Goal: Information Seeking & Learning: Learn about a topic

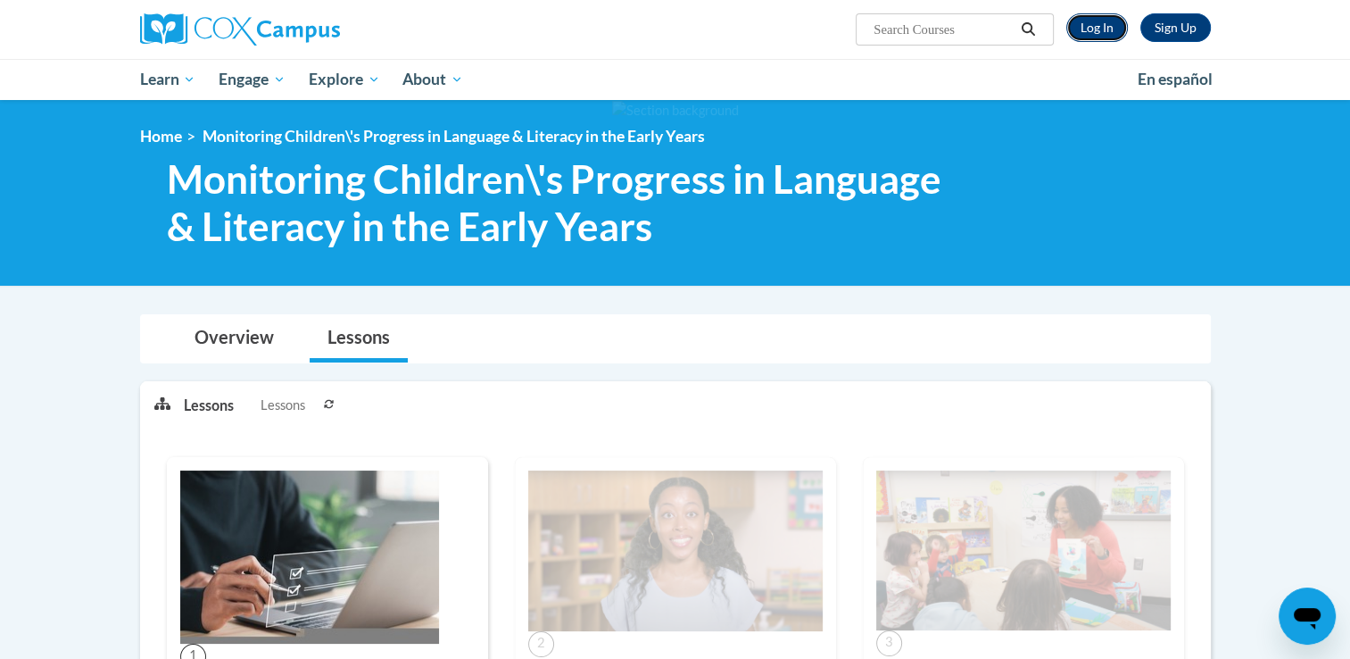
click at [1098, 25] on link "Log In" at bounding box center [1097, 27] width 62 height 29
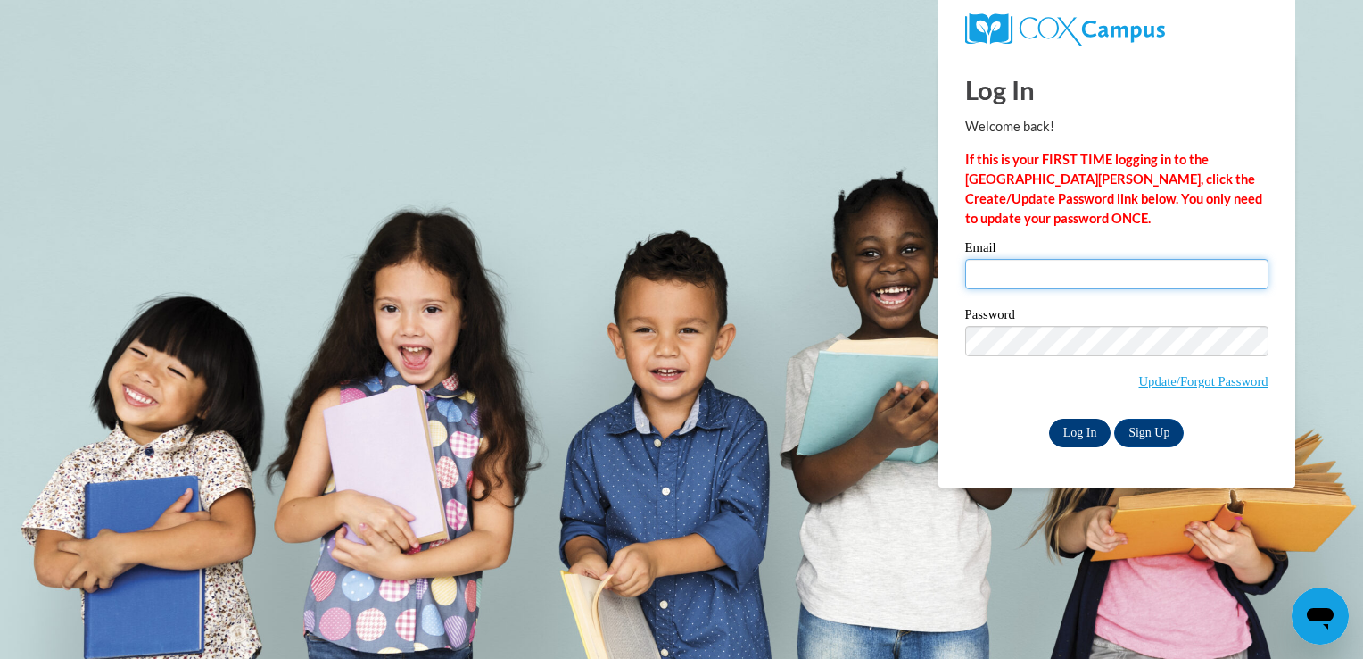
type input "mridley@cedarspreschool.com"
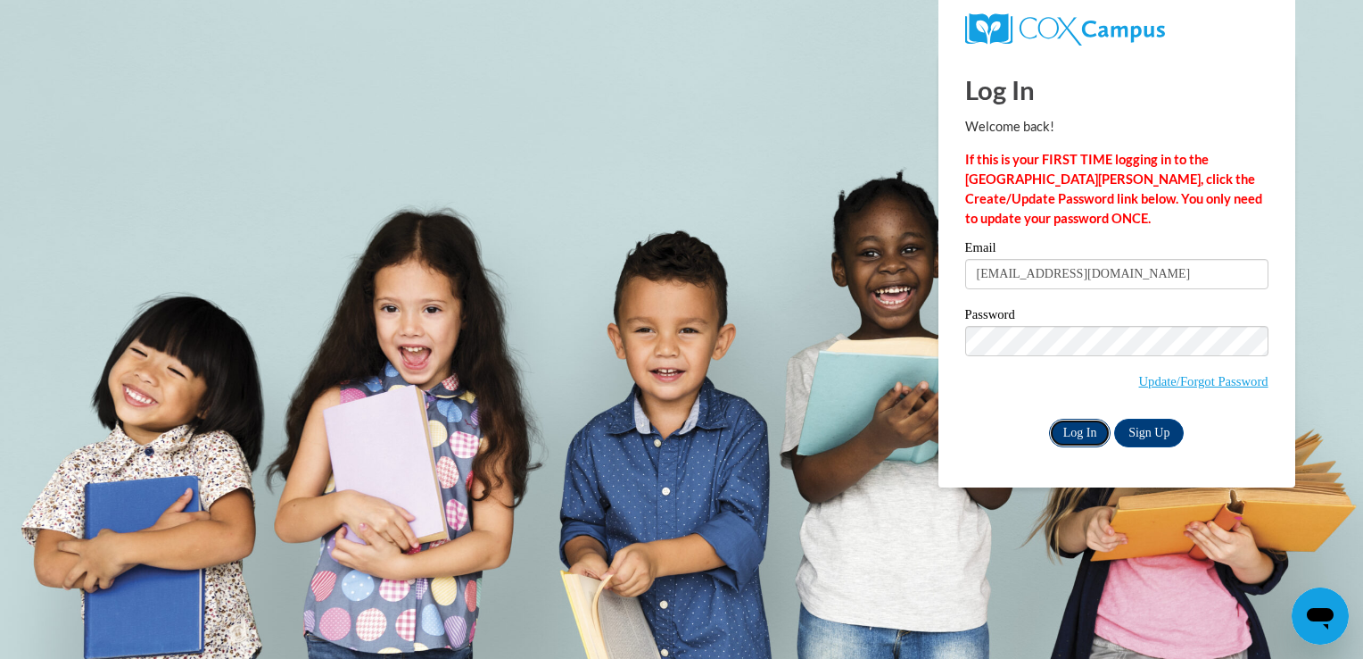
click at [1071, 433] on input "Log In" at bounding box center [1080, 433] width 62 height 29
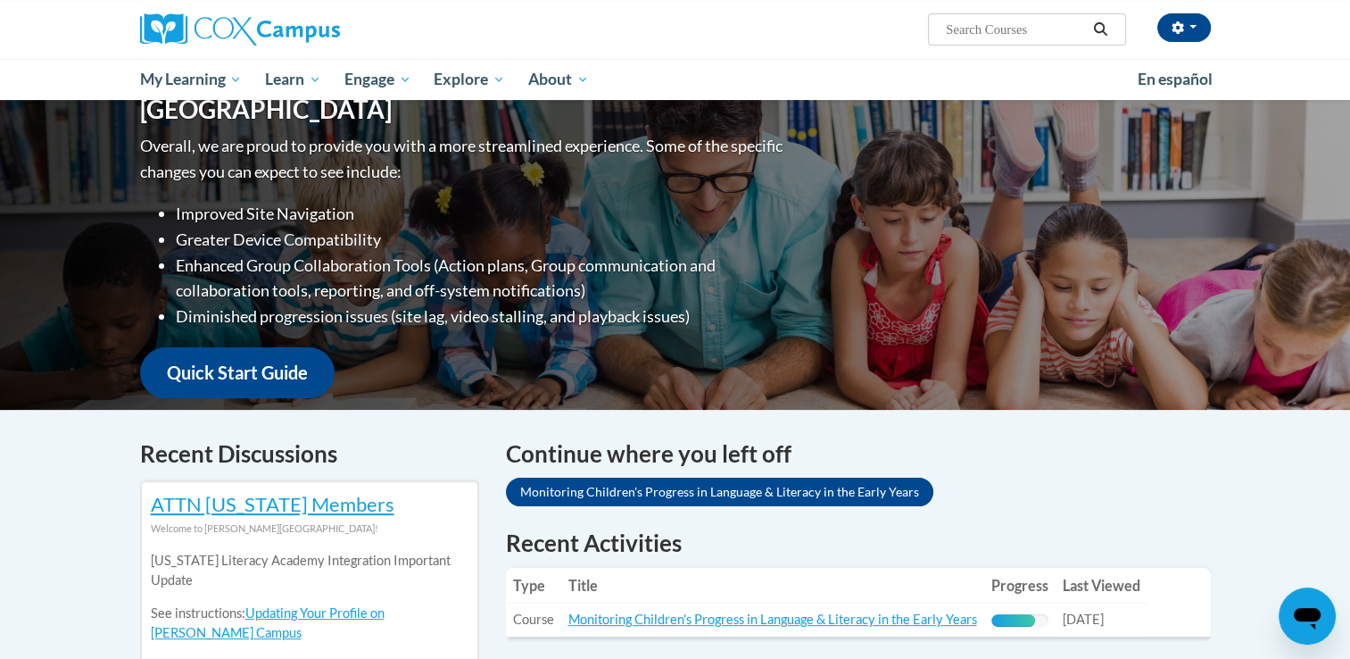
scroll to position [195, 0]
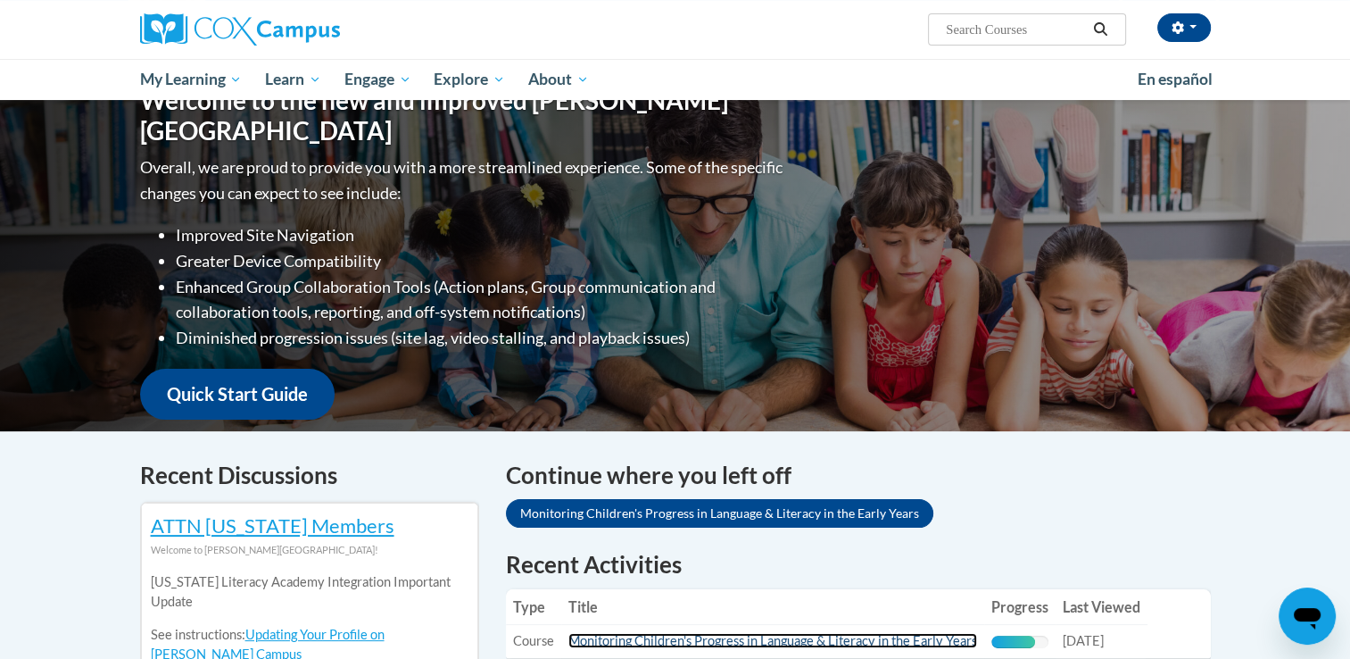
click at [730, 641] on link "Monitoring Children's Progress in Language & Literacy in the Early Years" at bounding box center [772, 640] width 409 height 15
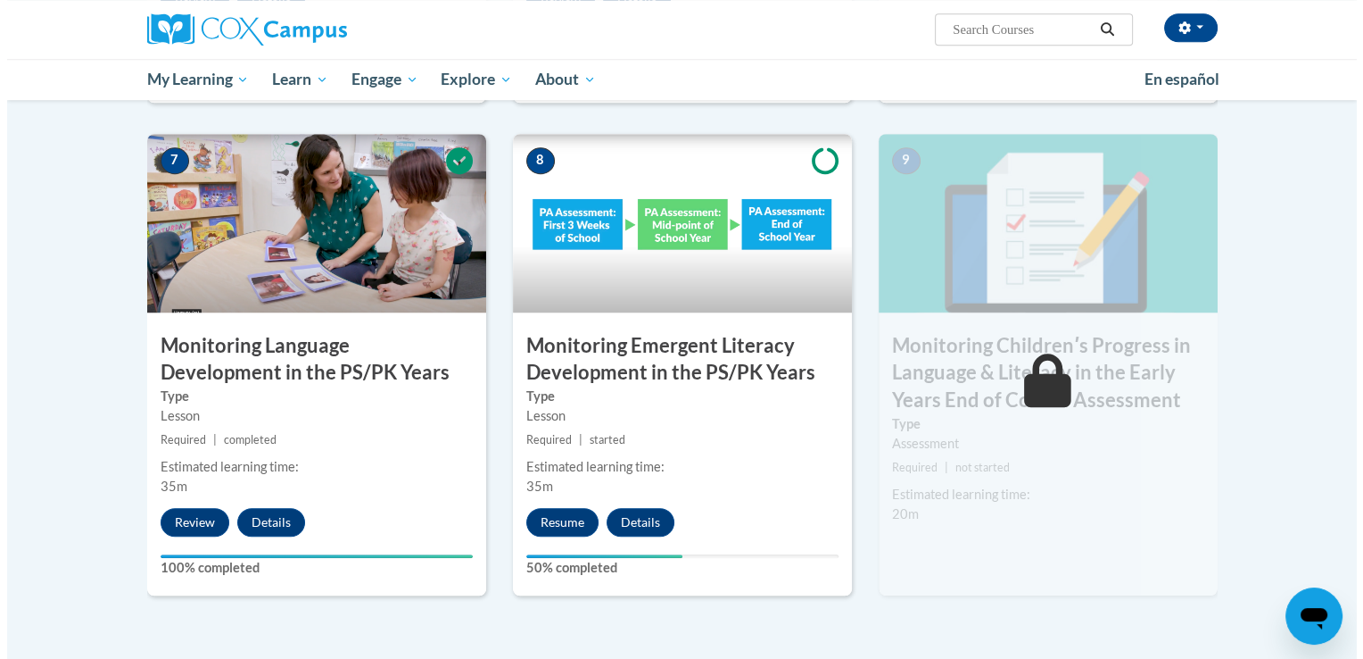
scroll to position [1464, 0]
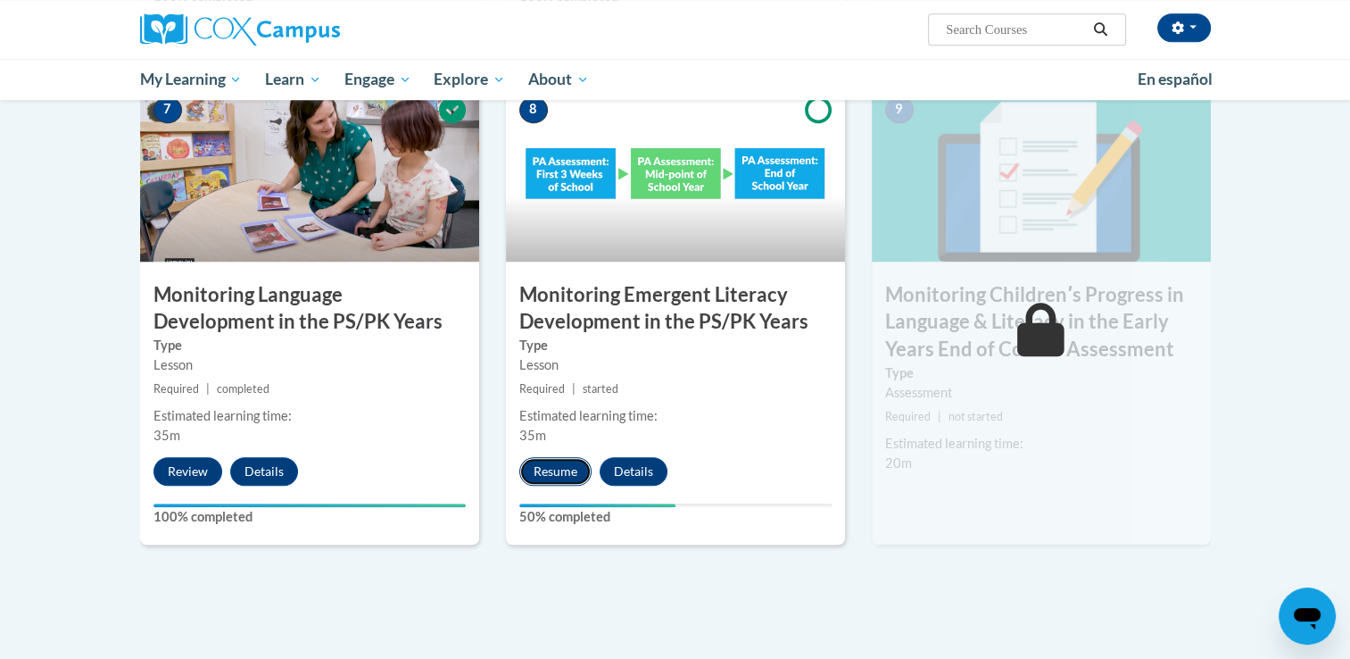
click at [556, 459] on button "Resume" at bounding box center [555, 471] width 72 height 29
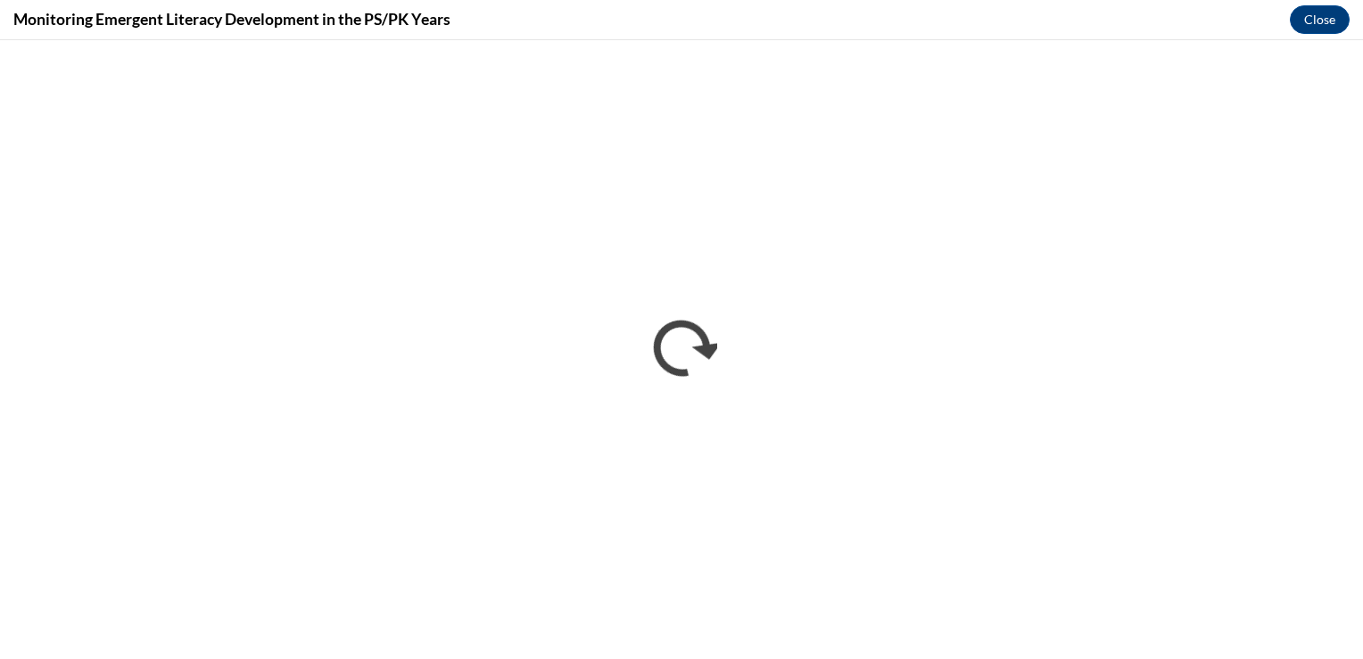
scroll to position [0, 0]
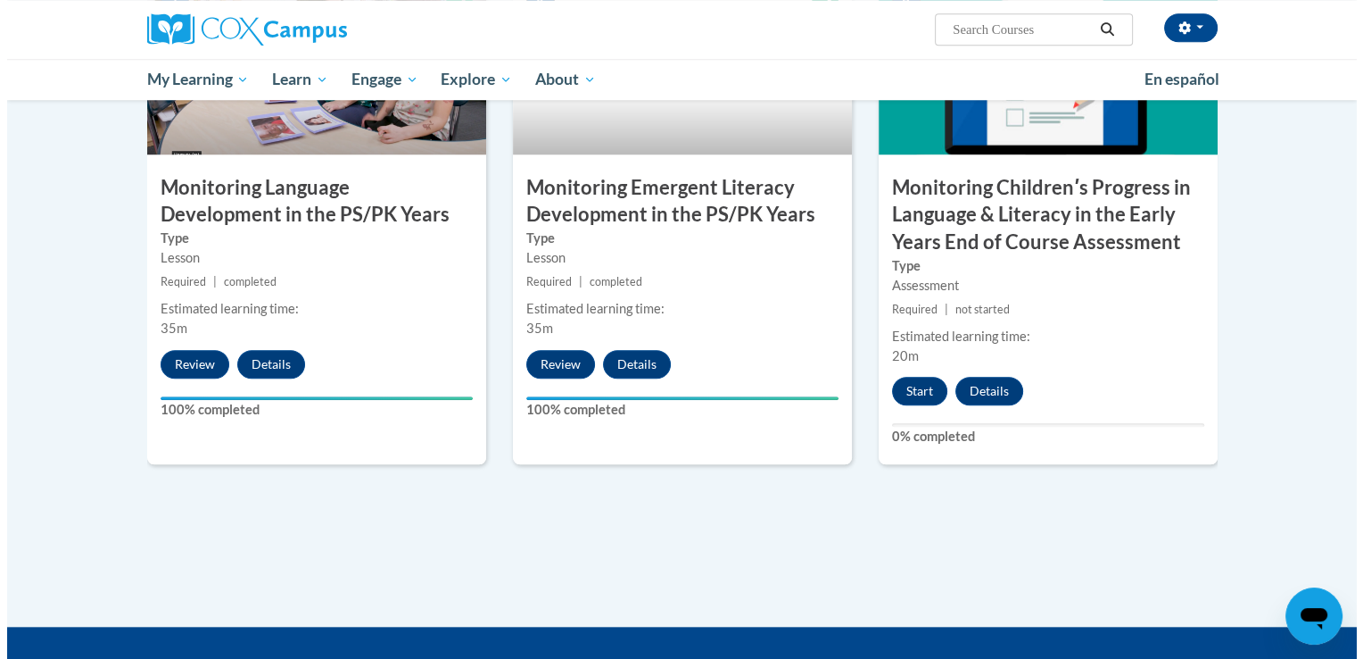
scroll to position [1578, 0]
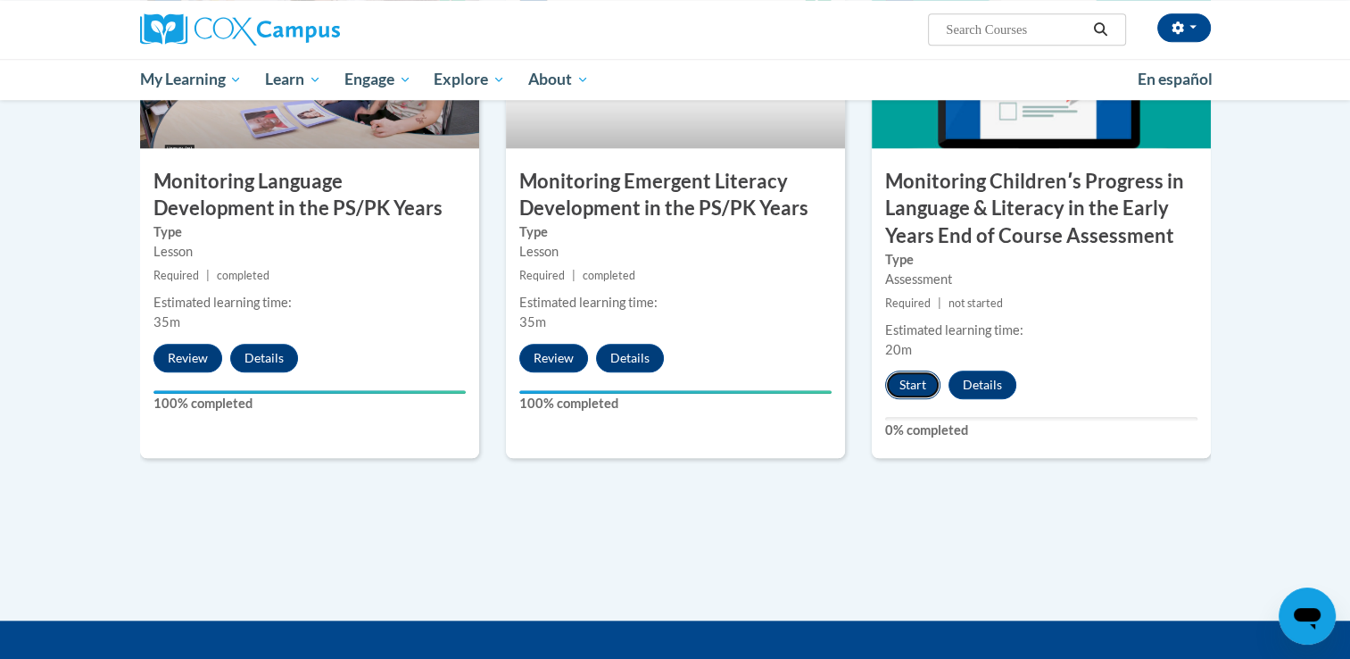
click at [911, 377] on button "Start" at bounding box center [912, 384] width 55 height 29
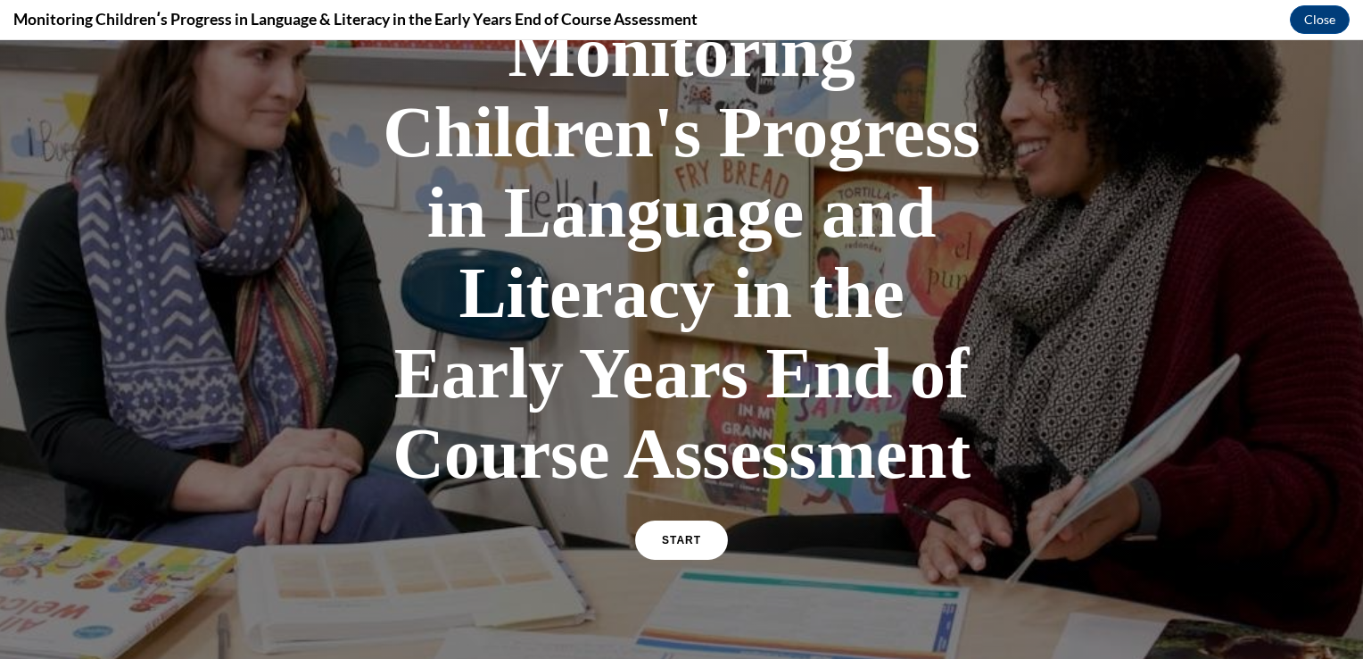
scroll to position [468, 0]
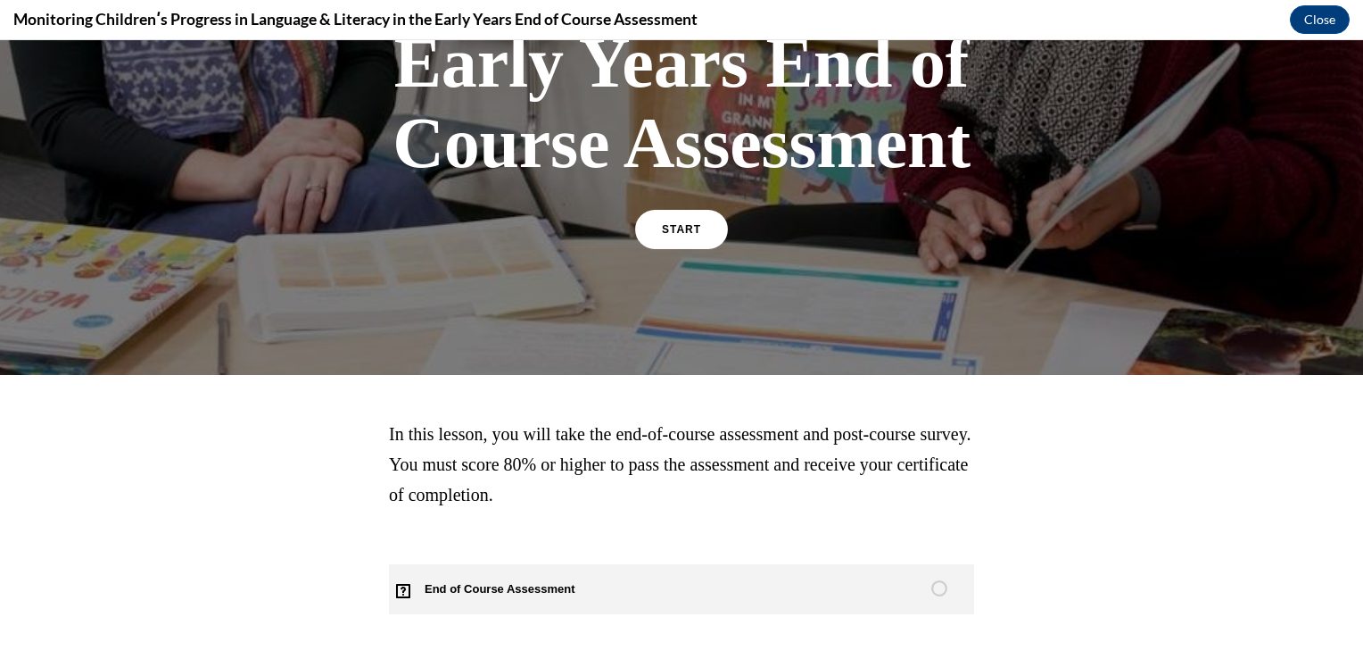
click at [466, 587] on span "End of Course Assessment" at bounding box center [510, 589] width 243 height 50
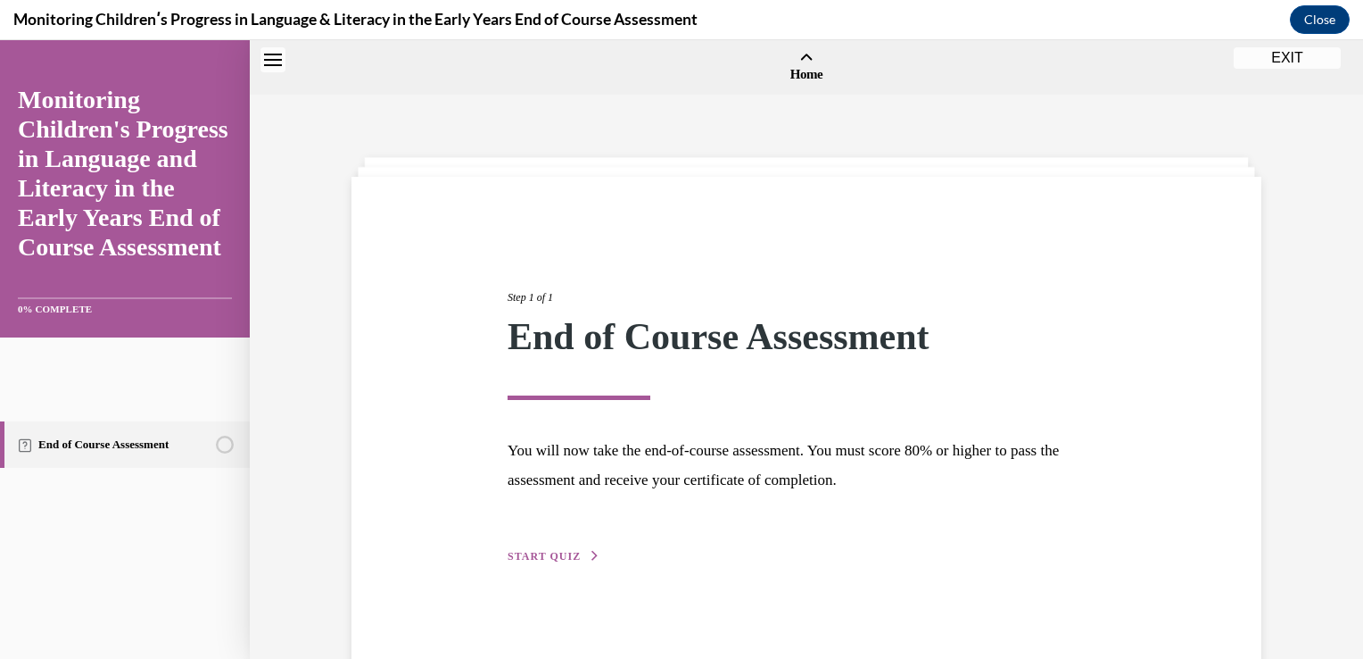
scroll to position [55, 0]
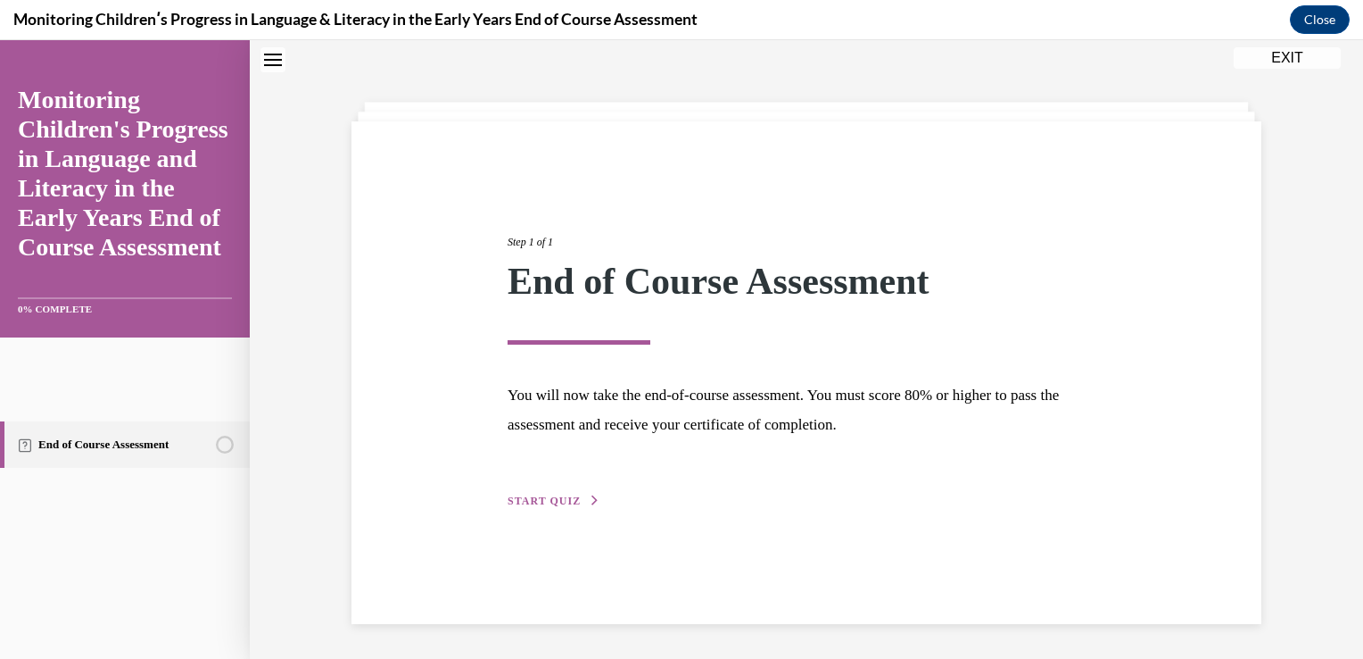
click at [550, 501] on span "START QUIZ" at bounding box center [544, 500] width 73 height 12
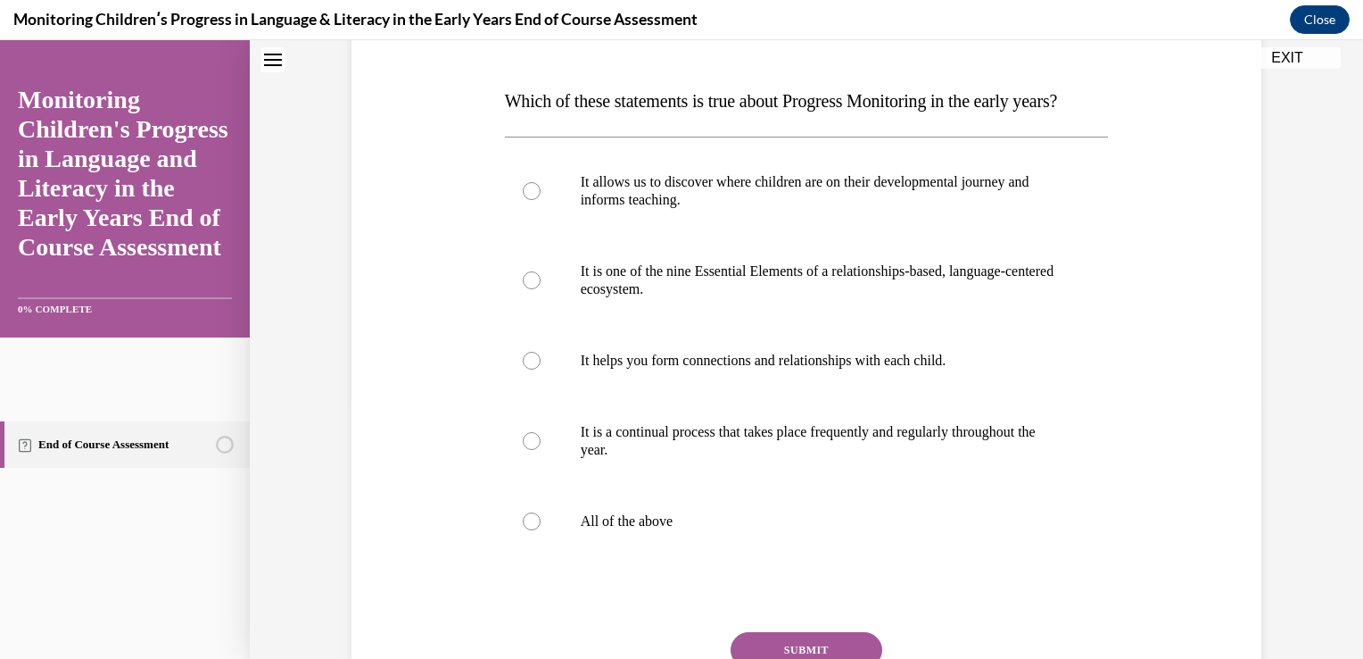
scroll to position [253, 0]
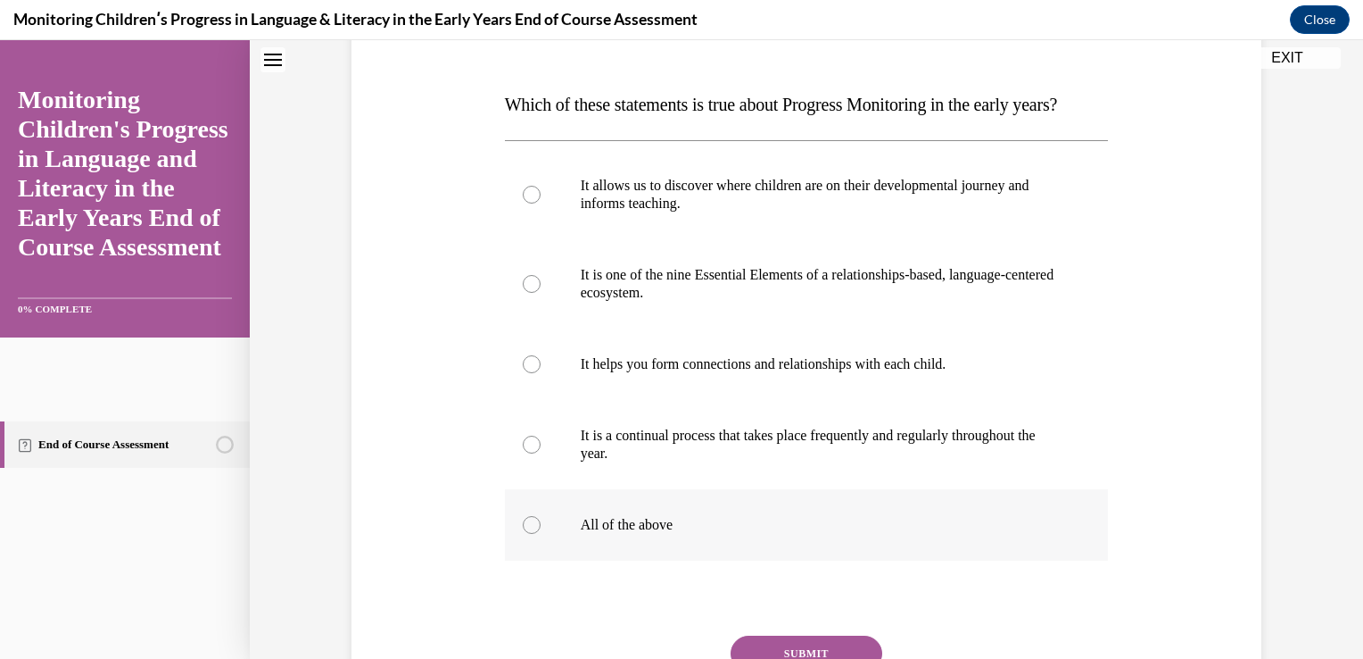
click at [516, 560] on label "All of the above" at bounding box center [807, 524] width 604 height 71
click at [523, 534] on input "All of the above" at bounding box center [532, 525] width 18 height 18
radio input "true"
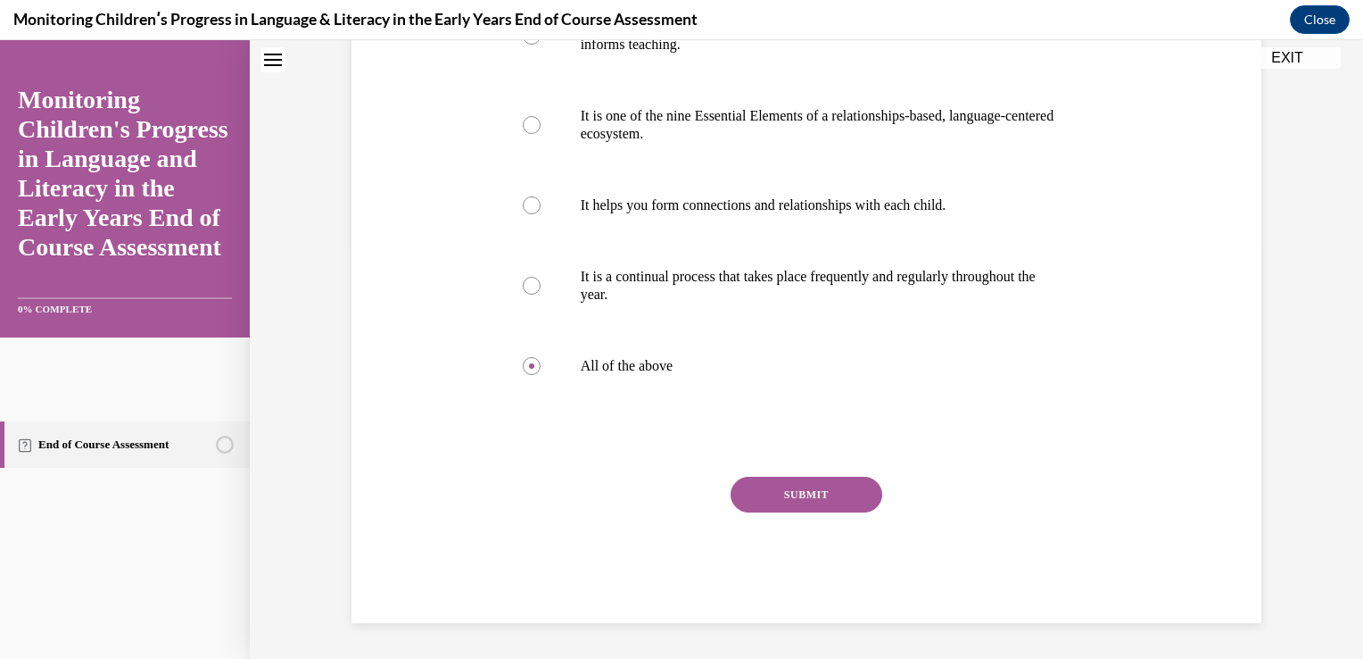
scroll to position [447, 0]
click at [794, 494] on button "SUBMIT" at bounding box center [807, 495] width 152 height 36
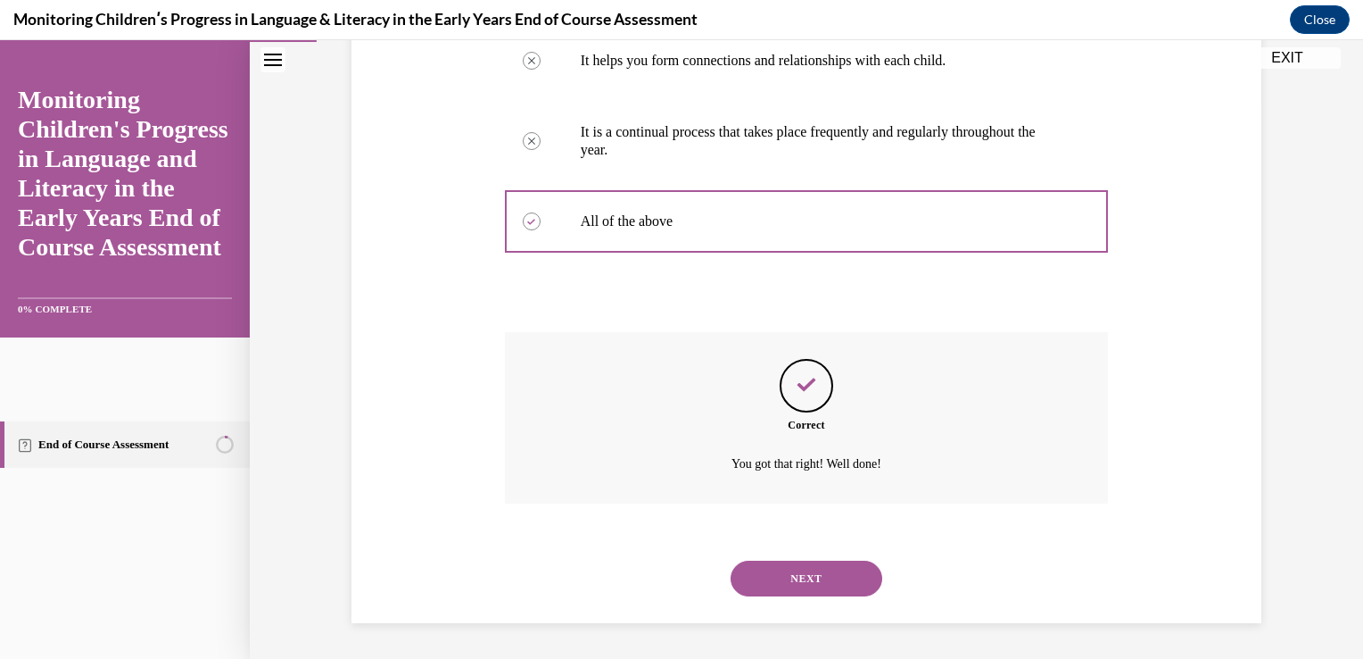
scroll to position [592, 0]
click at [807, 585] on button "NEXT" at bounding box center [807, 578] width 152 height 36
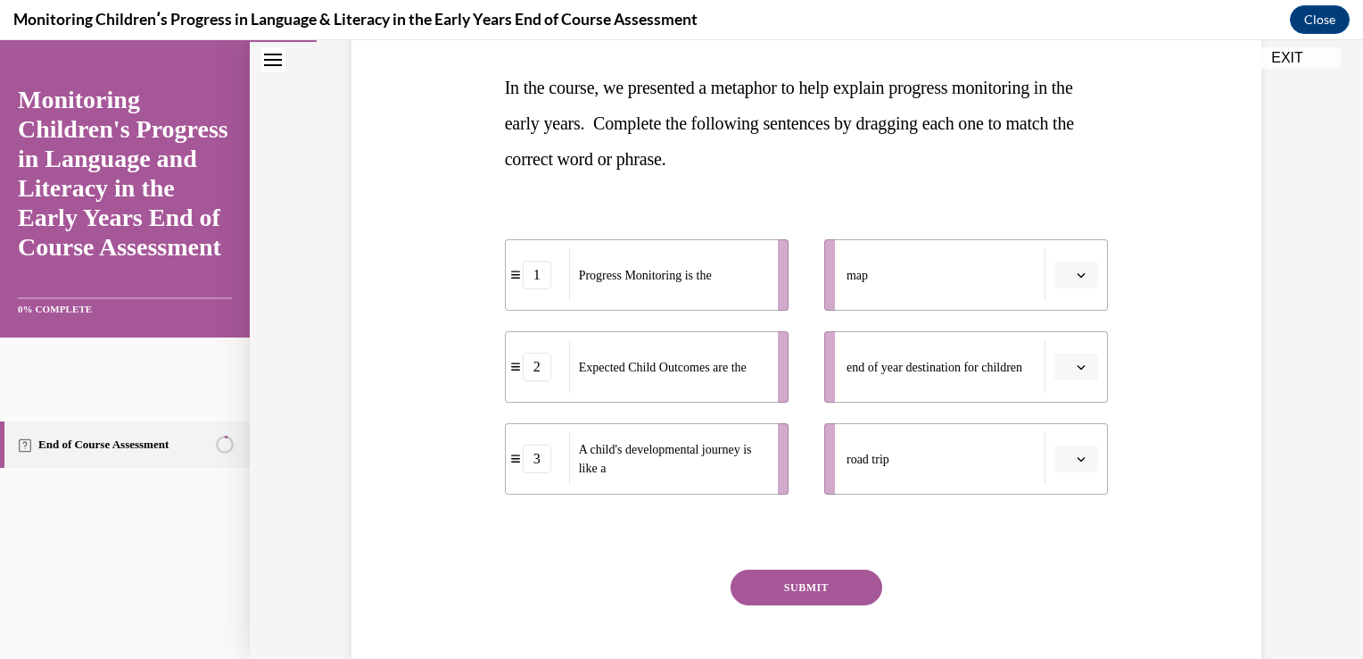
scroll to position [271, 0]
click at [1075, 278] on span "button" at bounding box center [1081, 274] width 12 height 12
click at [1077, 272] on icon "button" at bounding box center [1081, 274] width 9 height 10
click at [1065, 271] on span "Please select an option" at bounding box center [1068, 274] width 6 height 18
click at [1064, 348] on span "1" at bounding box center [1063, 349] width 6 height 14
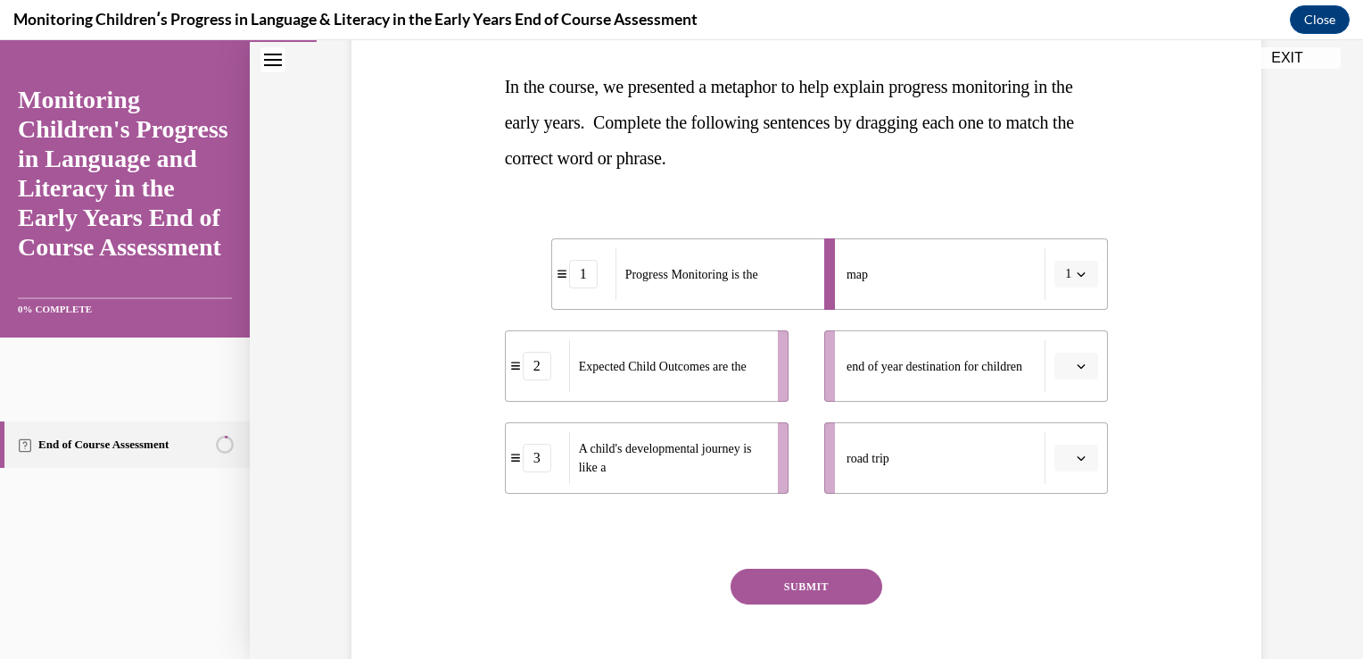
click at [1077, 364] on icon "button" at bounding box center [1081, 365] width 9 height 9
click at [1064, 475] on span "2" at bounding box center [1063, 476] width 6 height 14
click at [1077, 457] on icon "button" at bounding box center [1081, 457] width 9 height 9
click at [1064, 603] on span "3" at bounding box center [1063, 604] width 6 height 14
click at [816, 580] on button "SUBMIT" at bounding box center [807, 586] width 152 height 36
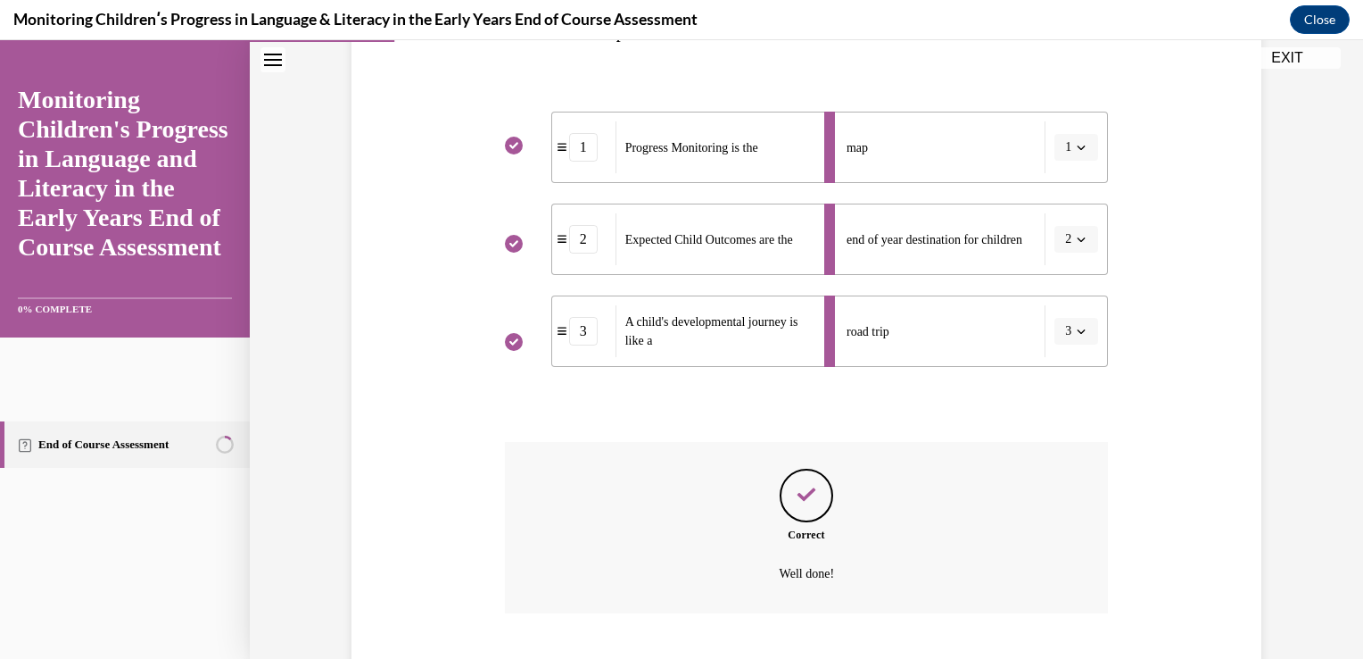
scroll to position [507, 0]
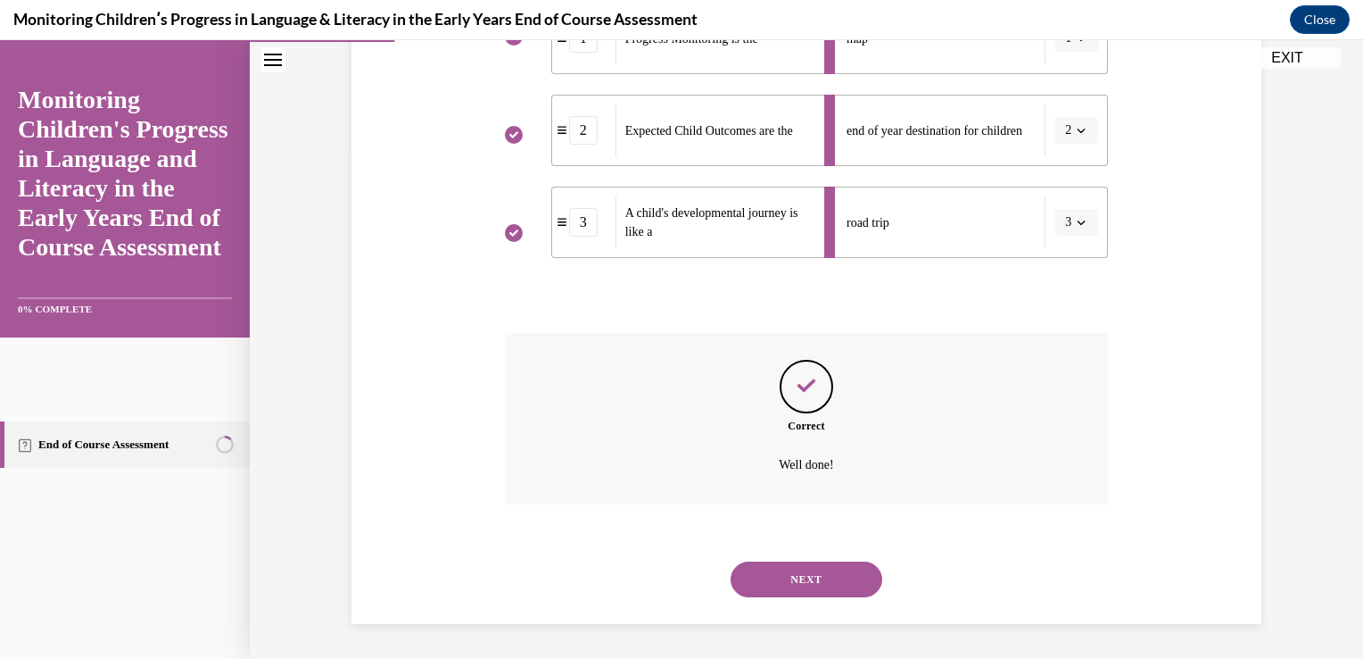
click at [800, 582] on button "NEXT" at bounding box center [807, 579] width 152 height 36
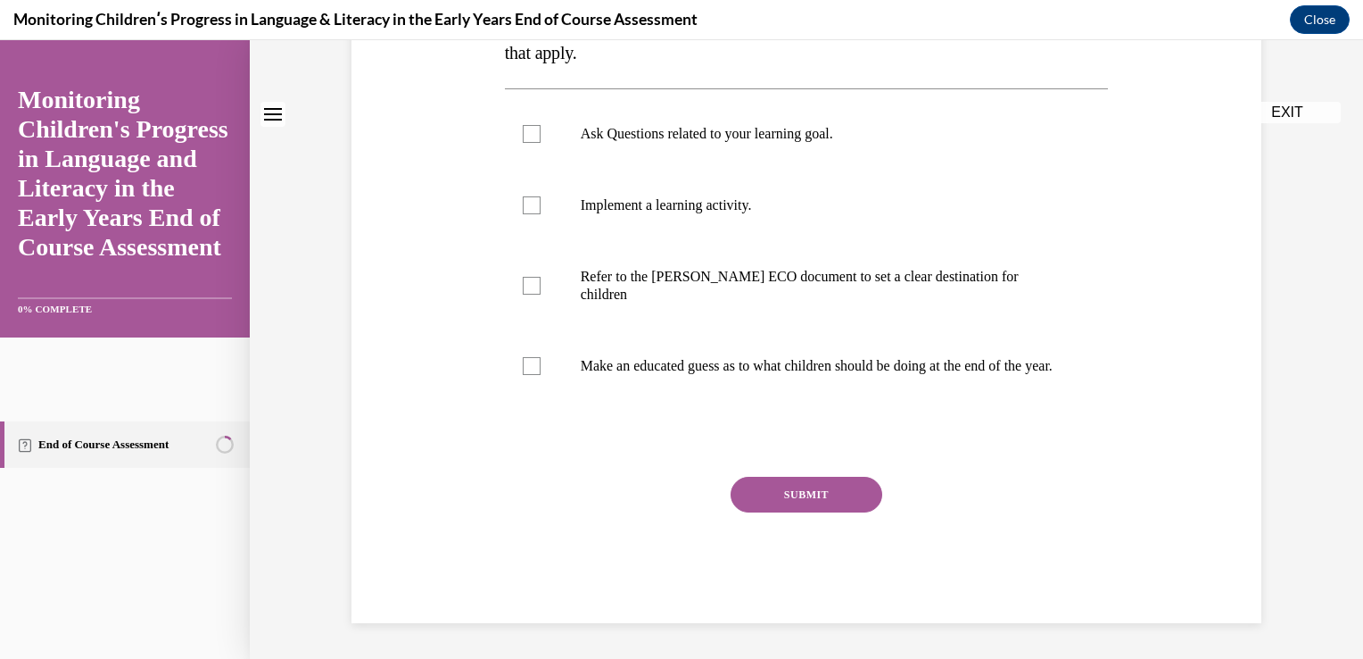
scroll to position [0, 0]
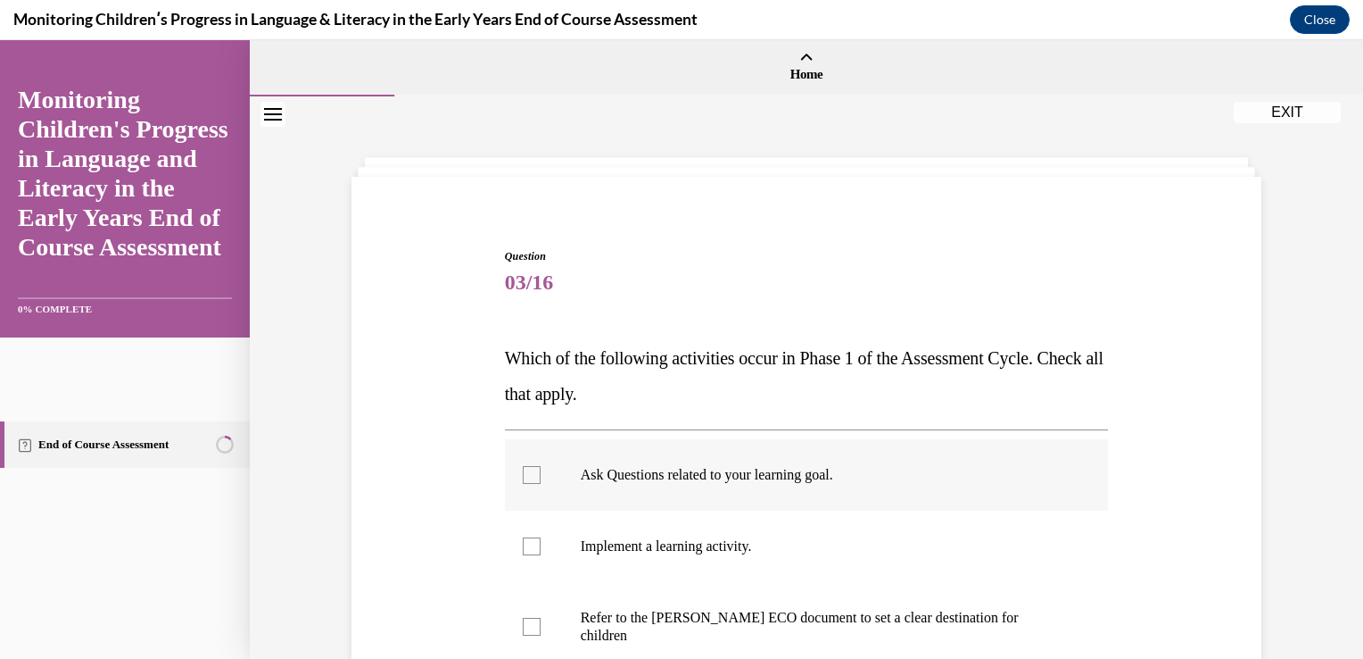
click at [523, 485] on label "Ask Questions related to your learning goal." at bounding box center [807, 474] width 604 height 71
click at [523, 484] on input "Ask Questions related to your learning goal." at bounding box center [532, 475] width 18 height 18
checkbox input "true"
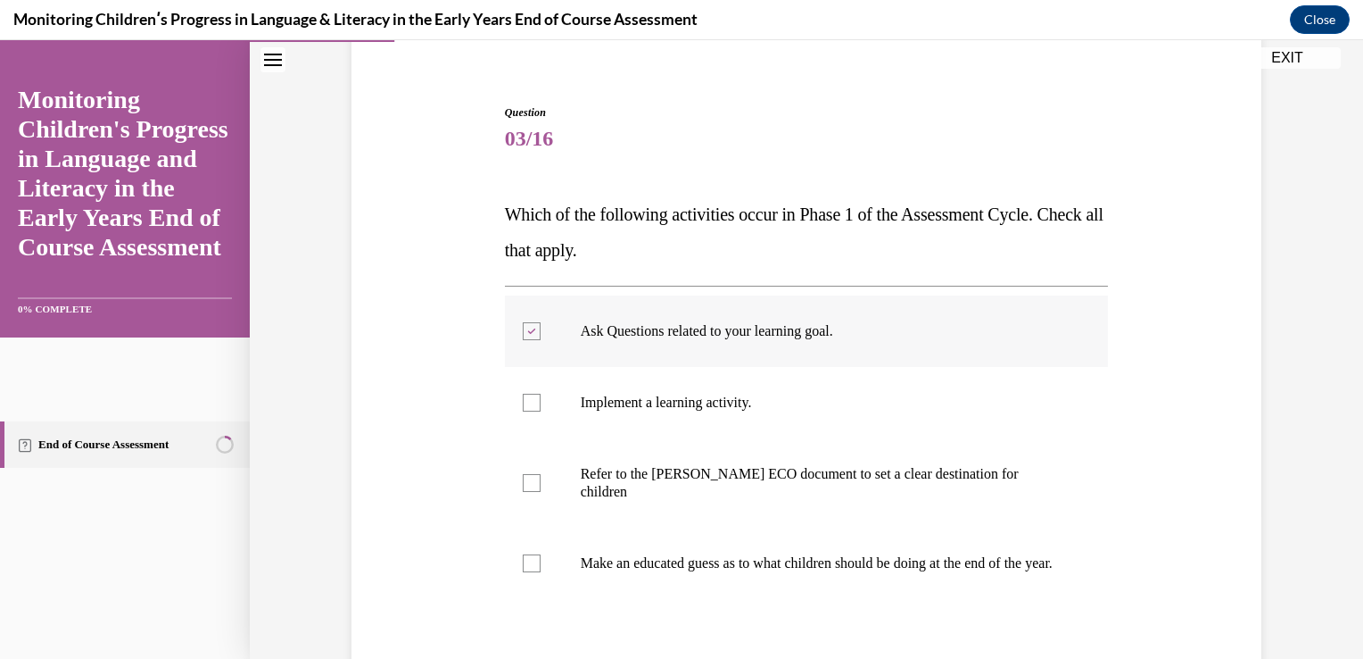
scroll to position [153, 0]
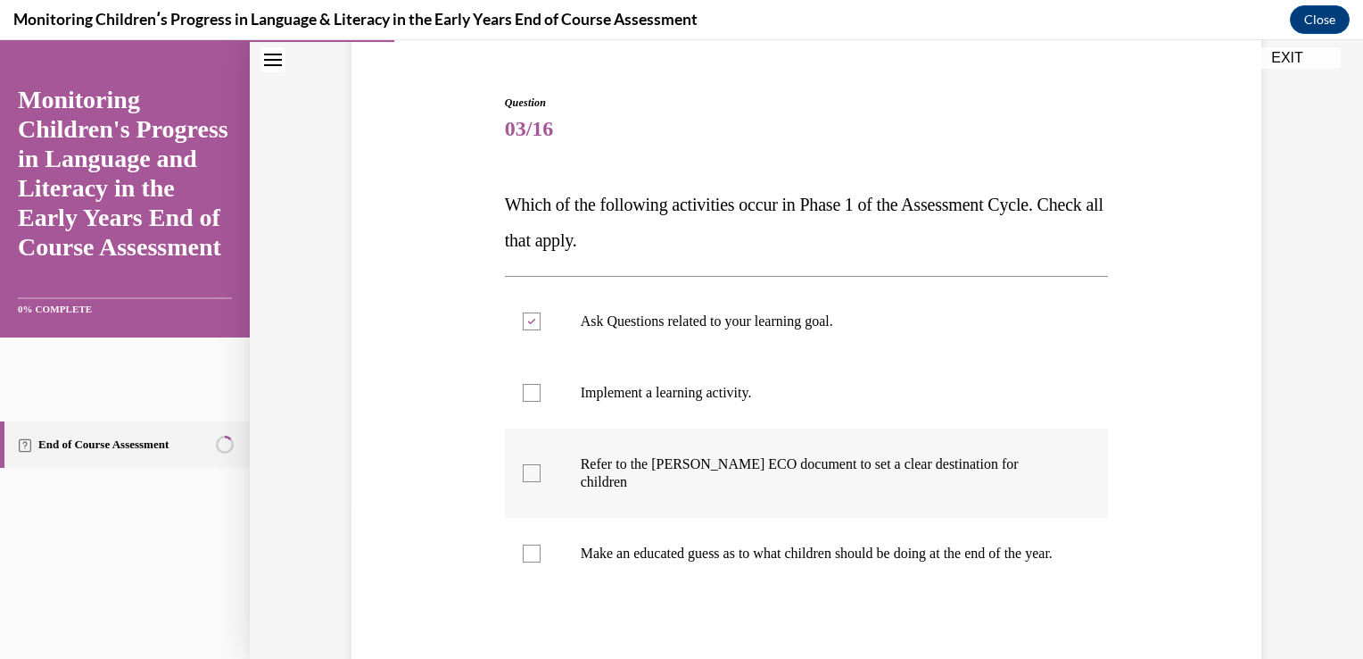
click at [523, 464] on div at bounding box center [532, 473] width 18 height 18
click at [523, 464] on input "Refer to the Rollins ECO document to set a clear destination for children" at bounding box center [532, 473] width 18 height 18
checkbox input "true"
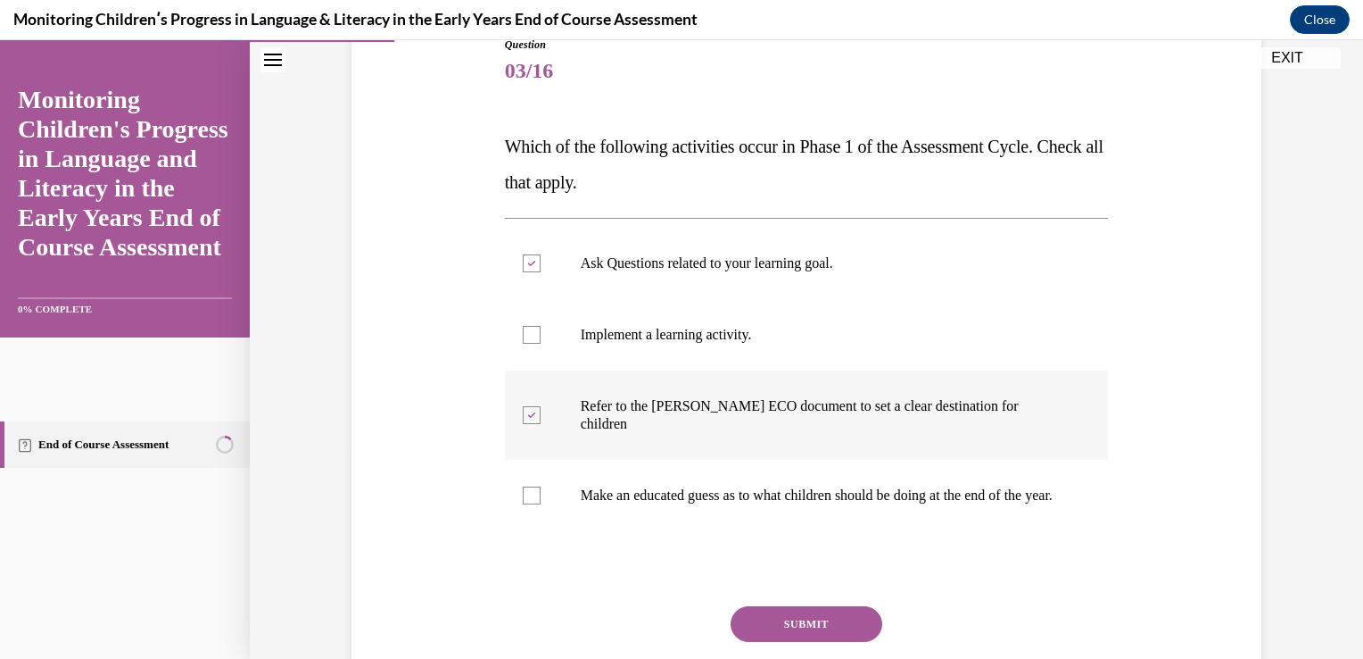
scroll to position [340, 0]
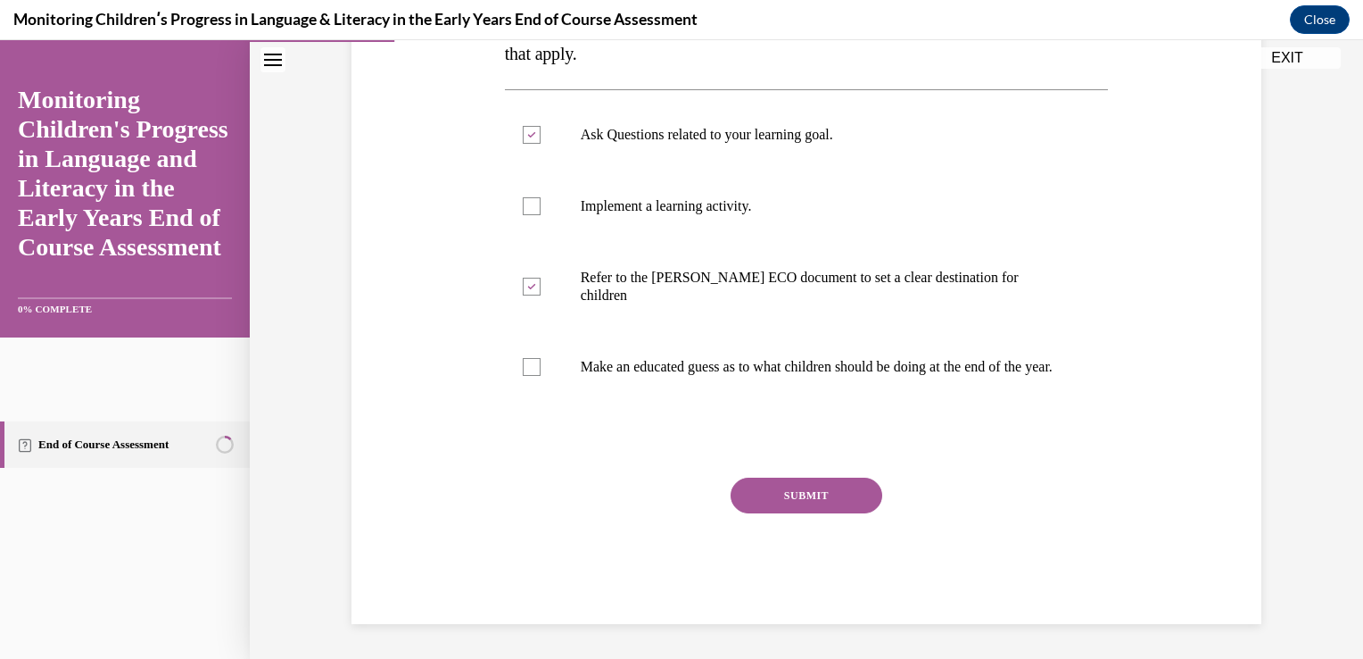
click at [789, 496] on button "SUBMIT" at bounding box center [807, 495] width 152 height 36
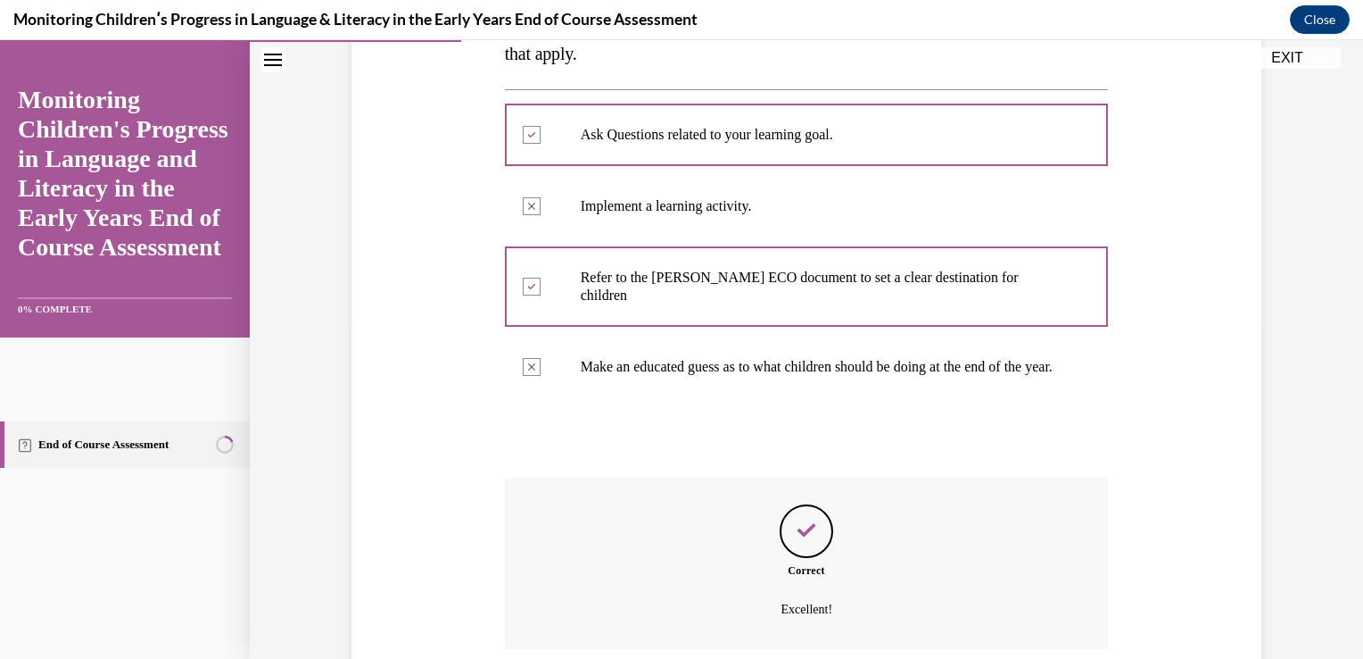
scroll to position [485, 0]
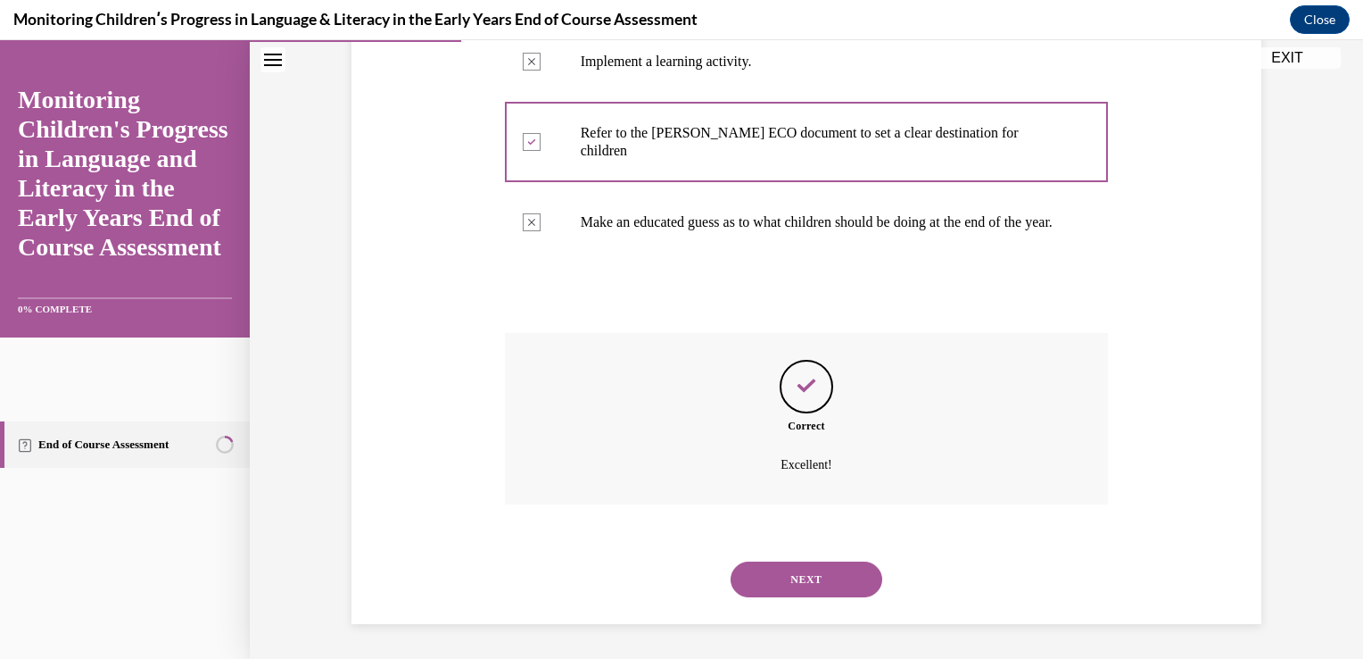
click at [801, 577] on button "NEXT" at bounding box center [807, 579] width 152 height 36
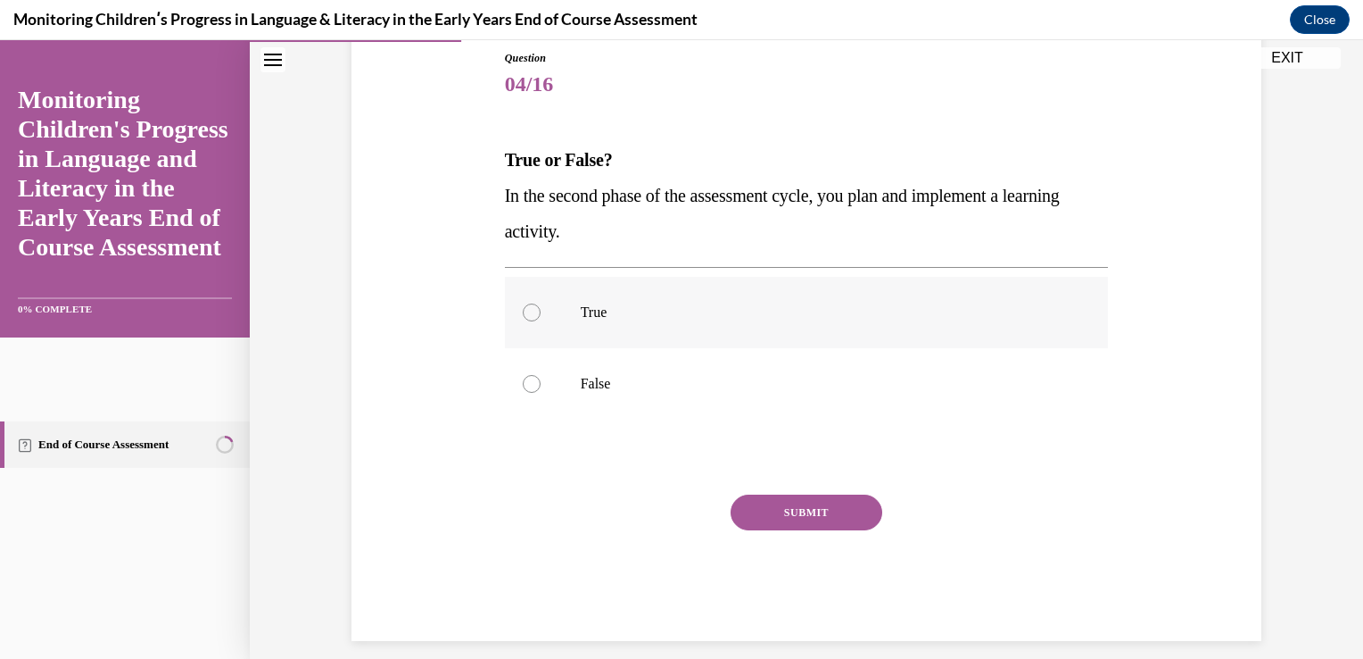
click at [526, 313] on div at bounding box center [532, 312] width 18 height 18
click at [526, 313] on input "True" at bounding box center [532, 312] width 18 height 18
radio input "true"
click at [805, 515] on button "SUBMIT" at bounding box center [807, 512] width 152 height 36
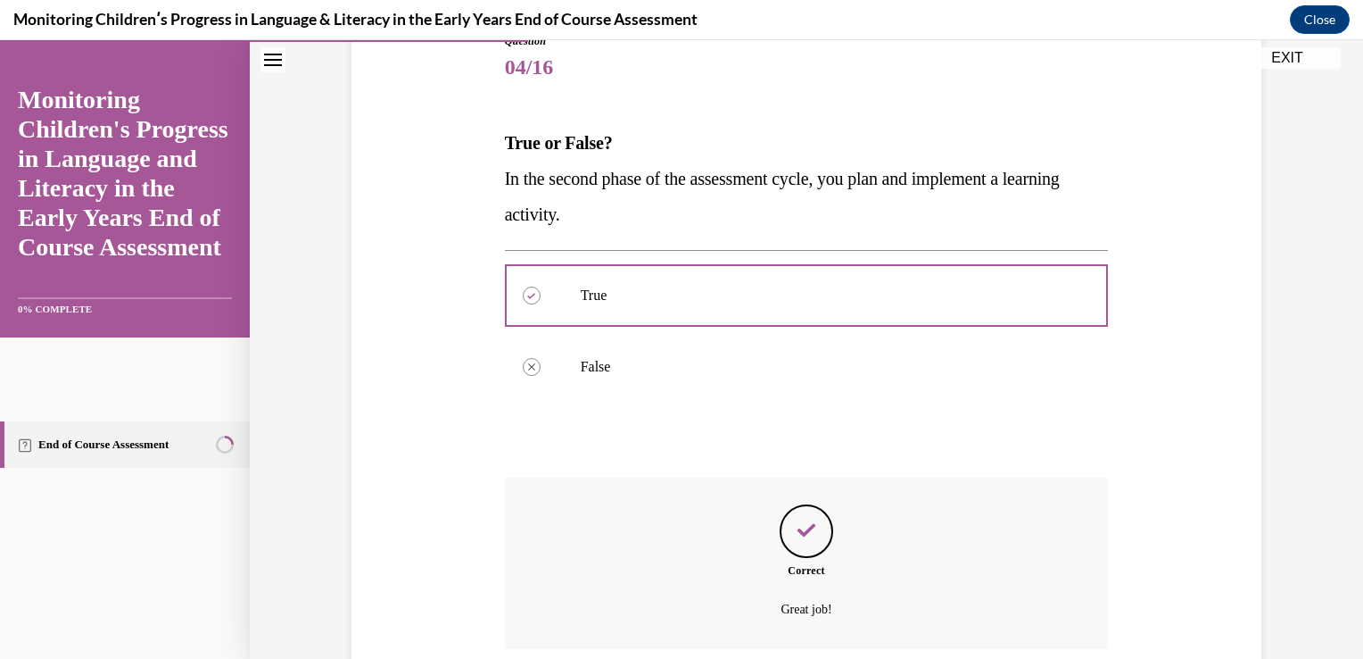
scroll to position [360, 0]
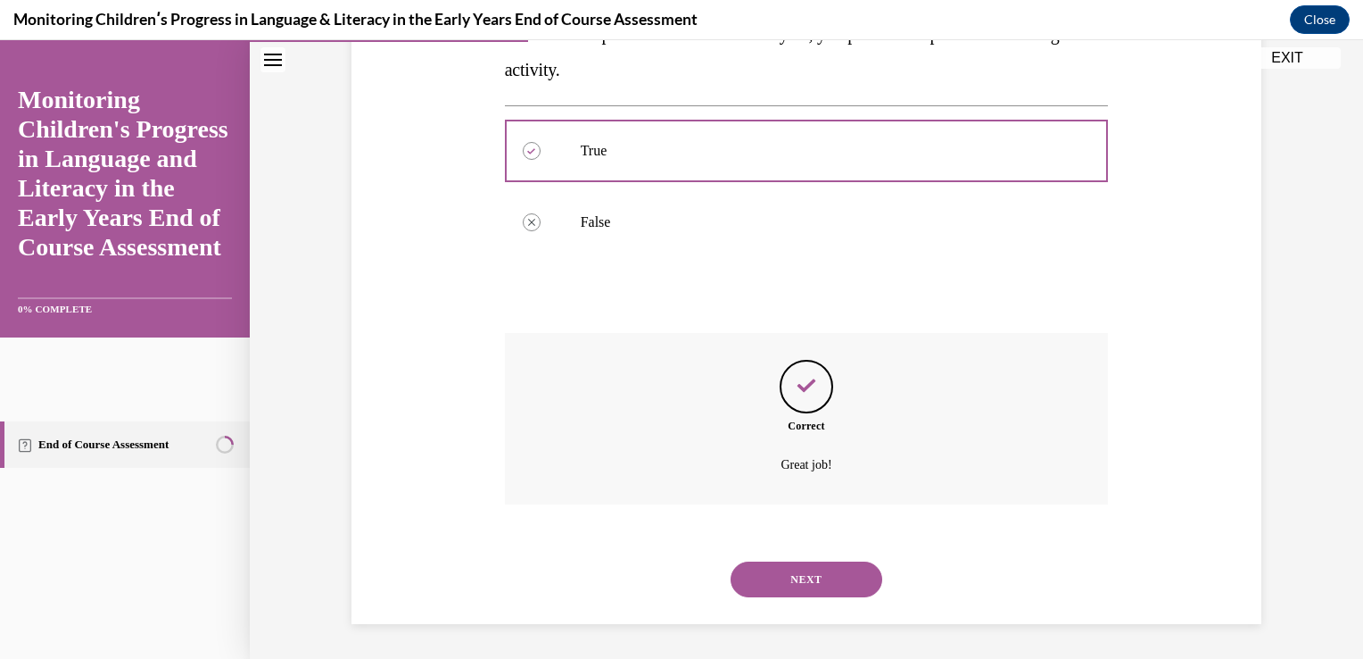
click at [796, 581] on button "NEXT" at bounding box center [807, 579] width 152 height 36
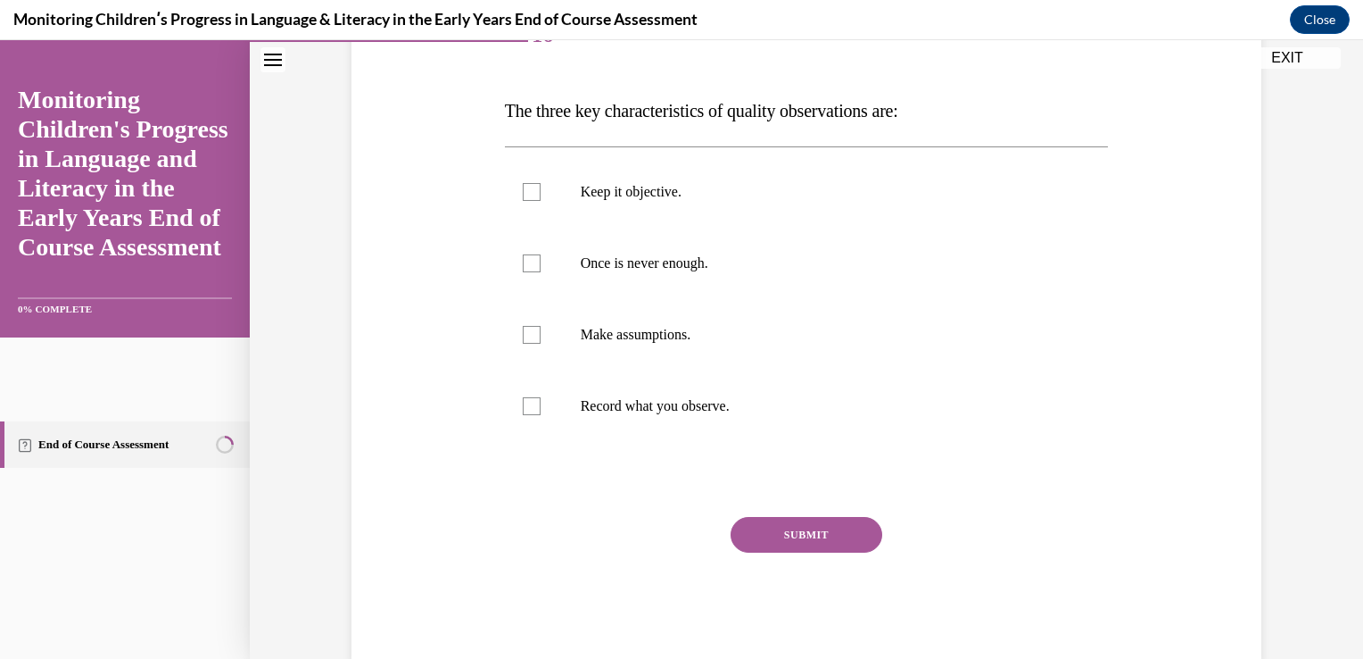
scroll to position [250, 0]
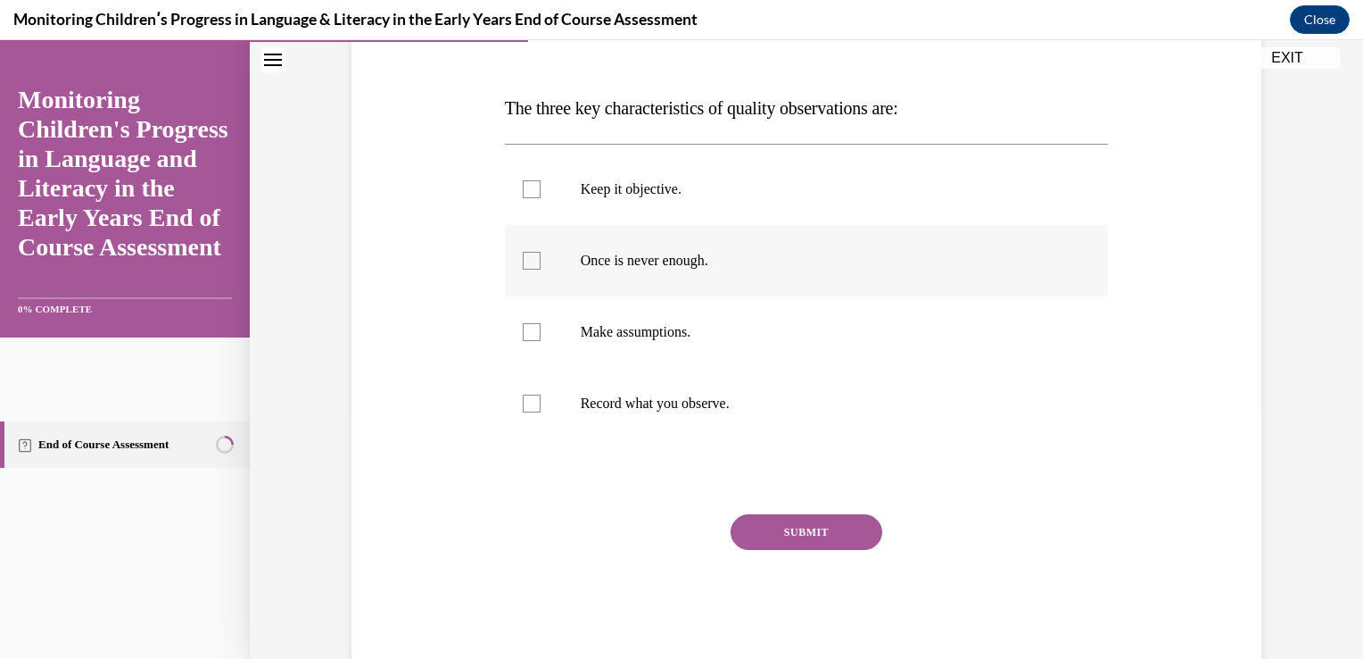
click at [529, 259] on div at bounding box center [532, 261] width 18 height 18
click at [529, 259] on input "Once is never enough." at bounding box center [532, 261] width 18 height 18
checkbox input "true"
click at [532, 193] on div at bounding box center [532, 189] width 18 height 18
click at [532, 193] on input "Keep it objective." at bounding box center [532, 189] width 18 height 18
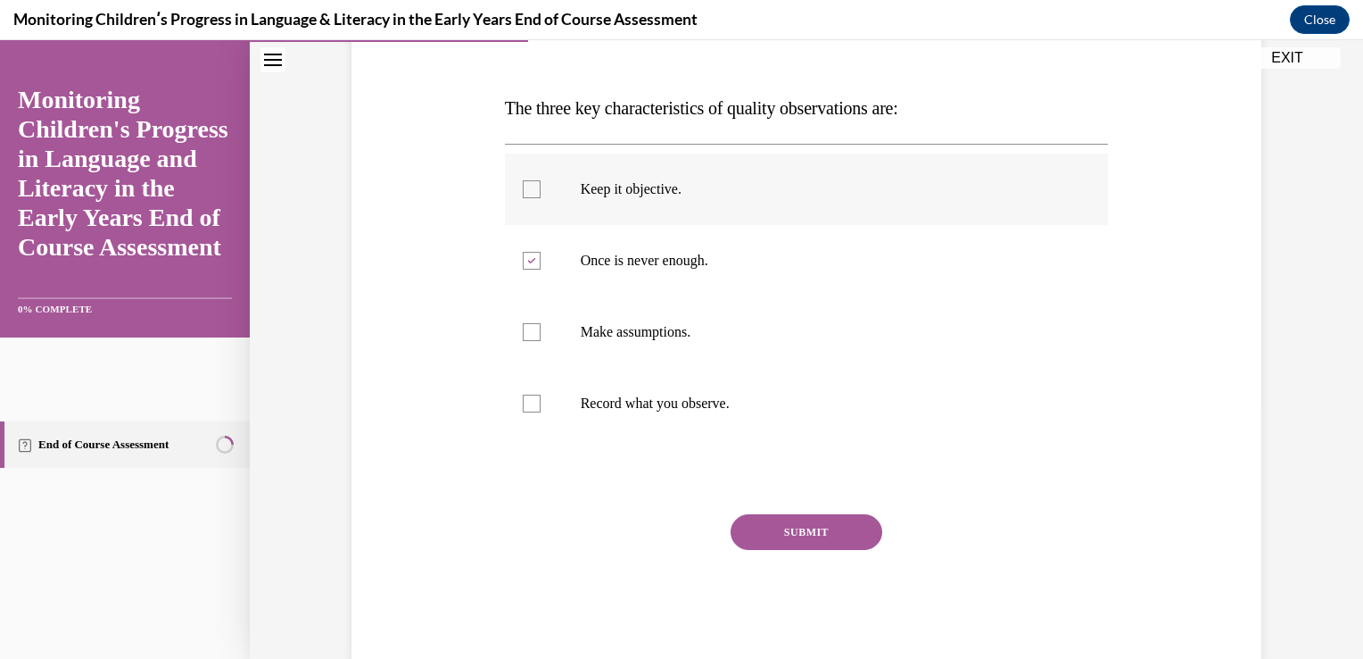
checkbox input "true"
click at [532, 407] on div at bounding box center [532, 403] width 18 height 18
click at [532, 407] on input "Record what you observe." at bounding box center [532, 403] width 18 height 18
checkbox input "true"
click at [801, 532] on button "SUBMIT" at bounding box center [807, 532] width 152 height 36
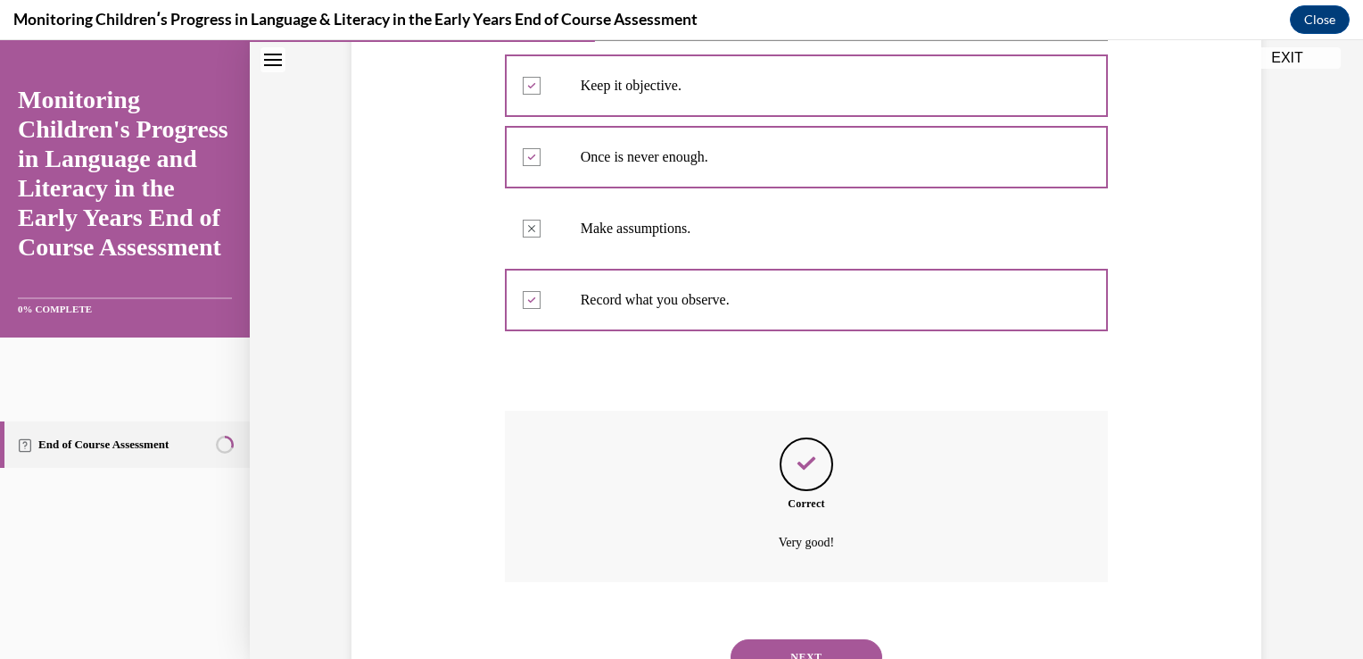
scroll to position [431, 0]
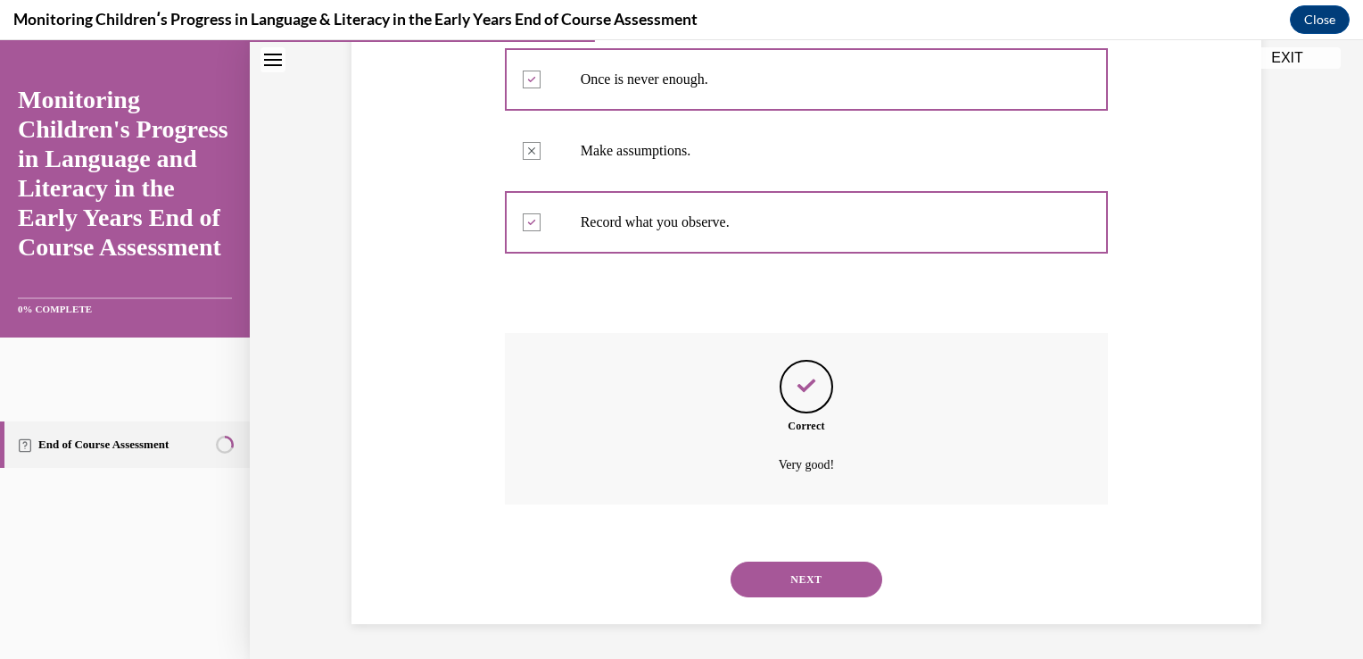
click at [807, 589] on button "NEXT" at bounding box center [807, 579] width 152 height 36
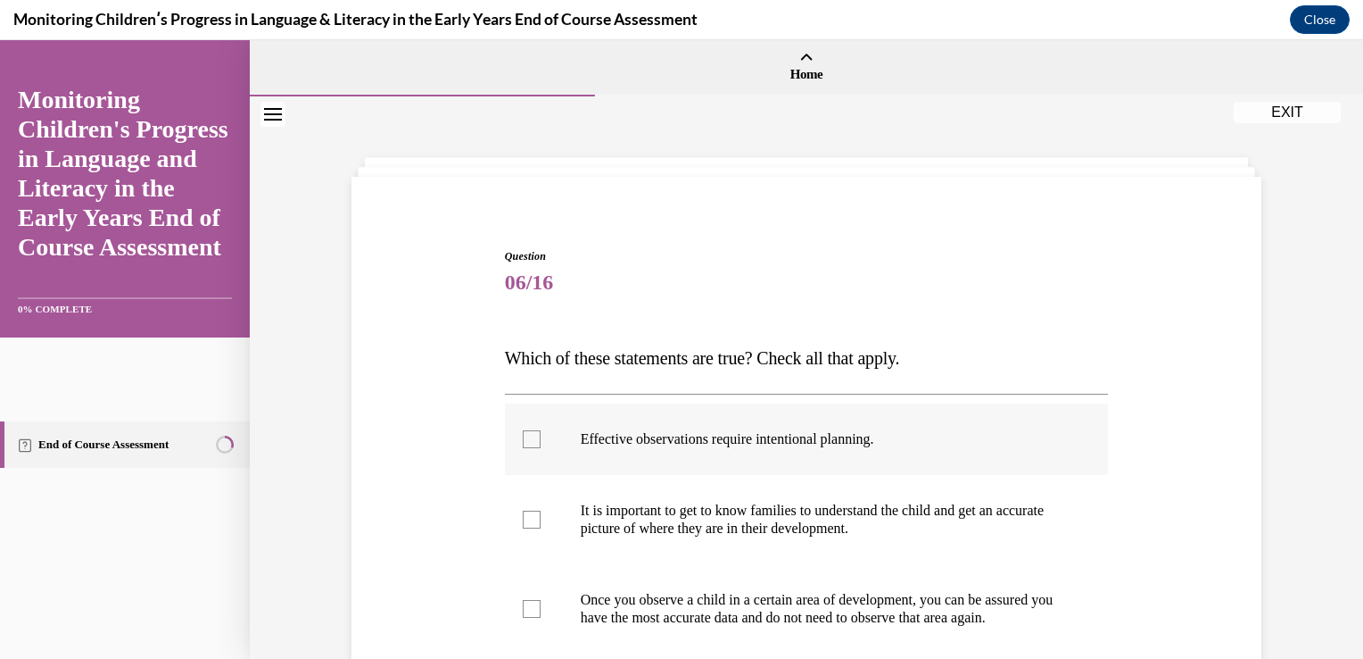
click at [524, 445] on div at bounding box center [532, 439] width 18 height 18
click at [524, 445] on input "Effective observations require intentional planning." at bounding box center [532, 439] width 18 height 18
checkbox input "true"
click at [535, 527] on label "It is important to get to know families to understand the child and get an accu…" at bounding box center [807, 519] width 604 height 89
click at [535, 527] on input "It is important to get to know families to understand the child and get an accu…" at bounding box center [532, 519] width 18 height 18
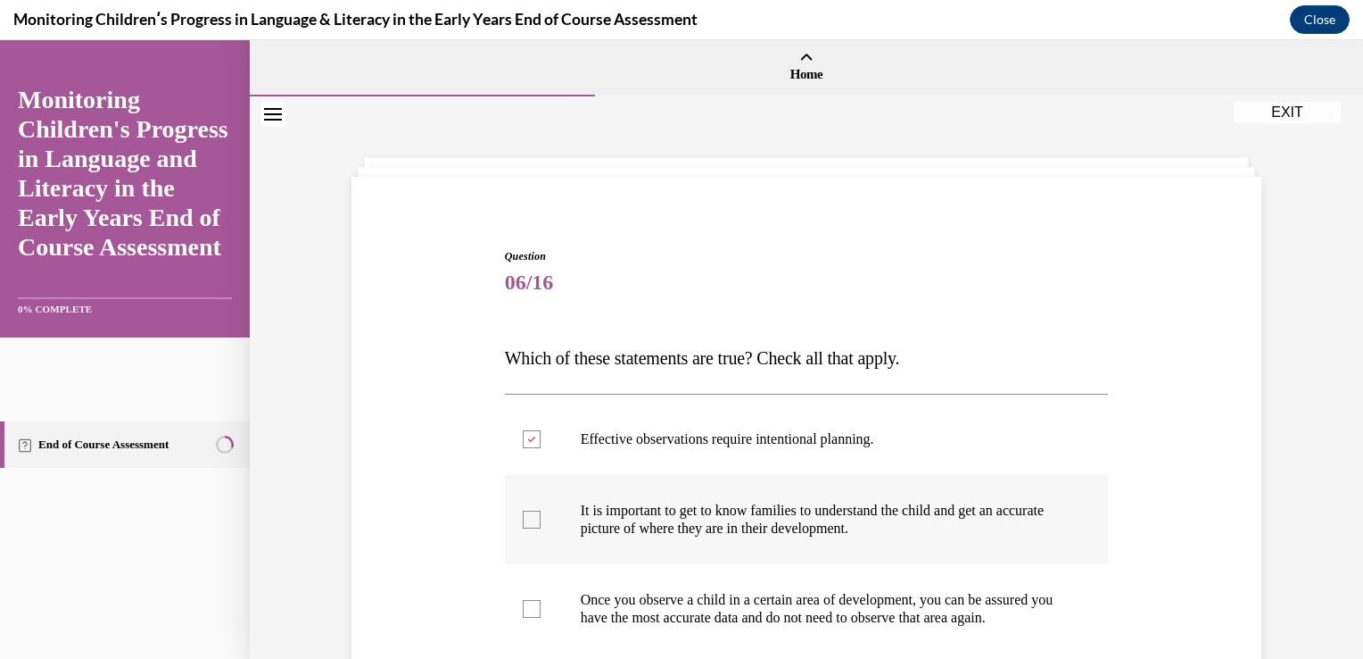
checkbox input "true"
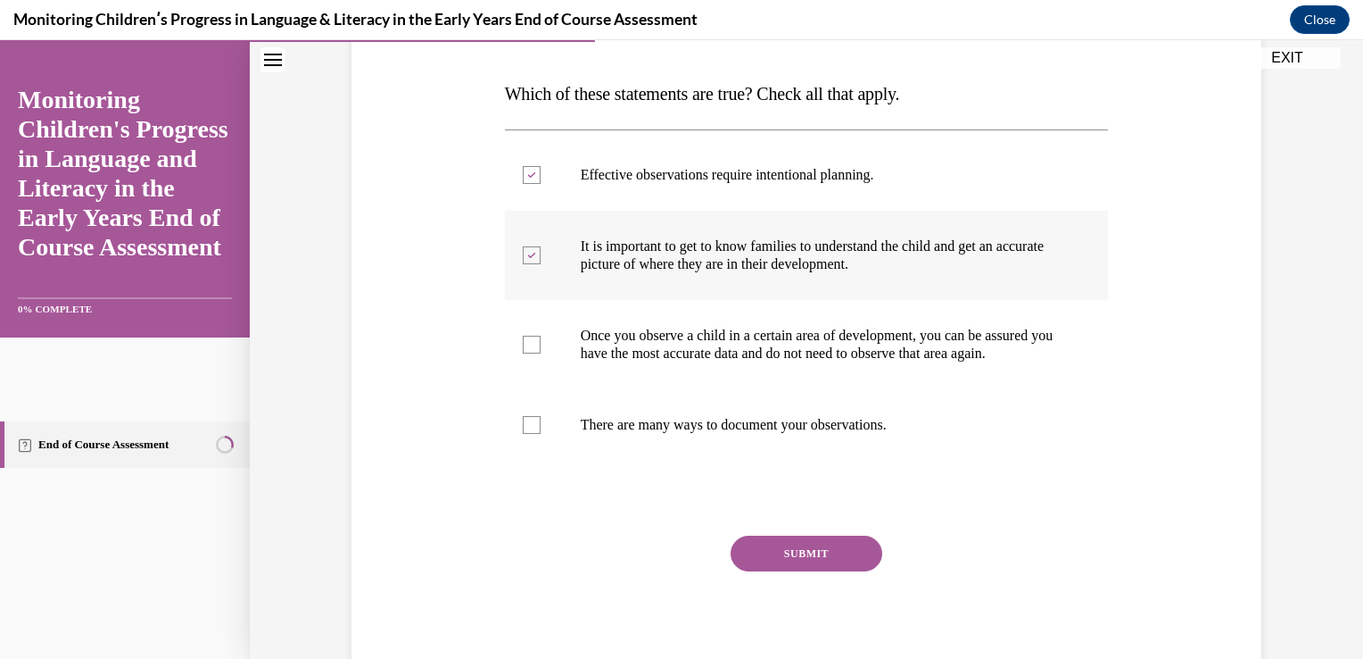
scroll to position [264, 0]
click at [525, 434] on div at bounding box center [532, 425] width 18 height 18
click at [525, 434] on input "There are many ways to document your observations." at bounding box center [532, 425] width 18 height 18
checkbox input "true"
click at [791, 569] on button "SUBMIT" at bounding box center [807, 553] width 152 height 36
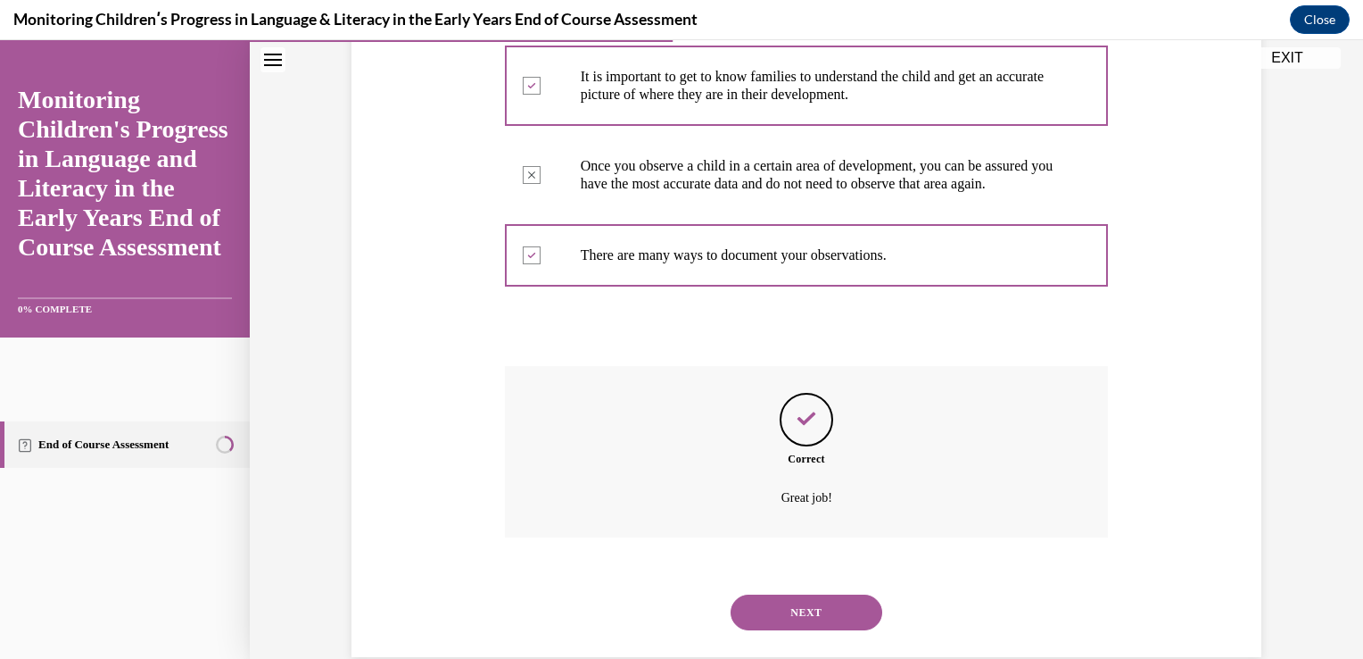
scroll to position [485, 0]
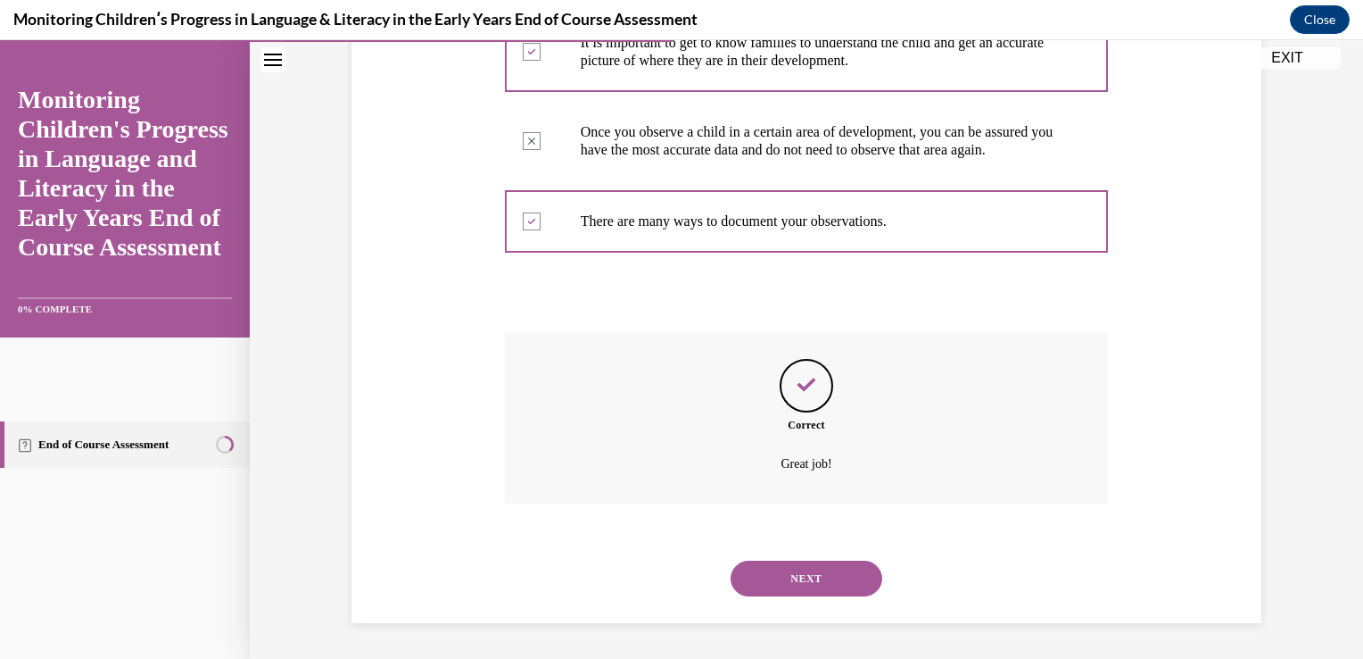
click at [790, 578] on button "NEXT" at bounding box center [807, 578] width 152 height 36
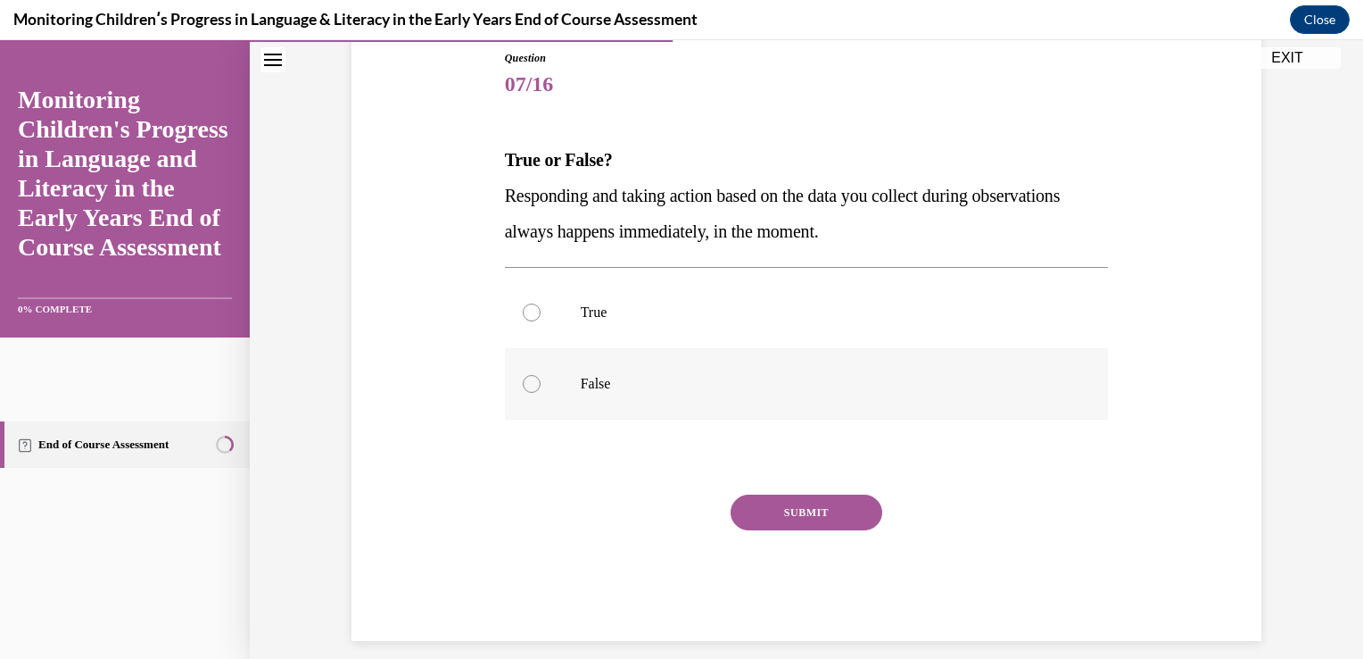
click at [523, 383] on div at bounding box center [532, 384] width 18 height 18
click at [523, 383] on input "False" at bounding box center [532, 384] width 18 height 18
radio input "true"
click at [788, 507] on button "SUBMIT" at bounding box center [807, 512] width 152 height 36
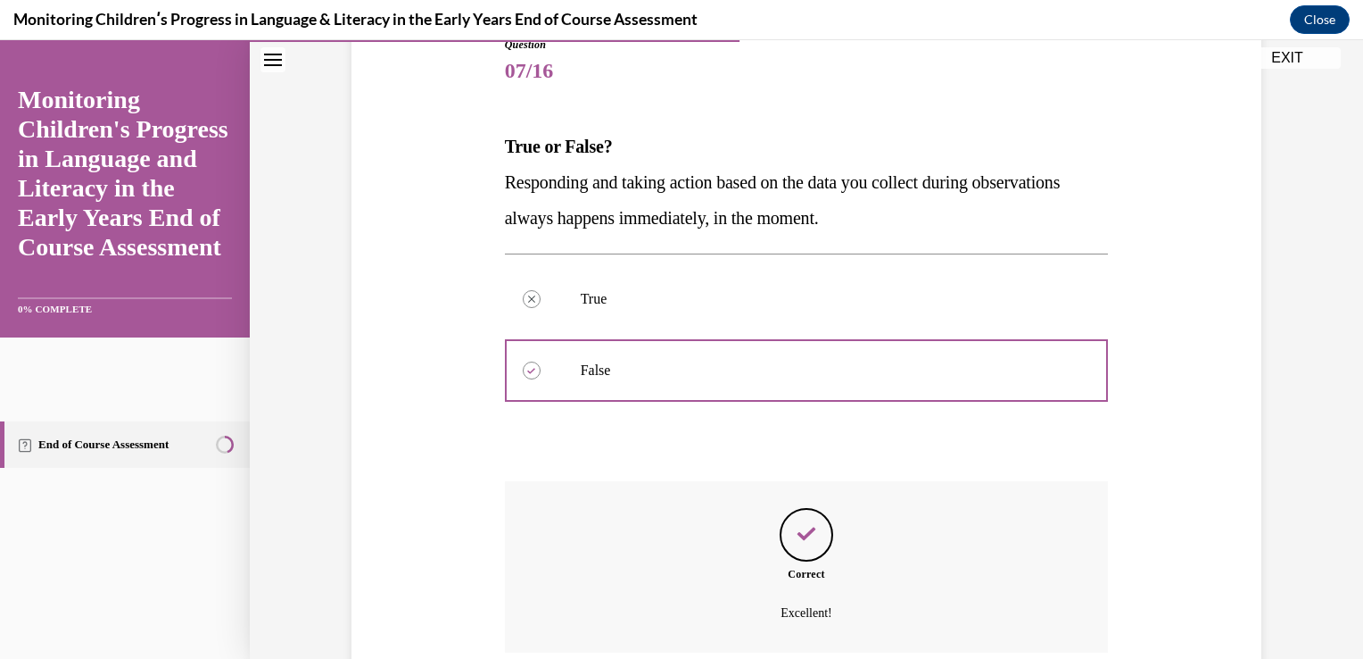
scroll to position [360, 0]
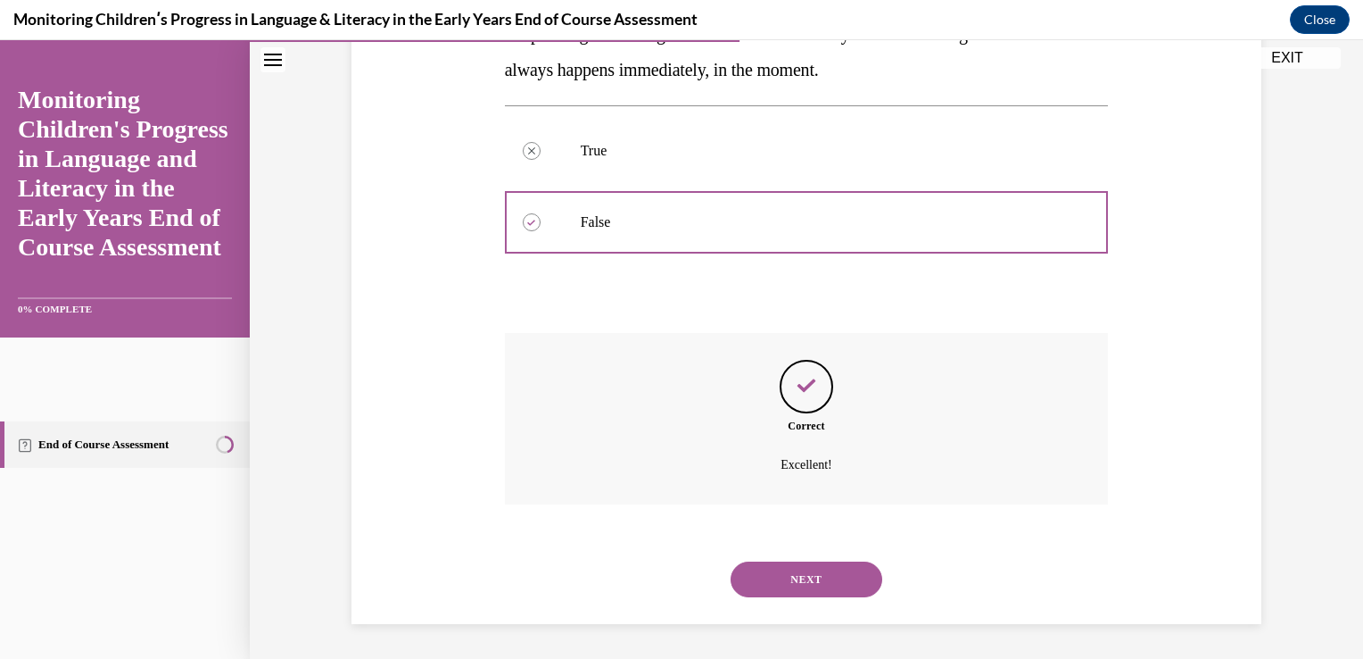
click at [792, 584] on button "NEXT" at bounding box center [807, 579] width 152 height 36
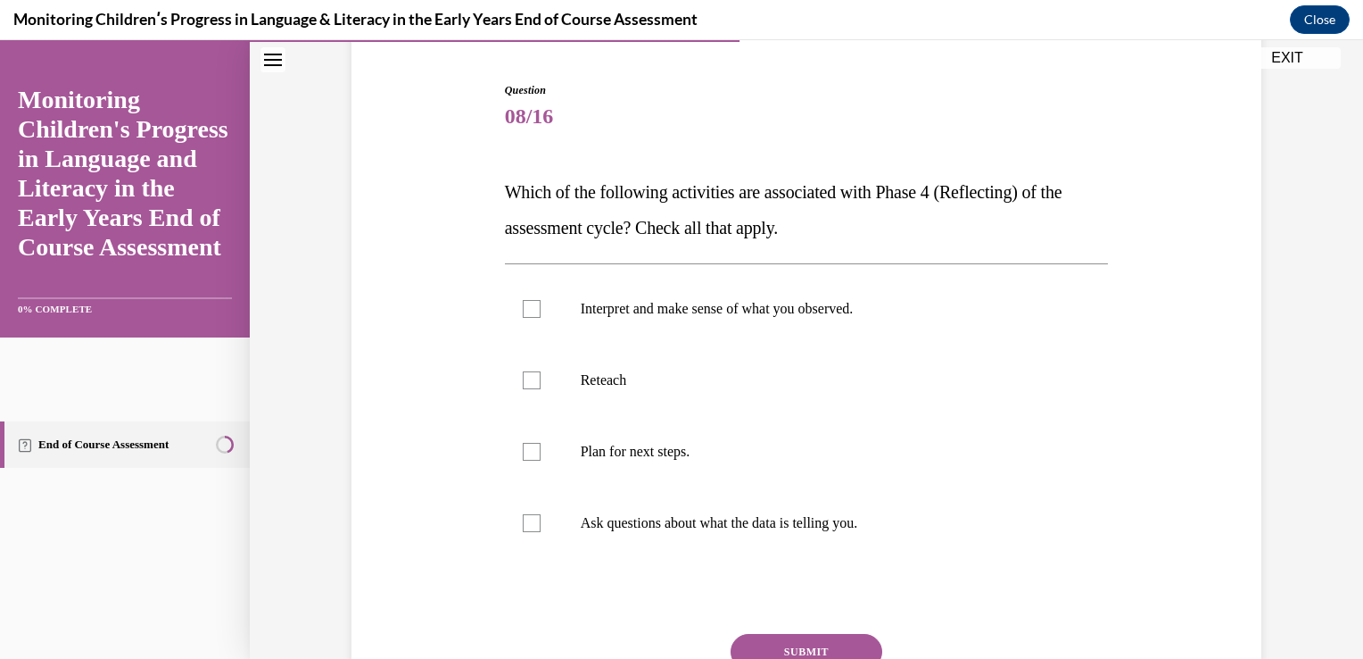
scroll to position [165, 0]
click at [532, 311] on div at bounding box center [532, 310] width 18 height 18
click at [532, 311] on input "Interpret and make sense of what you observed." at bounding box center [532, 310] width 18 height 18
checkbox input "true"
click at [528, 532] on label "Ask questions about what the data is telling you." at bounding box center [807, 523] width 604 height 71
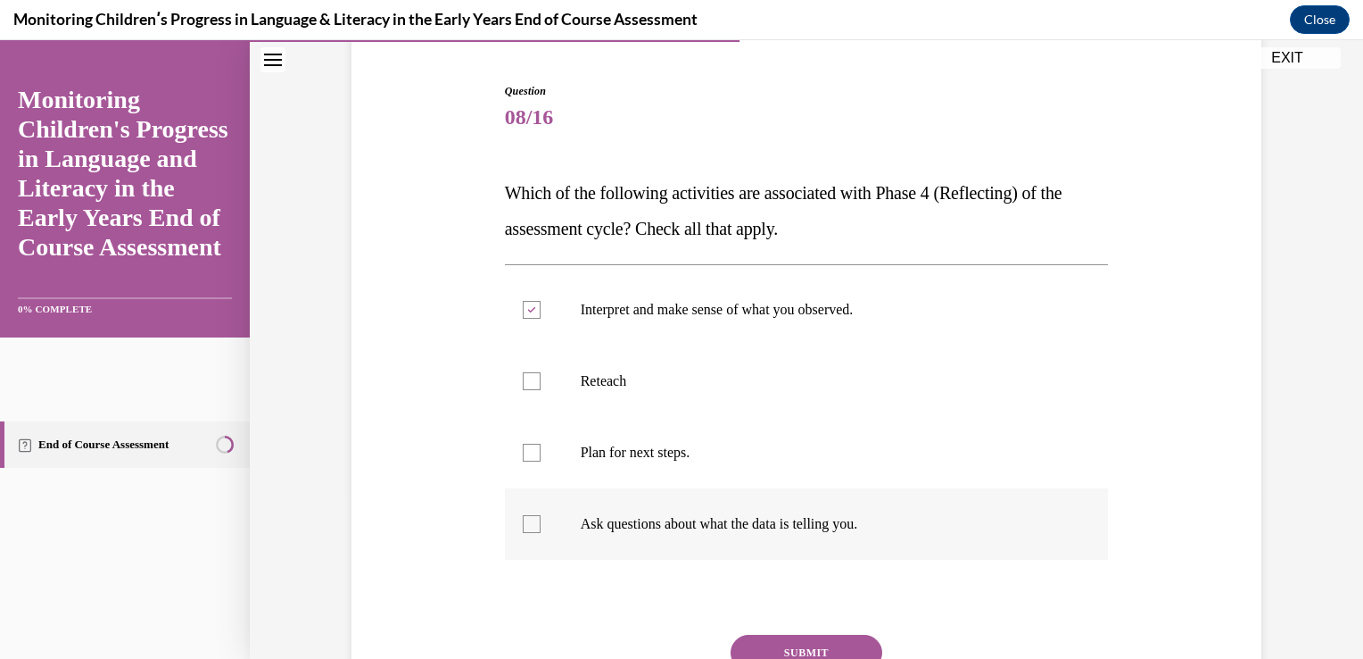
click at [528, 532] on input "Ask questions about what the data is telling you." at bounding box center [532, 524] width 18 height 18
checkbox input "true"
click at [808, 650] on button "SUBMIT" at bounding box center [807, 652] width 152 height 36
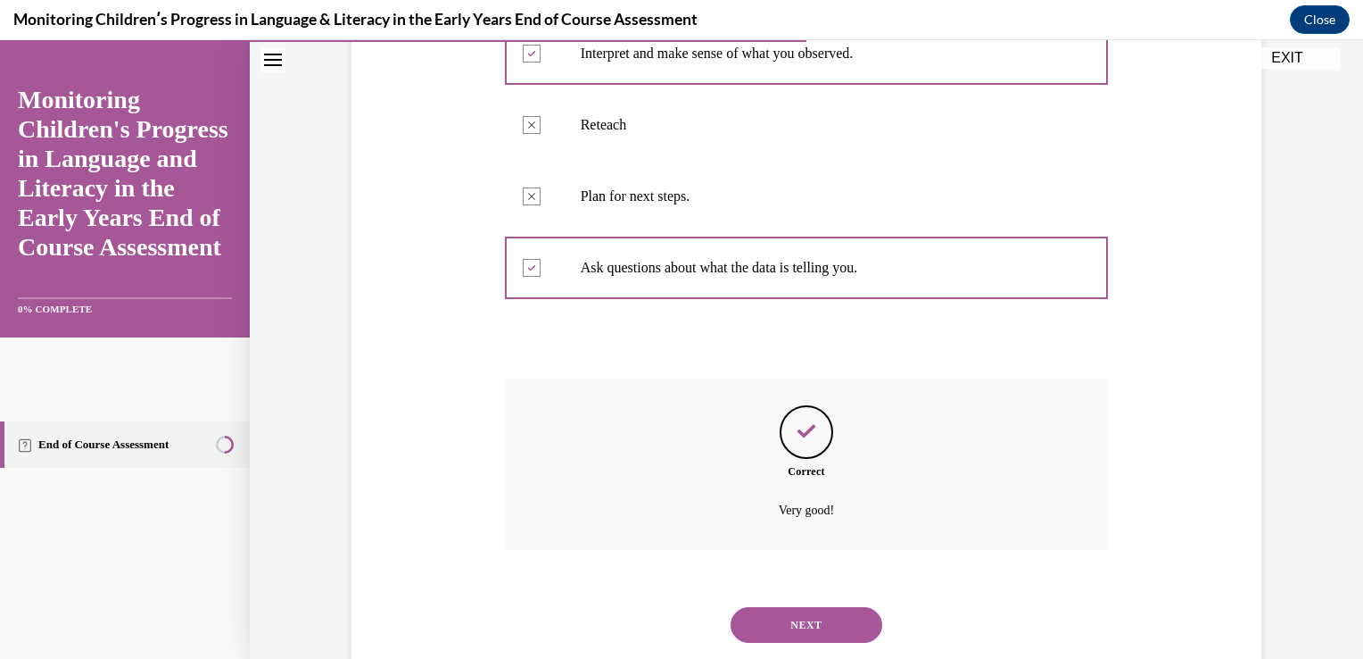
scroll to position [467, 0]
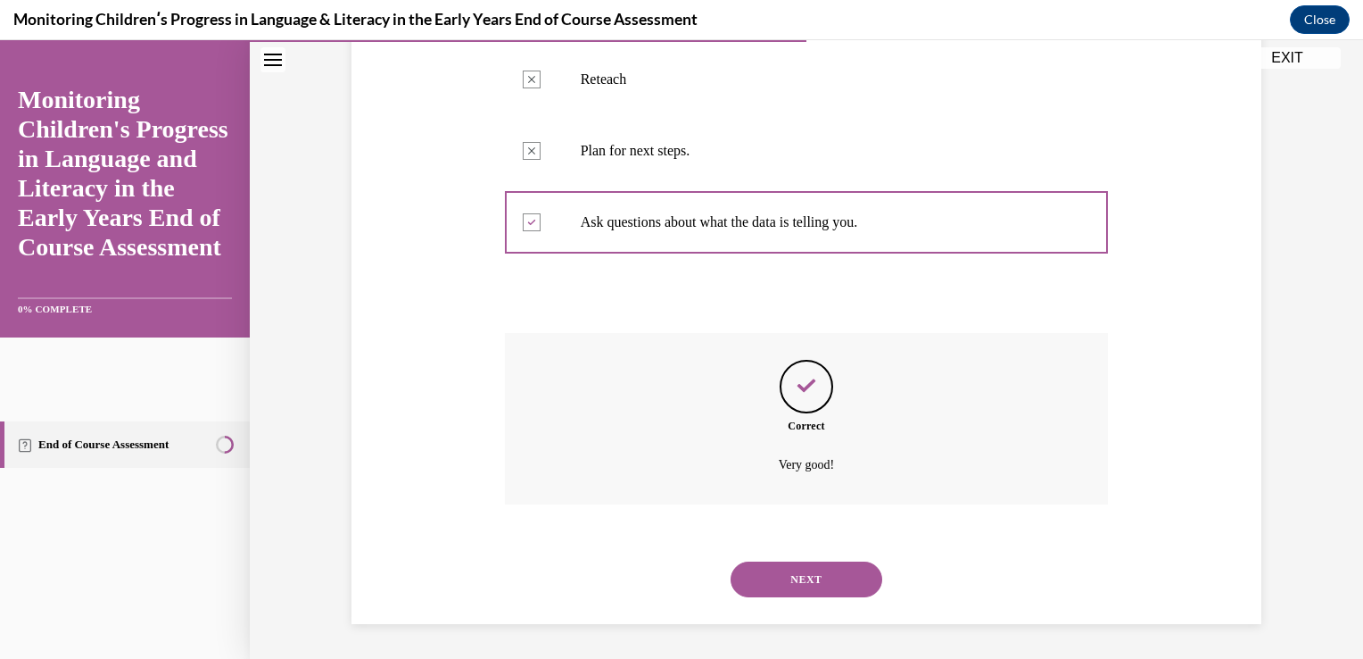
click at [783, 582] on button "NEXT" at bounding box center [807, 579] width 152 height 36
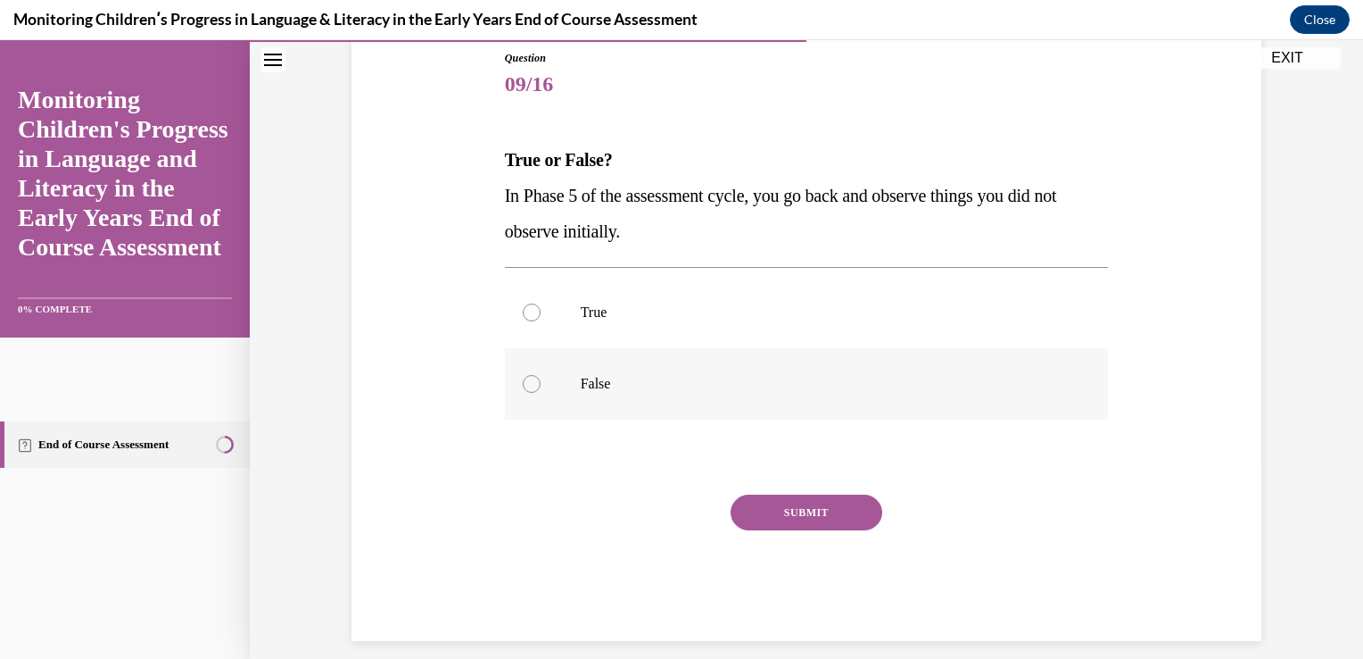
click at [534, 390] on label "False" at bounding box center [807, 383] width 604 height 71
click at [534, 390] on input "False" at bounding box center [532, 384] width 18 height 18
radio input "true"
click at [813, 516] on button "SUBMIT" at bounding box center [807, 512] width 152 height 36
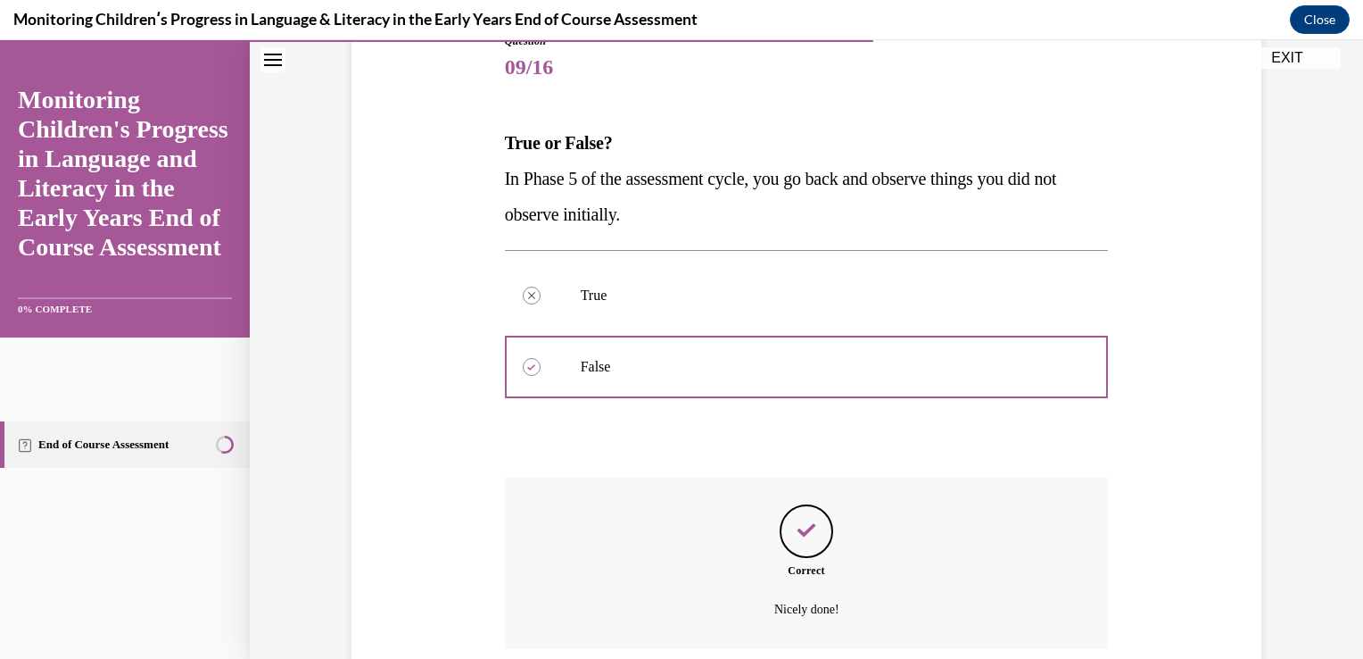
scroll to position [360, 0]
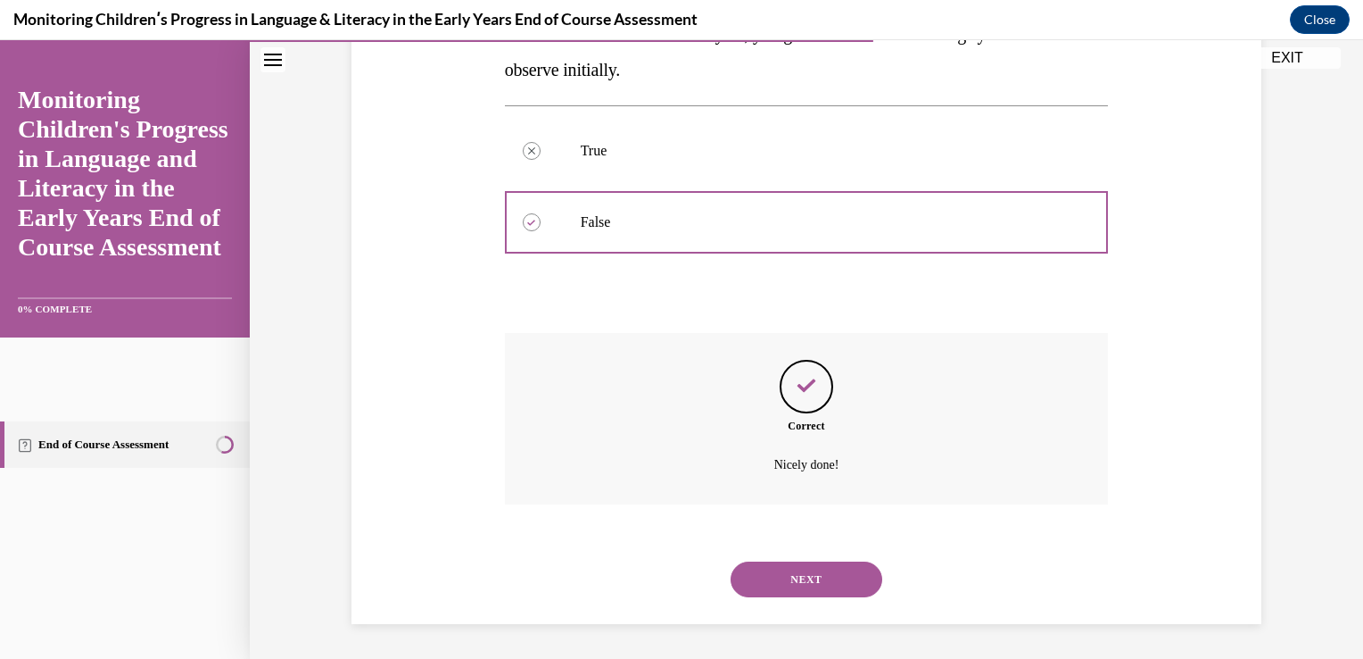
click at [816, 585] on button "NEXT" at bounding box center [807, 579] width 152 height 36
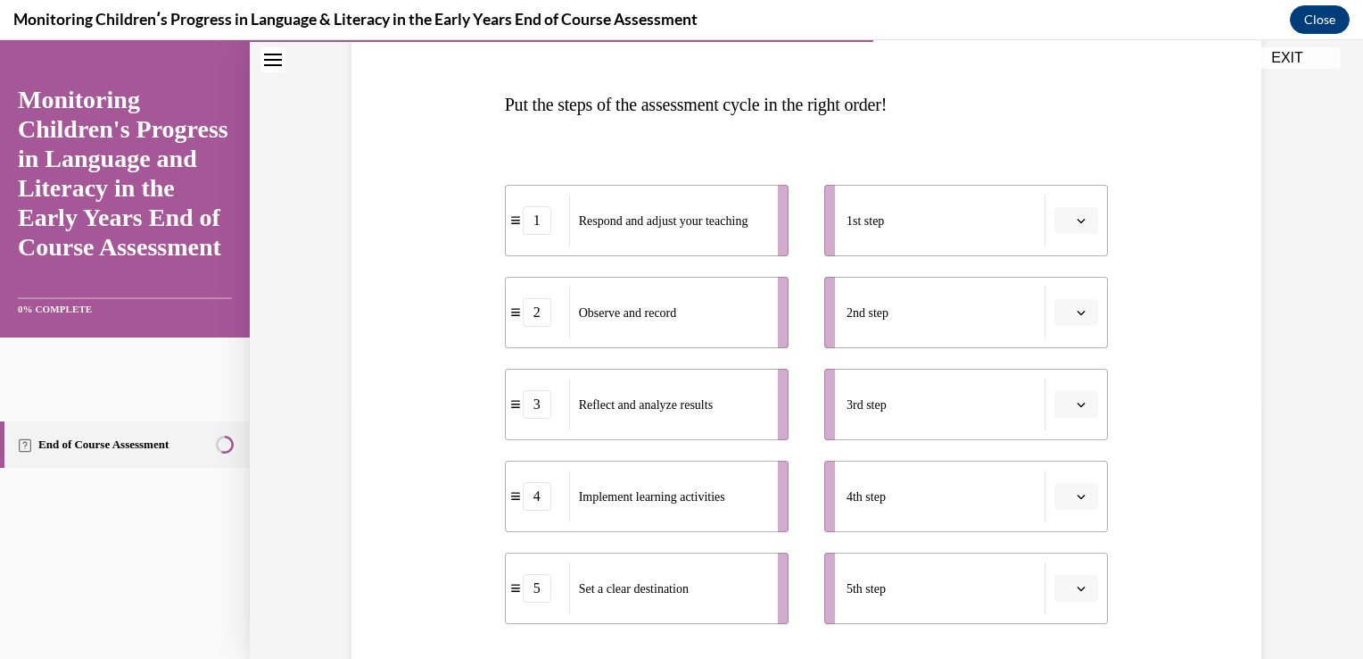
scroll to position [258, 0]
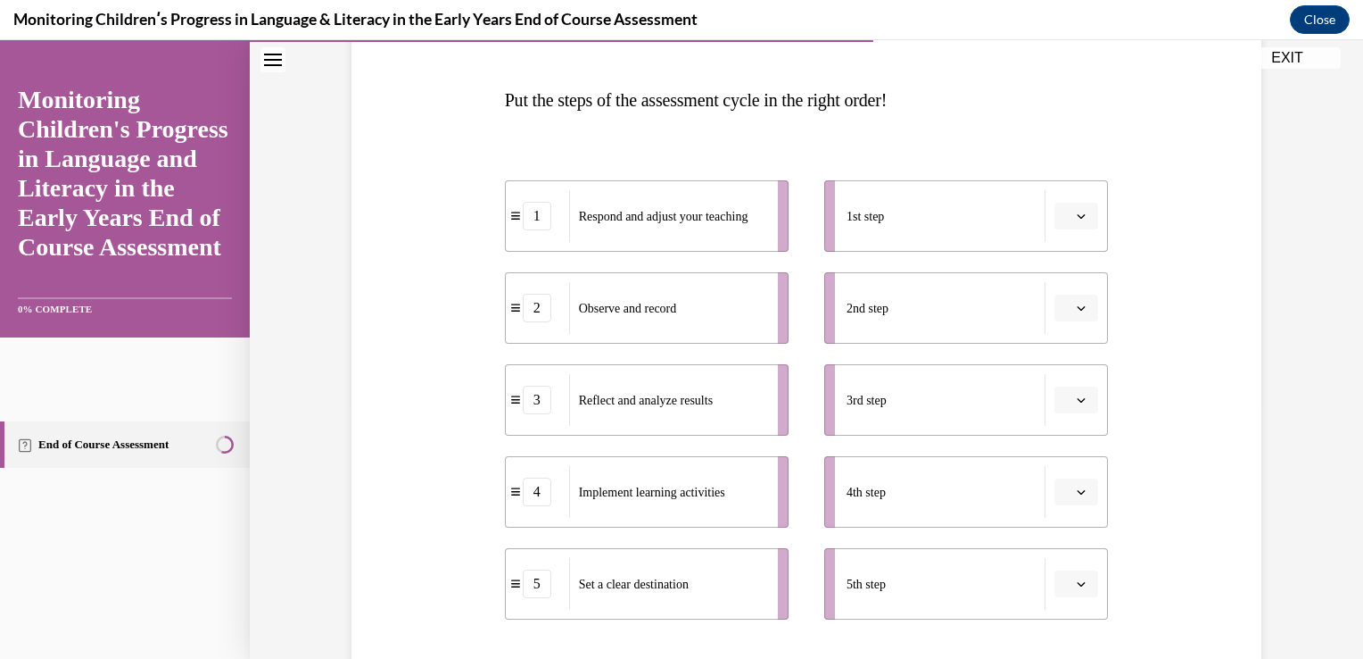
click at [1065, 214] on span "Please select an option" at bounding box center [1068, 216] width 6 height 18
click at [1066, 439] on span "5" at bounding box center [1063, 434] width 6 height 14
click at [1078, 494] on icon "button" at bounding box center [1081, 491] width 9 height 9
click at [1073, 348] on div "2" at bounding box center [1068, 345] width 45 height 36
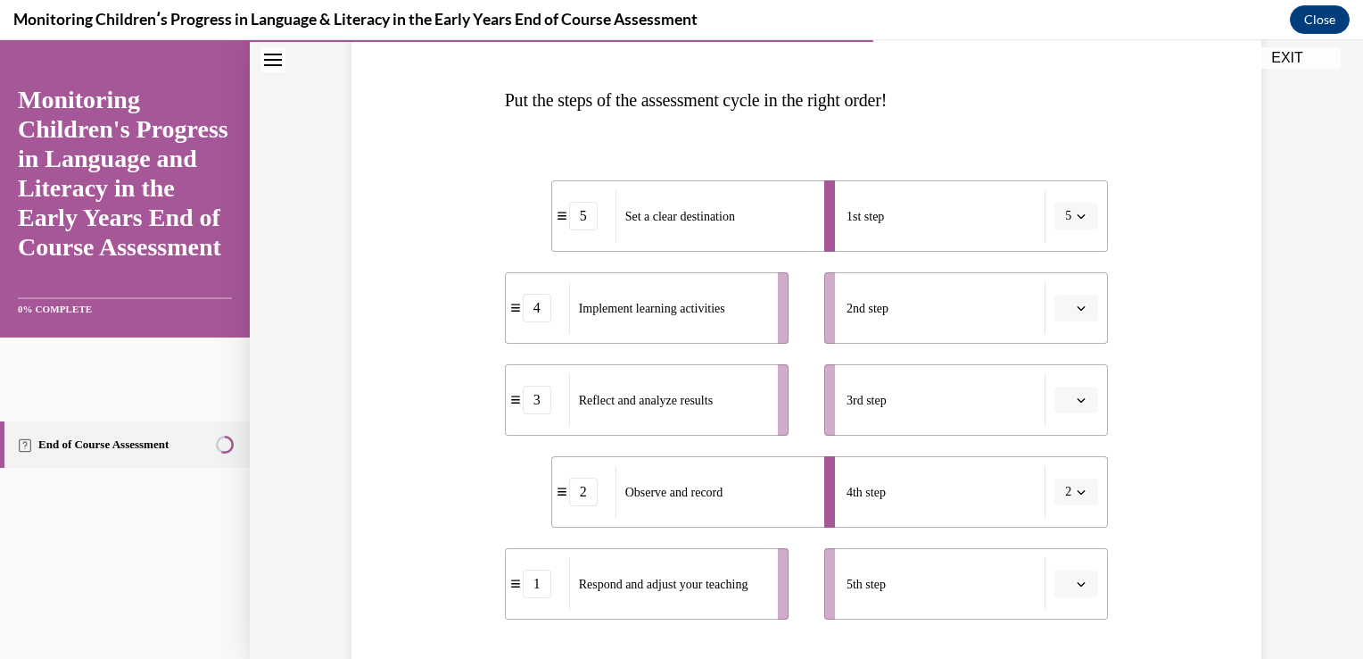
click at [1077, 307] on icon "button" at bounding box center [1081, 307] width 9 height 9
click at [1064, 418] on span "2" at bounding box center [1063, 418] width 6 height 14
click at [1077, 491] on icon "button" at bounding box center [1081, 491] width 9 height 9
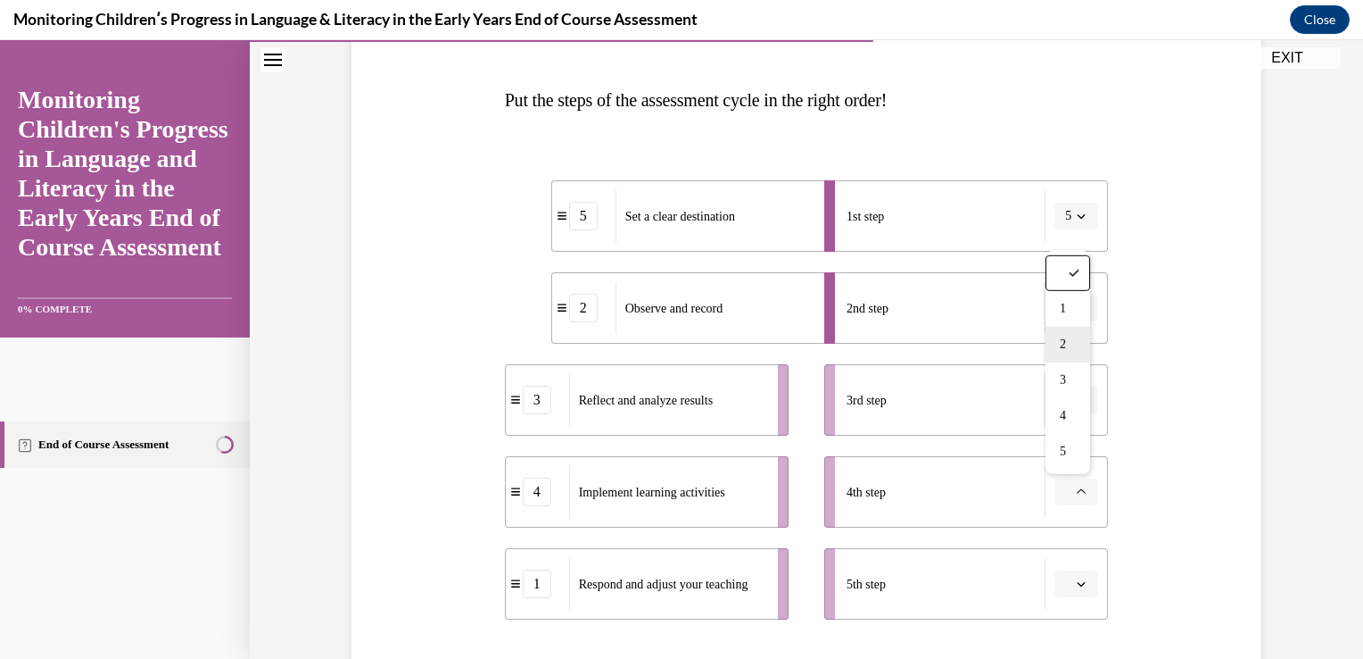
click at [1066, 351] on span "2" at bounding box center [1063, 344] width 6 height 14
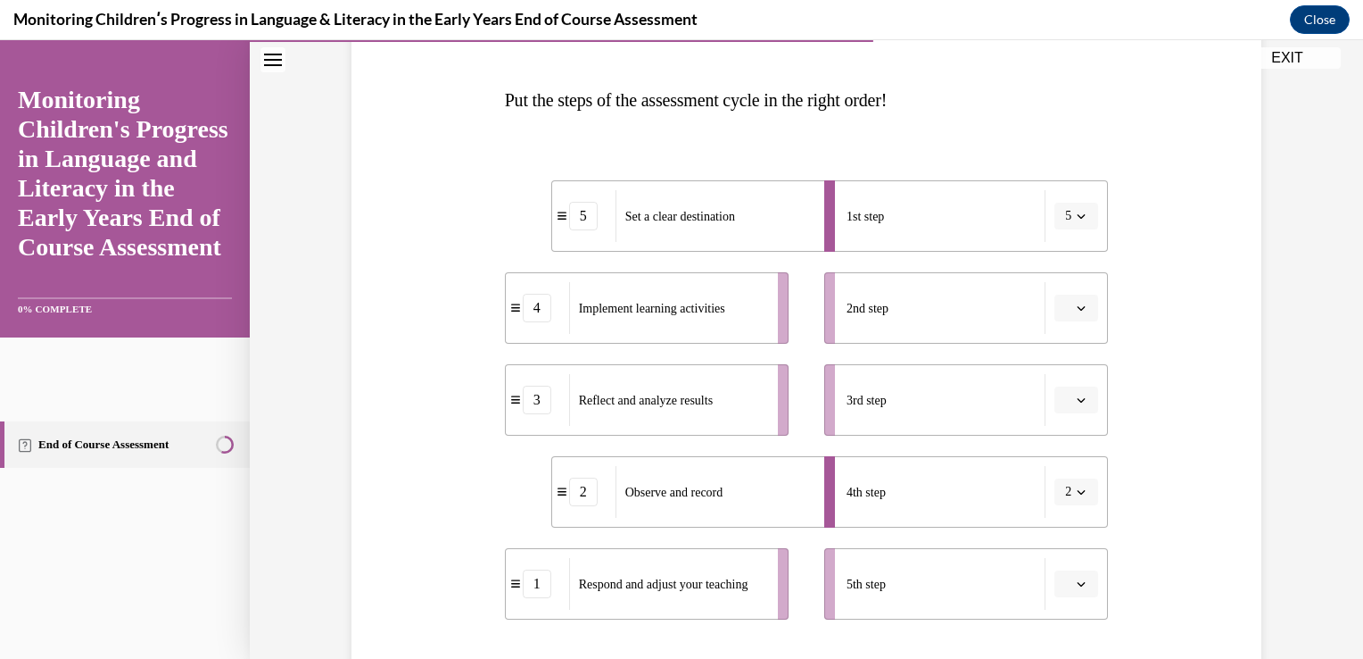
click at [1075, 496] on span "button" at bounding box center [1081, 491] width 12 height 12
click at [1060, 383] on span "3" at bounding box center [1060, 380] width 6 height 14
click at [1075, 496] on span "button" at bounding box center [1081, 491] width 12 height 12
click at [1057, 418] on span "4" at bounding box center [1060, 416] width 6 height 14
click at [1065, 582] on span "Please select an option" at bounding box center [1068, 584] width 6 height 18
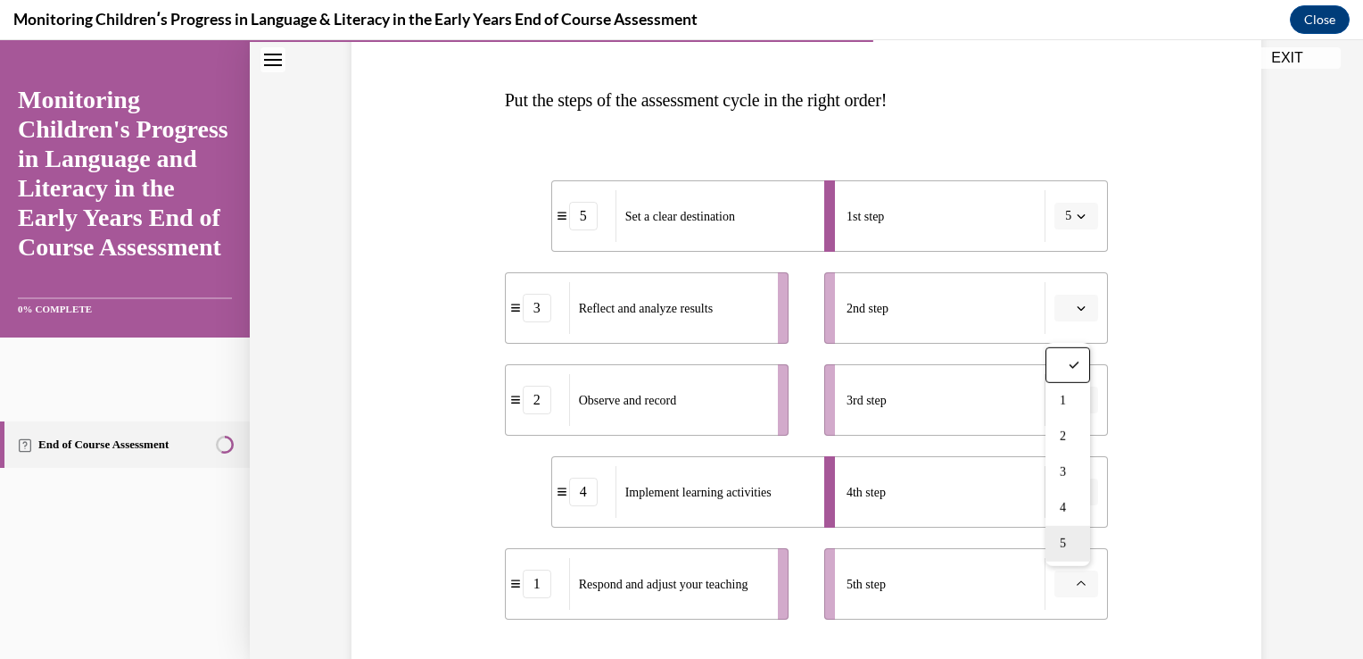
click at [1064, 543] on span "5" at bounding box center [1063, 543] width 6 height 14
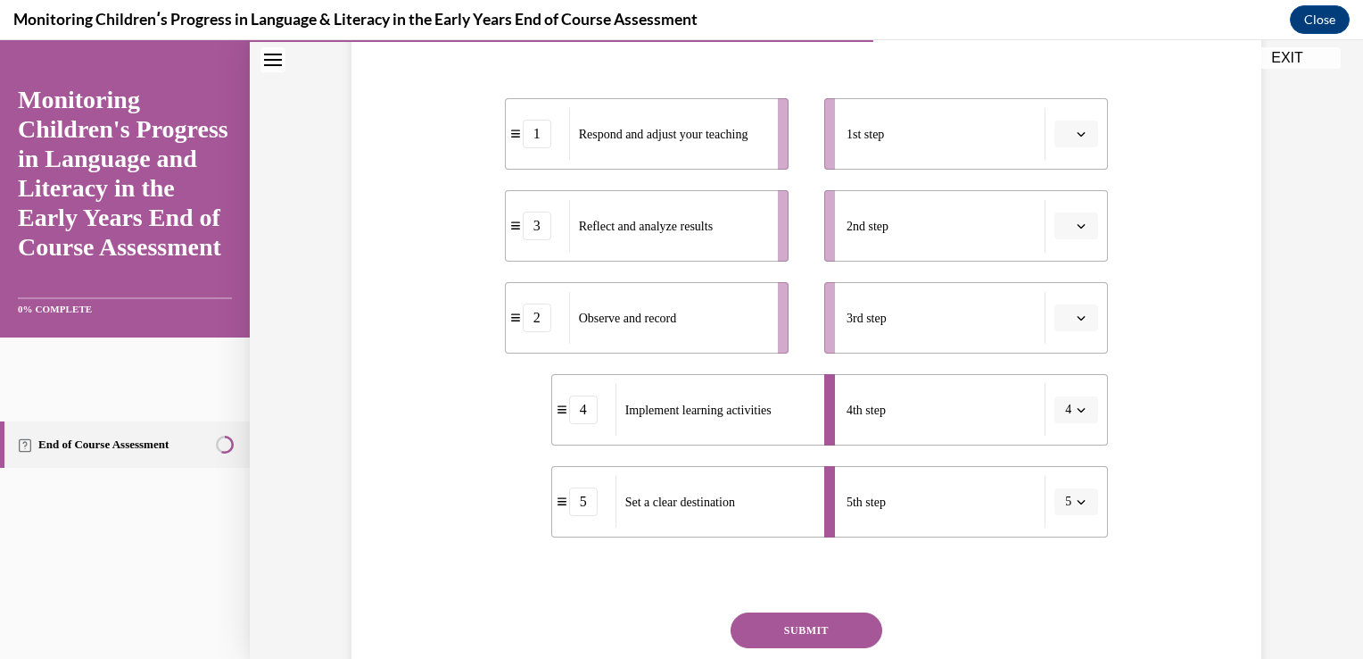
scroll to position [342, 0]
click at [584, 508] on div "5" at bounding box center [583, 499] width 29 height 29
click at [1066, 506] on button "5" at bounding box center [1077, 499] width 44 height 27
click at [1060, 321] on span "1" at bounding box center [1060, 317] width 6 height 14
click at [1077, 407] on icon "button" at bounding box center [1081, 407] width 9 height 9
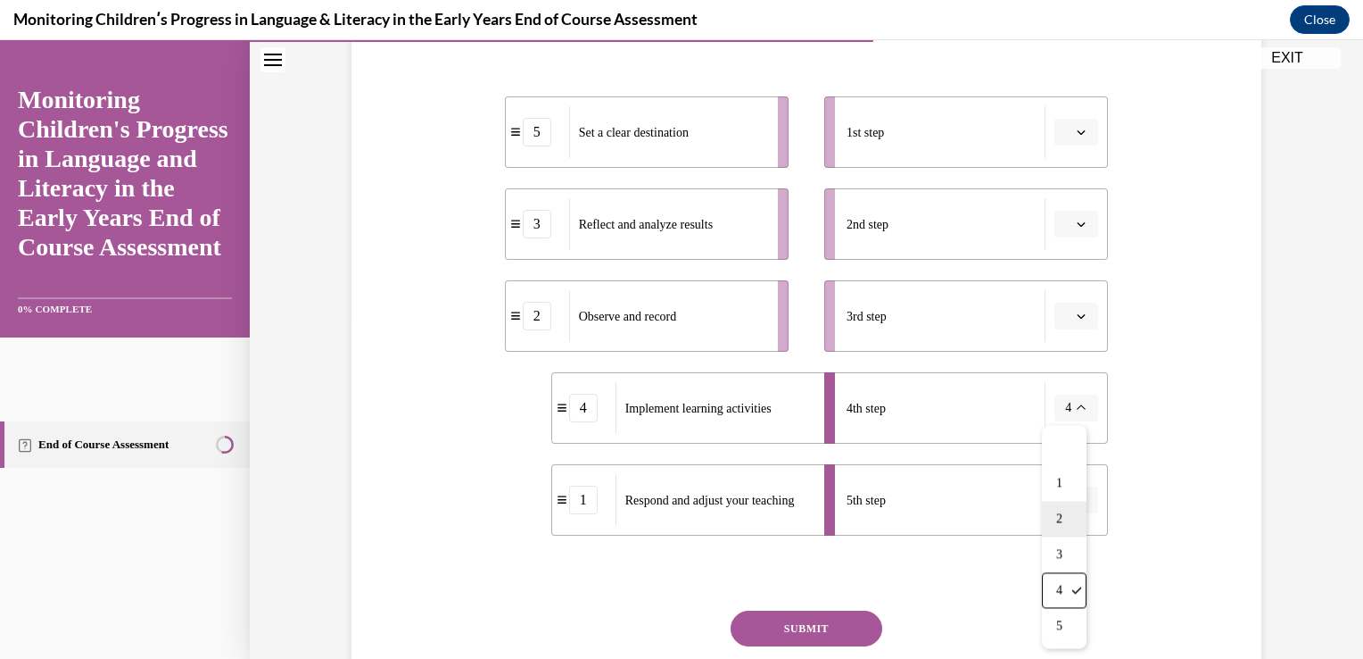
click at [1064, 531] on div "2" at bounding box center [1064, 519] width 45 height 36
click at [1065, 315] on span "Please select an option" at bounding box center [1068, 316] width 6 height 18
click at [1064, 426] on span "2" at bounding box center [1063, 426] width 6 height 14
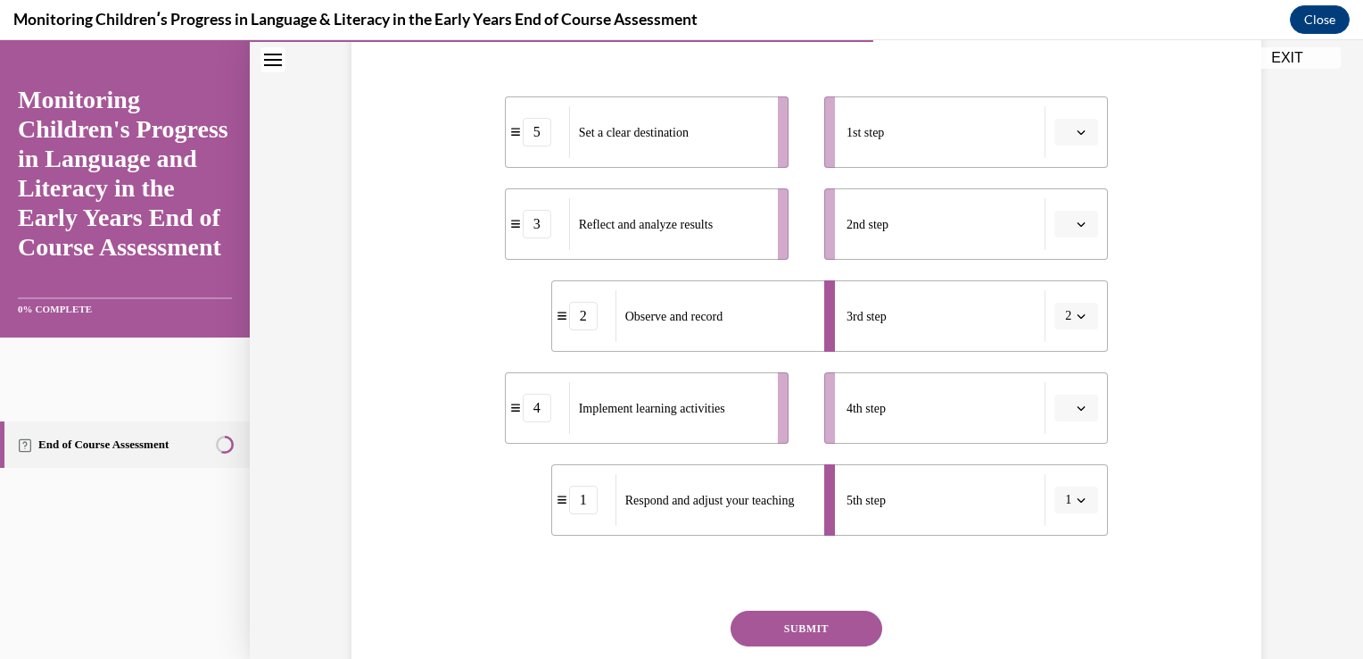
click at [1077, 407] on icon "button" at bounding box center [1081, 407] width 9 height 9
click at [1077, 315] on icon "button" at bounding box center [1081, 315] width 9 height 9
click at [1053, 362] on div at bounding box center [1064, 355] width 45 height 36
click at [1078, 493] on span "button" at bounding box center [1081, 499] width 12 height 12
click at [1066, 282] on div at bounding box center [1064, 281] width 45 height 36
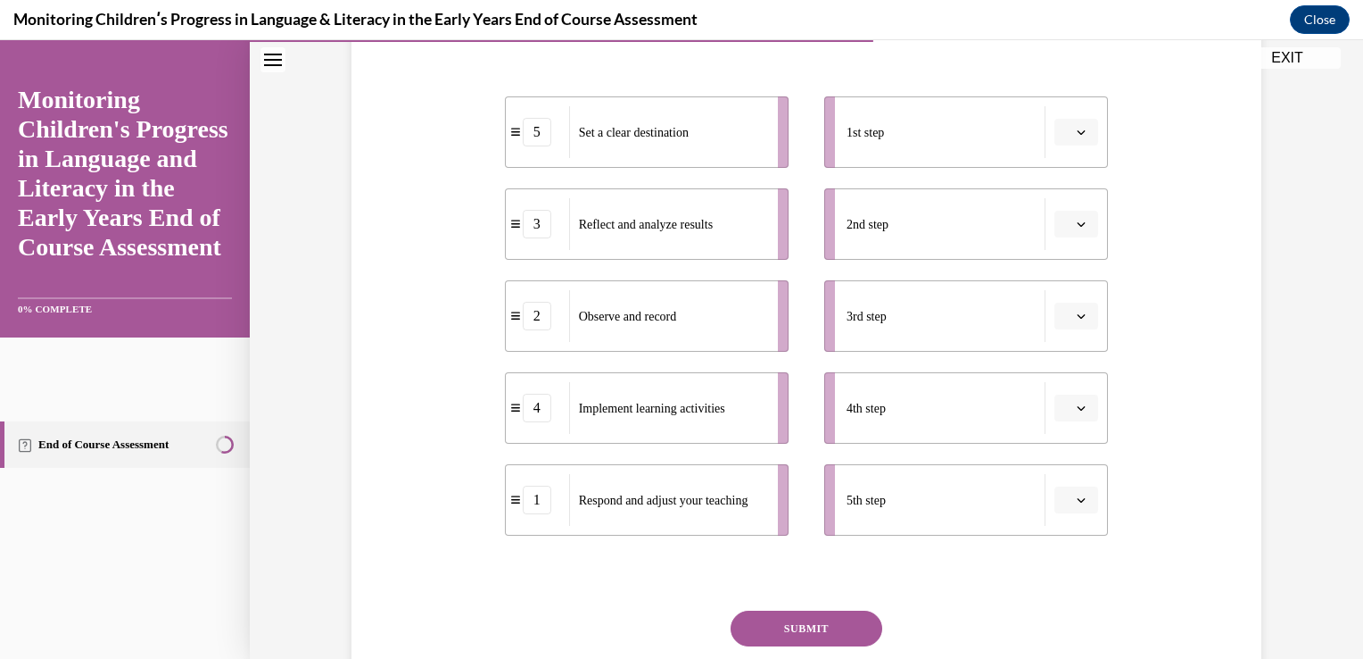
click at [1077, 133] on icon "button" at bounding box center [1081, 132] width 9 height 9
click at [1060, 211] on span "1" at bounding box center [1063, 207] width 6 height 14
click at [1077, 223] on icon "button" at bounding box center [1081, 224] width 9 height 9
click at [1066, 410] on span "4" at bounding box center [1063, 406] width 6 height 14
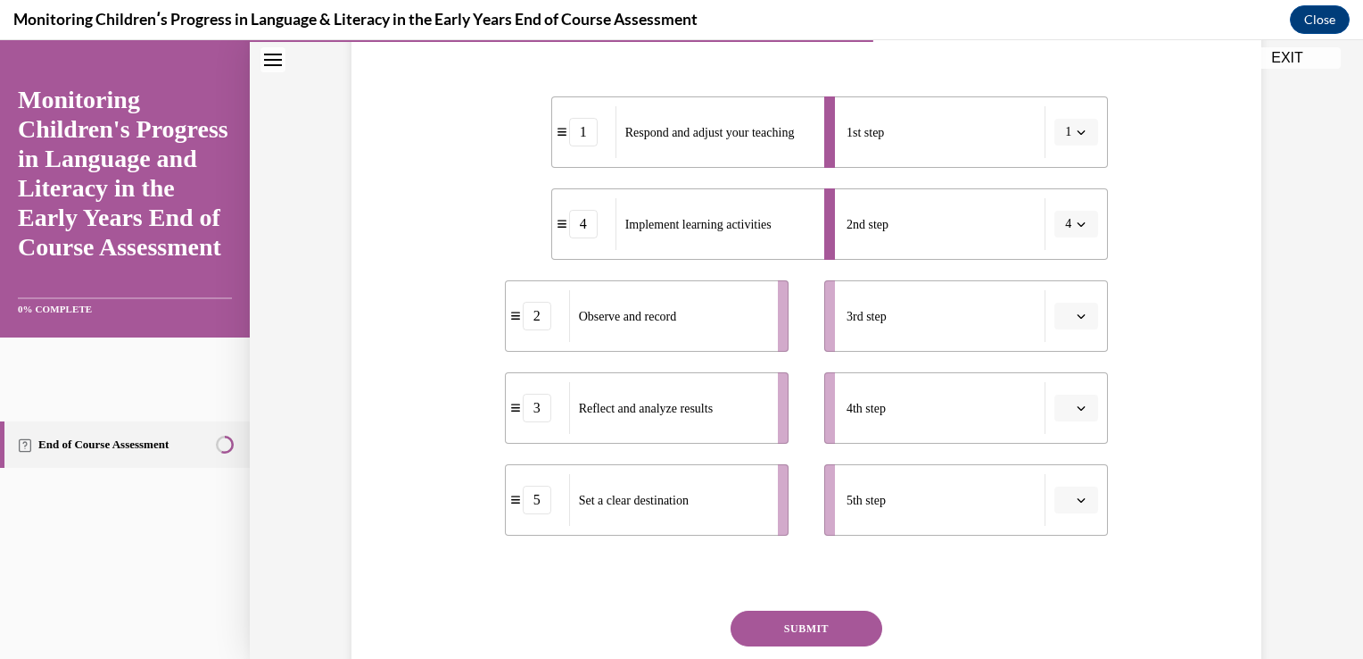
click at [1078, 316] on icon "button" at bounding box center [1082, 316] width 8 height 4
click at [1065, 464] on span "3" at bounding box center [1063, 462] width 6 height 14
click at [1077, 315] on icon "button" at bounding box center [1081, 315] width 9 height 9
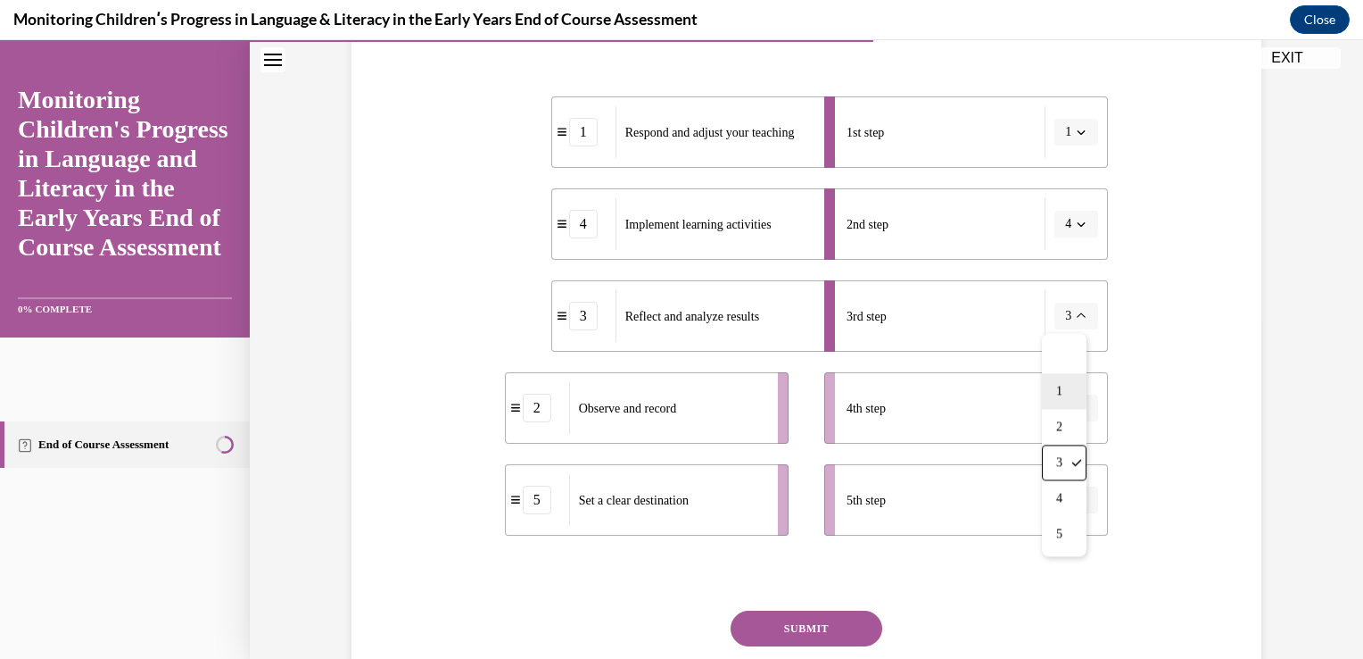
click at [1077, 375] on div "1" at bounding box center [1064, 391] width 45 height 36
click at [1065, 135] on span "Please select an option" at bounding box center [1068, 132] width 6 height 18
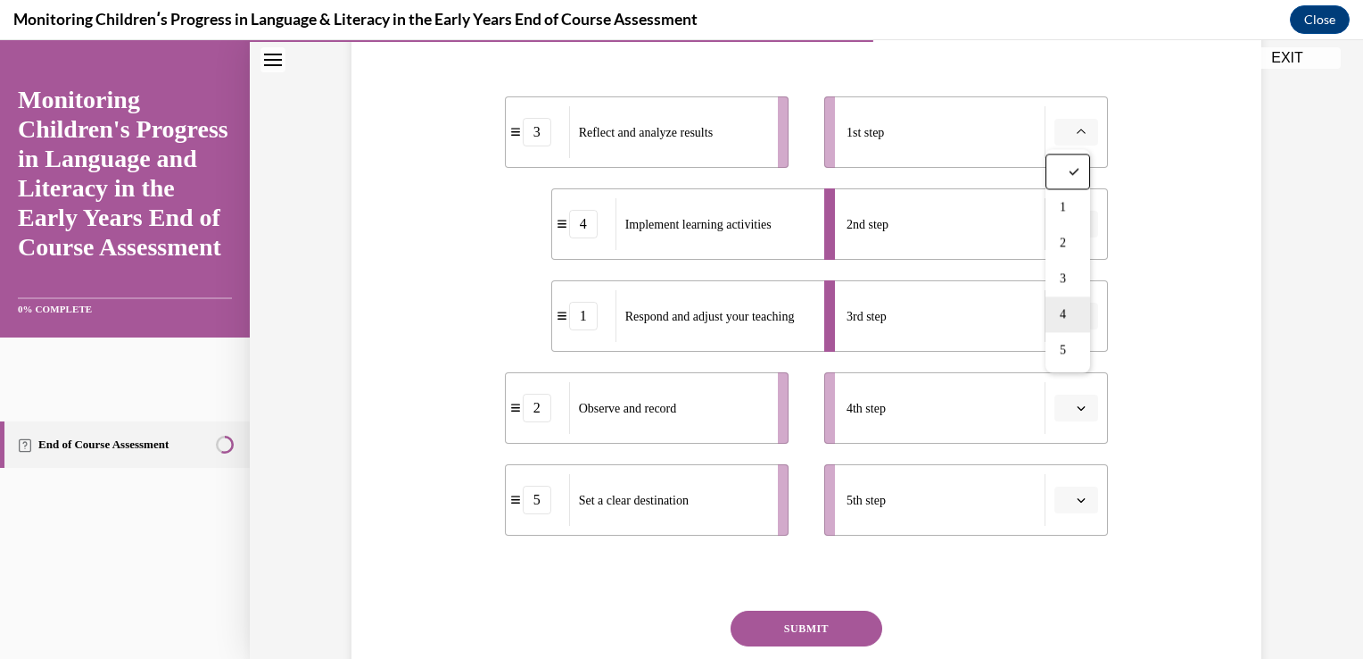
click at [1064, 314] on span "4" at bounding box center [1063, 314] width 6 height 14
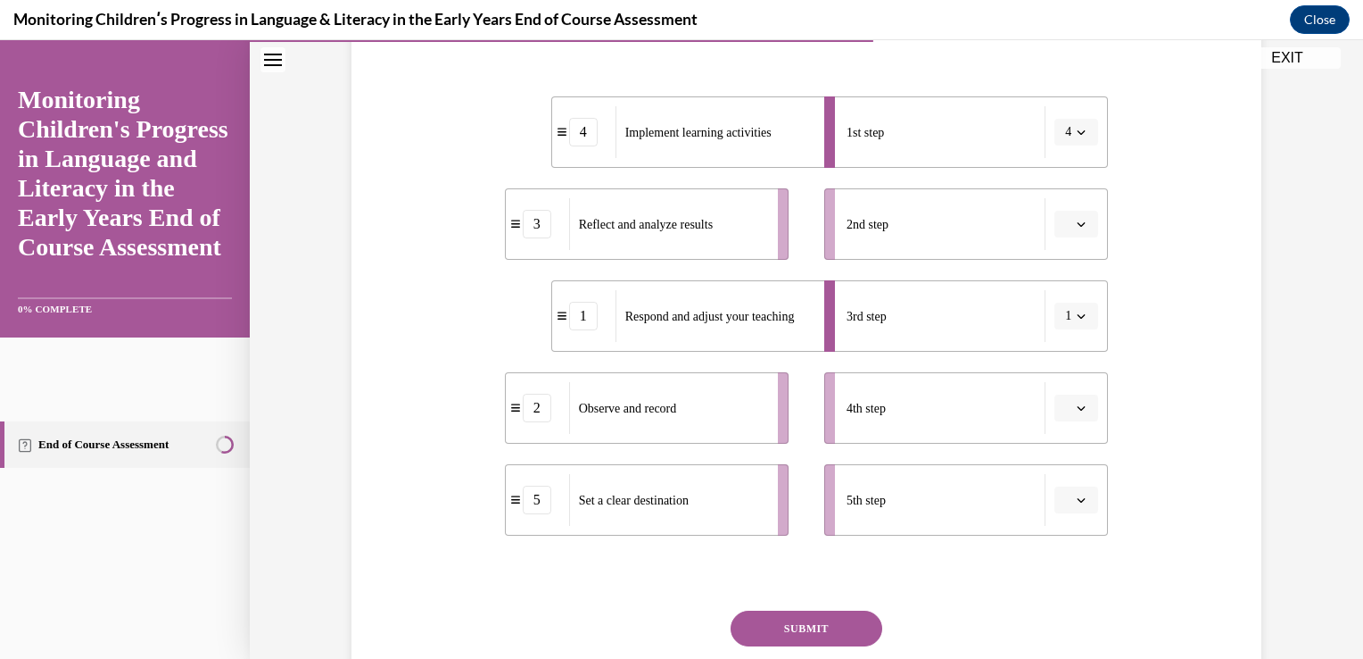
click at [1077, 223] on icon "button" at bounding box center [1081, 224] width 9 height 9
click at [1064, 405] on span "4" at bounding box center [1063, 406] width 6 height 14
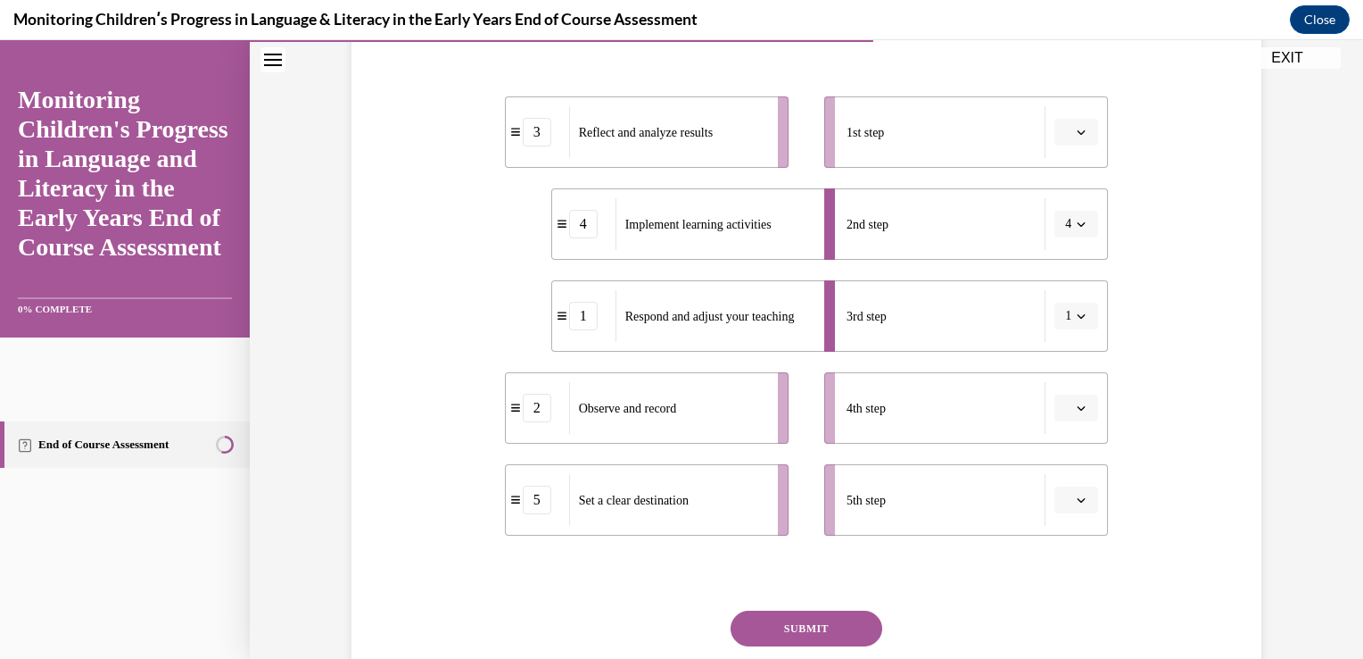
click at [1077, 499] on icon "button" at bounding box center [1081, 499] width 9 height 9
click at [1064, 316] on span "1" at bounding box center [1063, 317] width 6 height 14
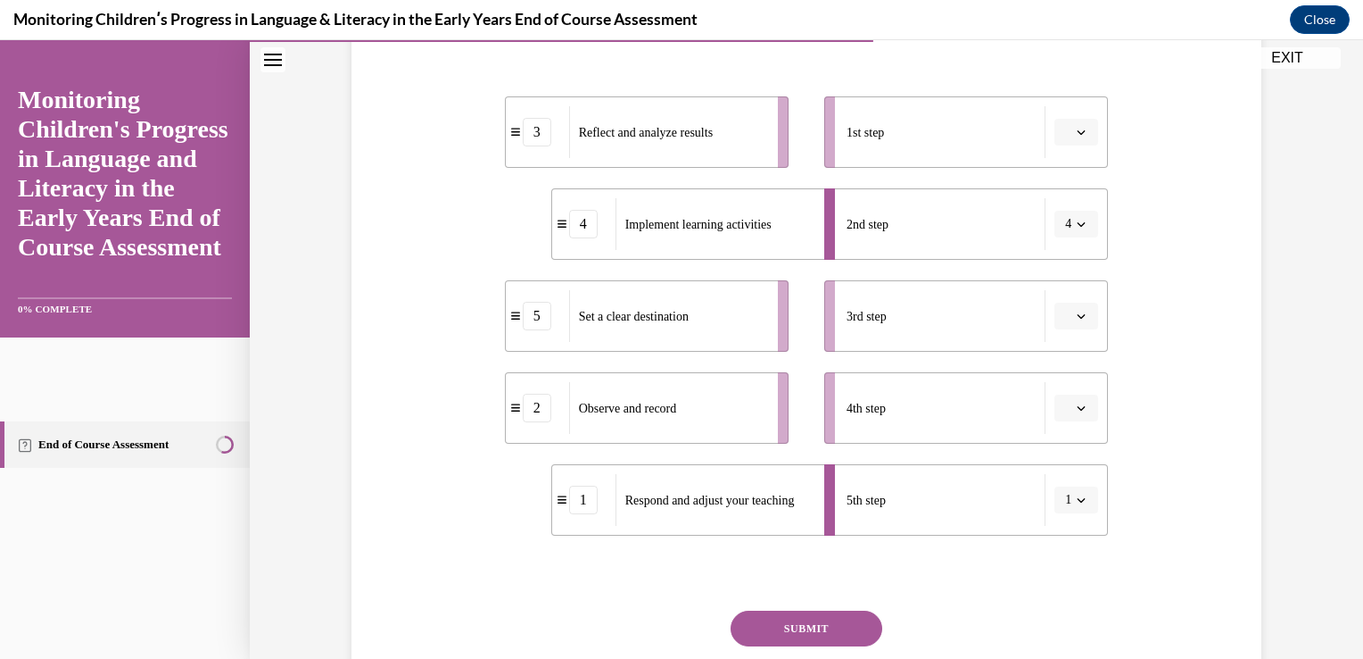
click at [1077, 407] on icon "button" at bounding box center [1081, 407] width 9 height 9
click at [1073, 550] on div "3" at bounding box center [1068, 554] width 45 height 36
click at [1078, 323] on button "button" at bounding box center [1077, 315] width 44 height 27
click at [1064, 392] on span "1" at bounding box center [1063, 391] width 6 height 14
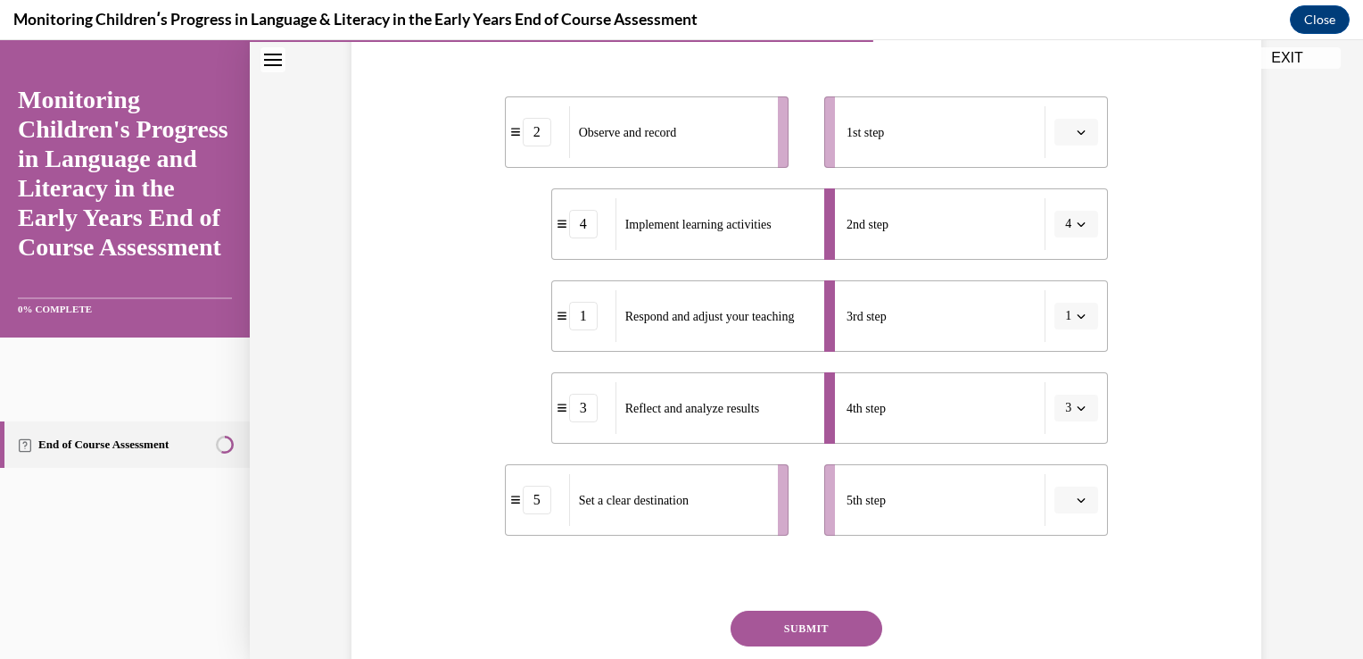
click at [1091, 505] on button "button" at bounding box center [1077, 499] width 44 height 27
click at [1065, 318] on span "1" at bounding box center [1063, 317] width 6 height 14
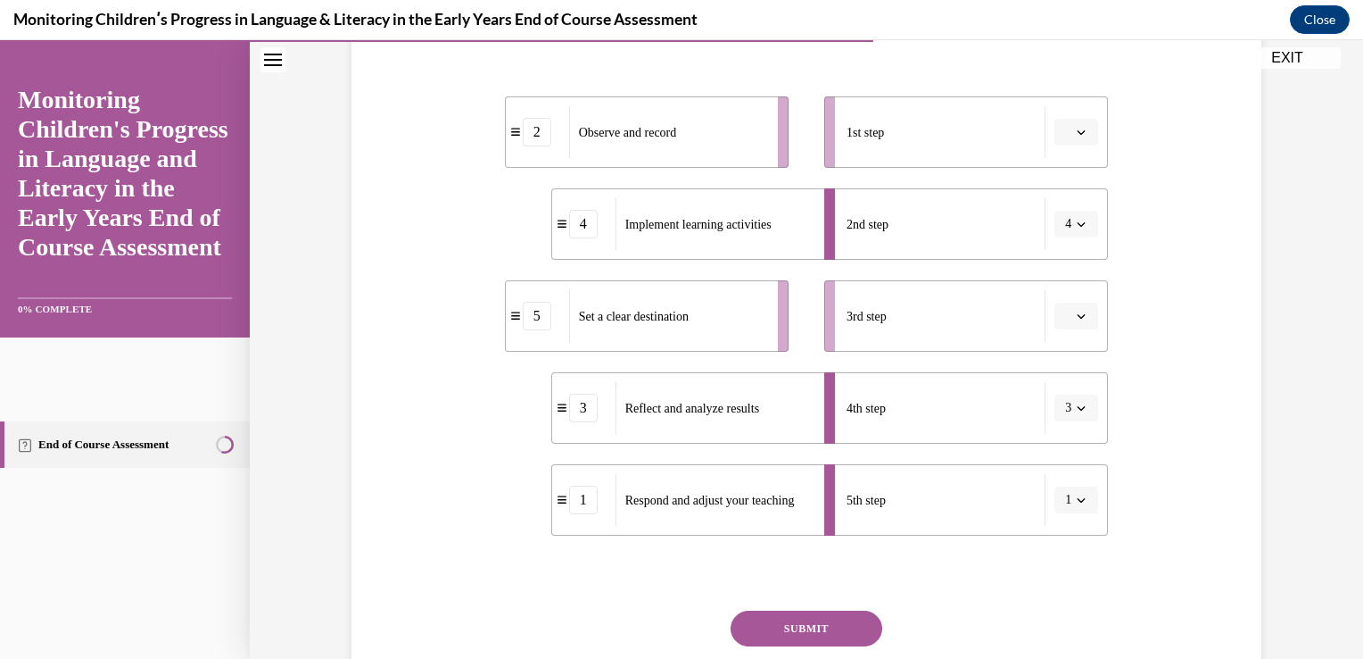
click at [1077, 132] on icon "button" at bounding box center [1081, 132] width 9 height 9
click at [1057, 282] on div "3" at bounding box center [1068, 279] width 45 height 36
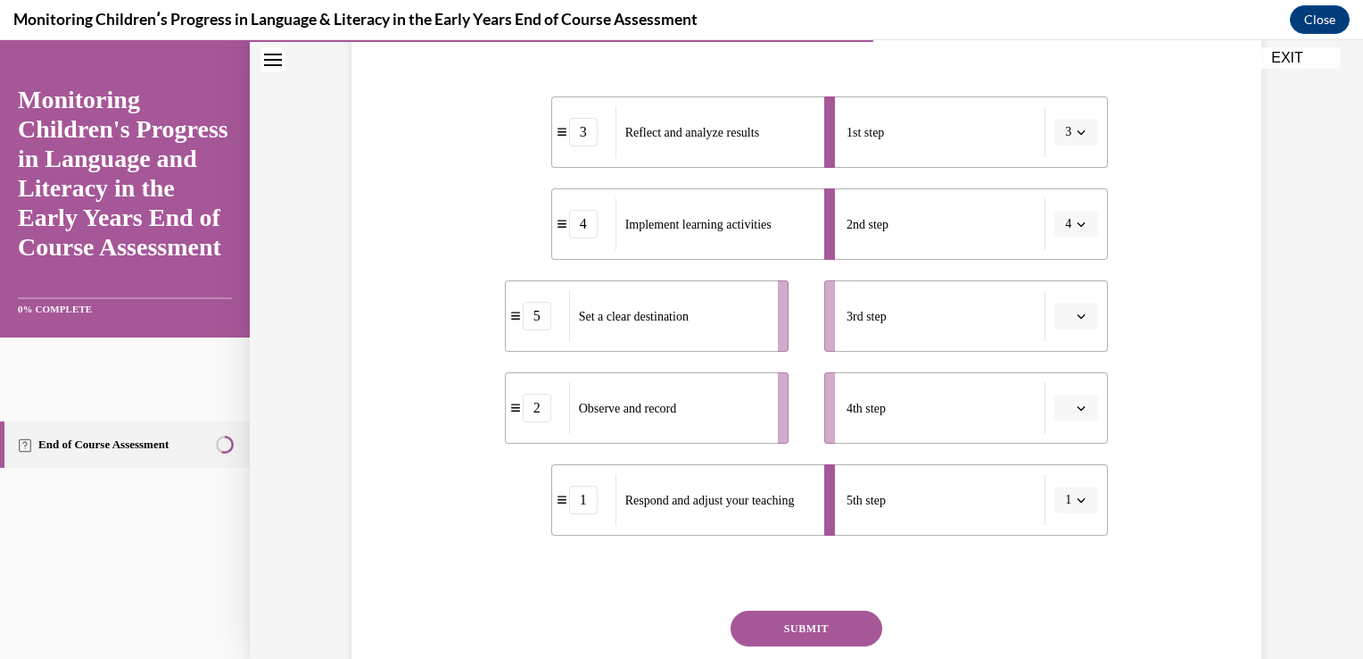
click at [1281, 62] on button "EXIT" at bounding box center [1287, 57] width 107 height 21
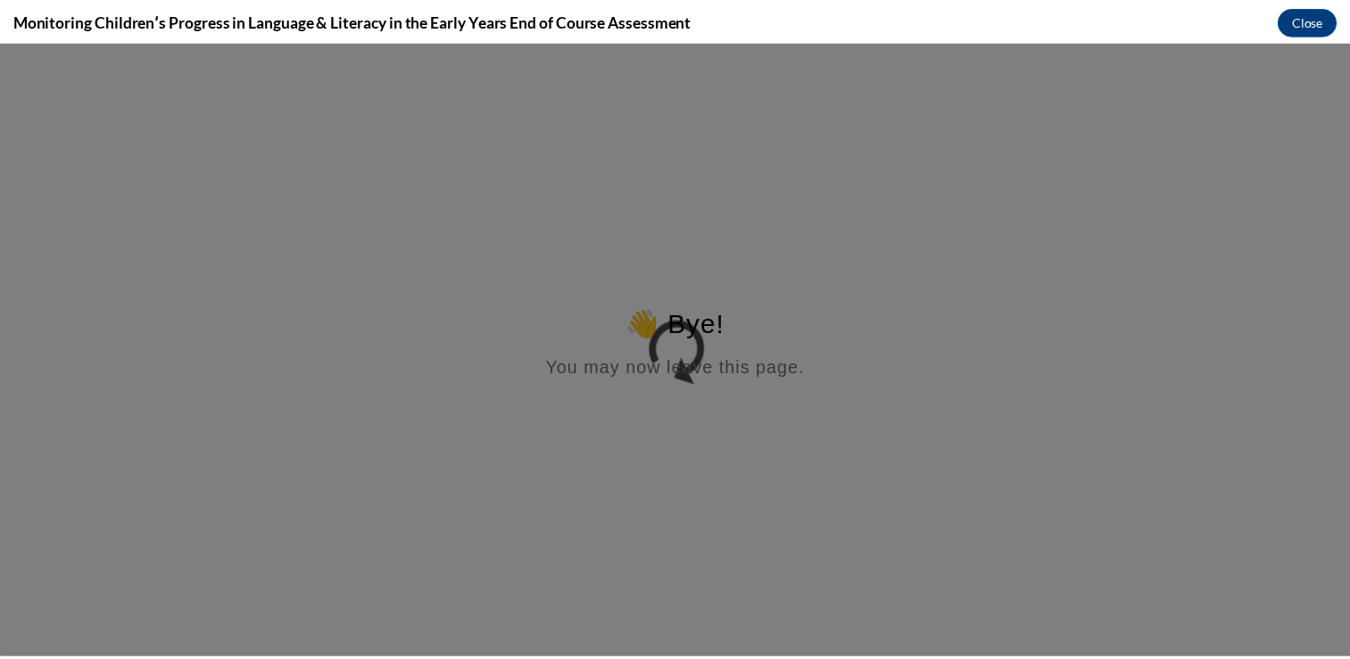
scroll to position [0, 0]
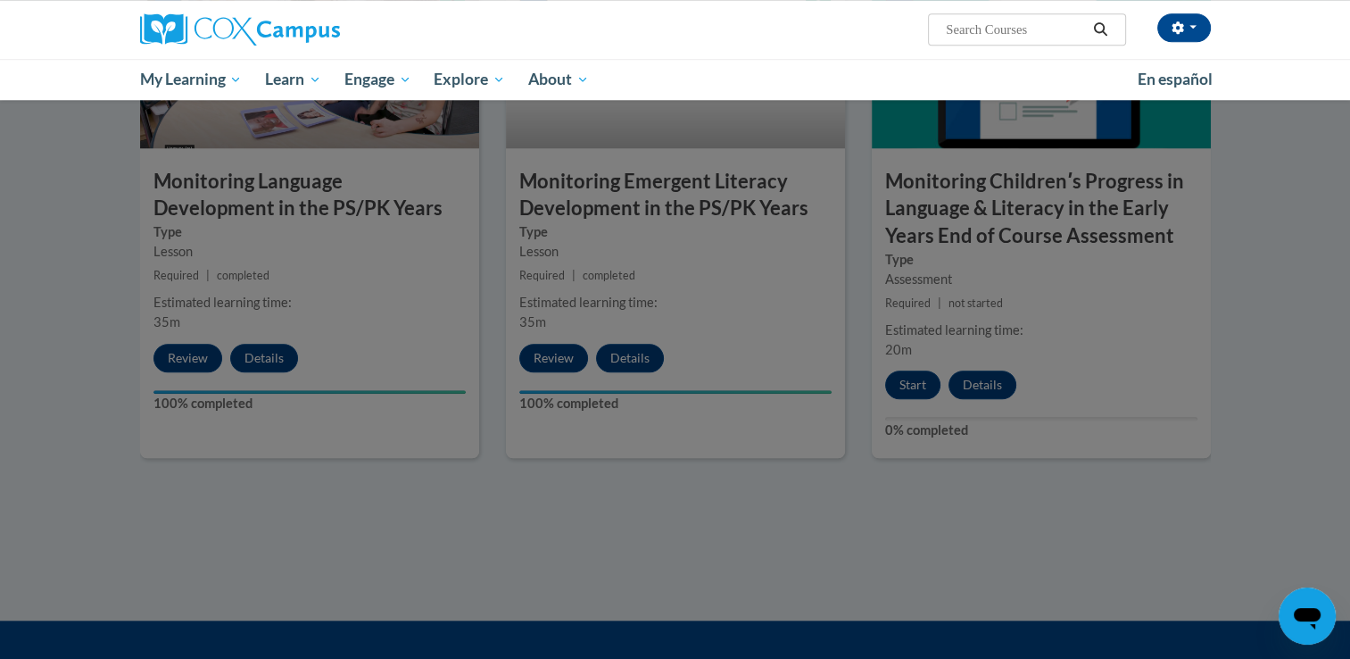
click at [1120, 521] on div at bounding box center [675, 329] width 1350 height 659
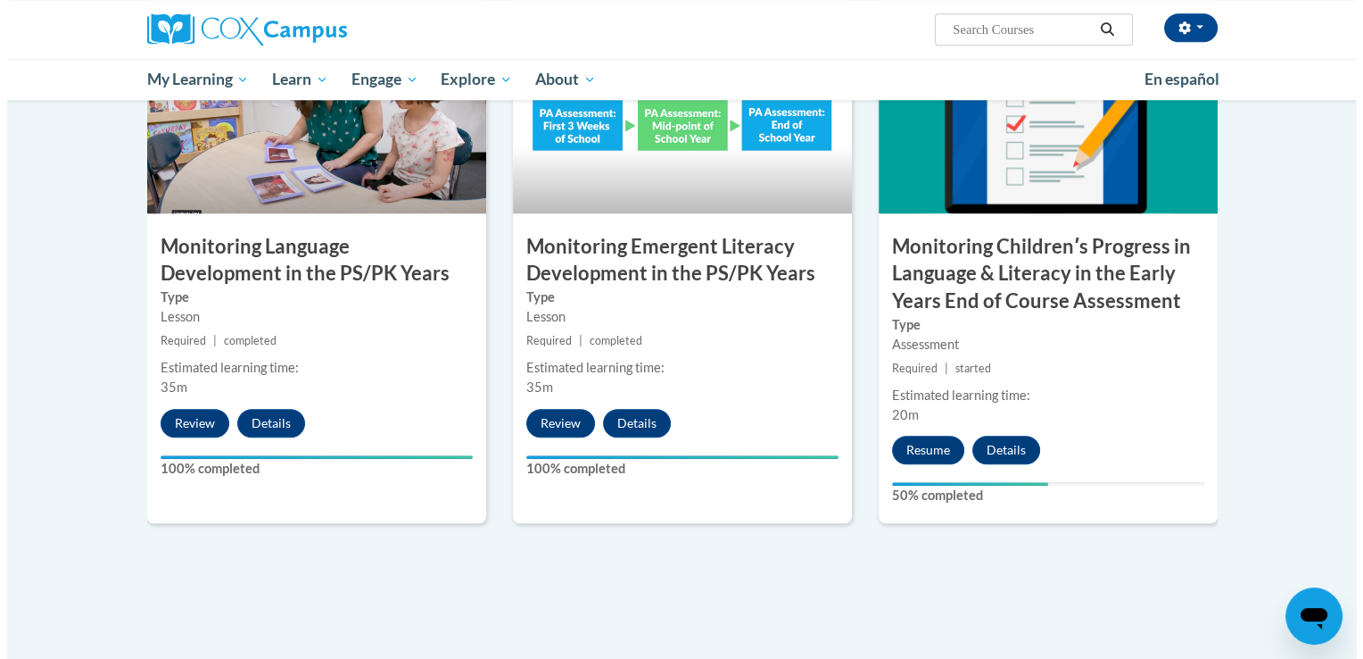
scroll to position [1514, 0]
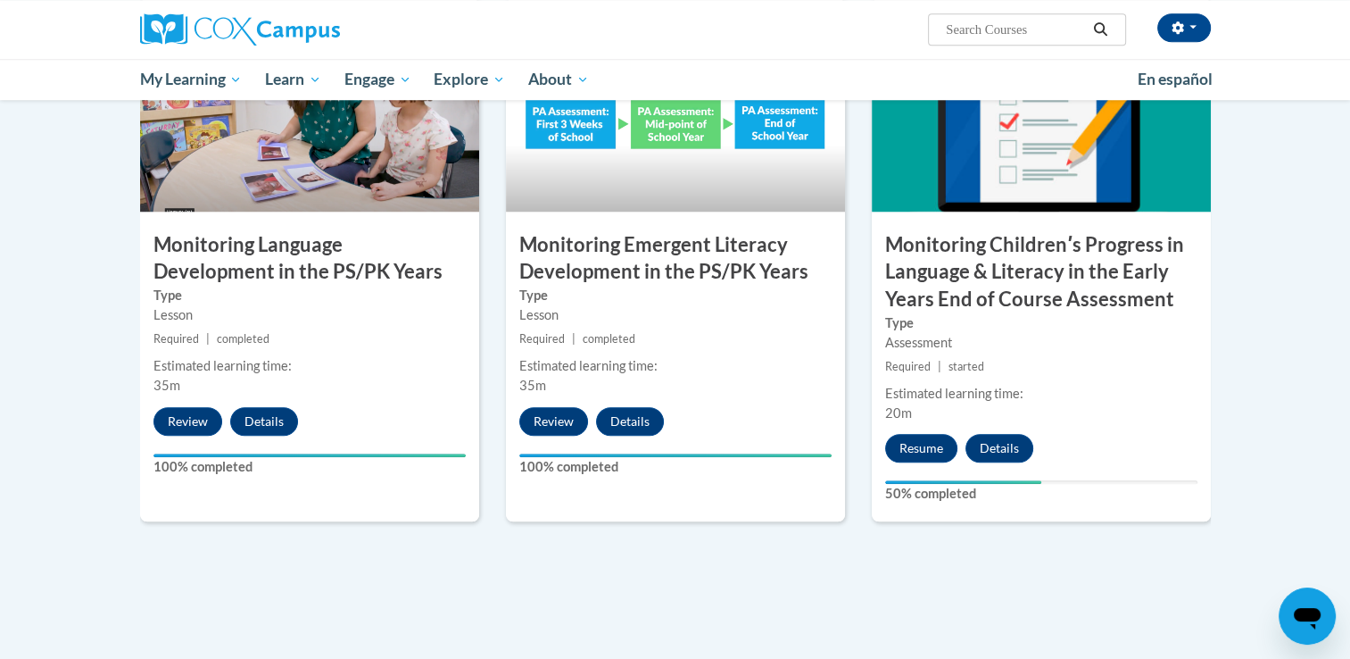
click at [896, 490] on label "50% completed" at bounding box center [1041, 494] width 312 height 20
click at [914, 446] on button "Resume" at bounding box center [921, 448] width 72 height 29
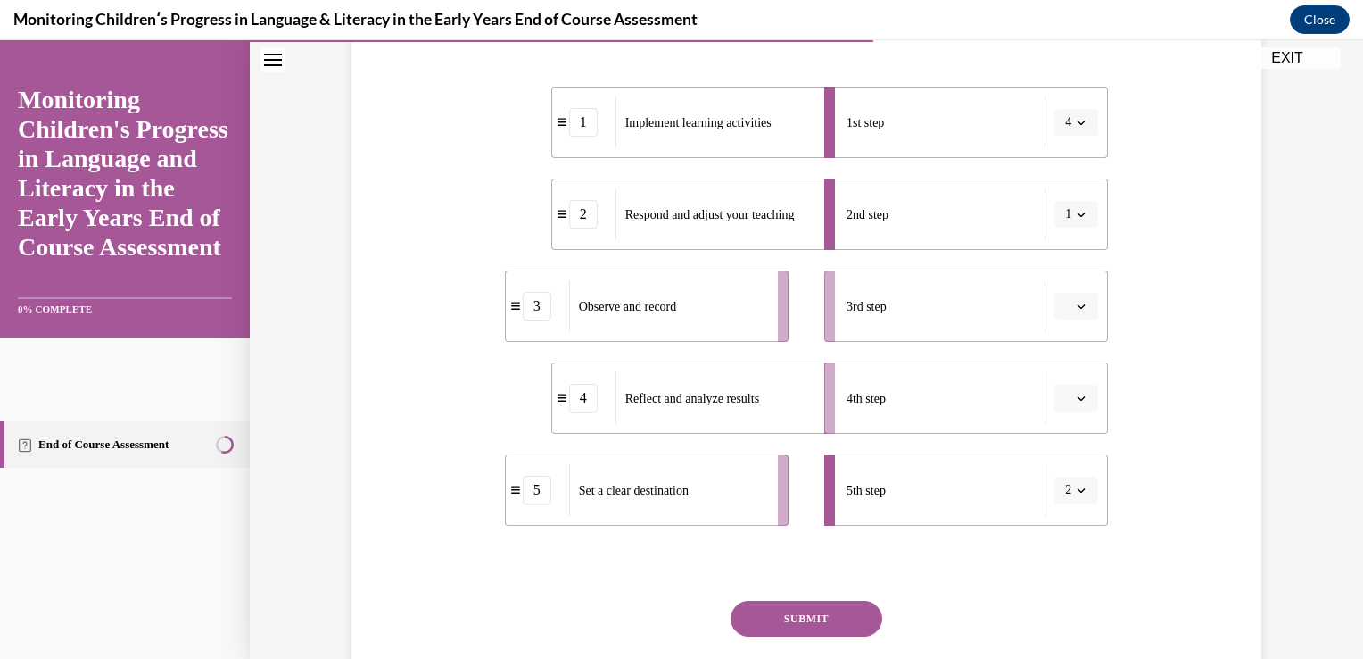
scroll to position [355, 0]
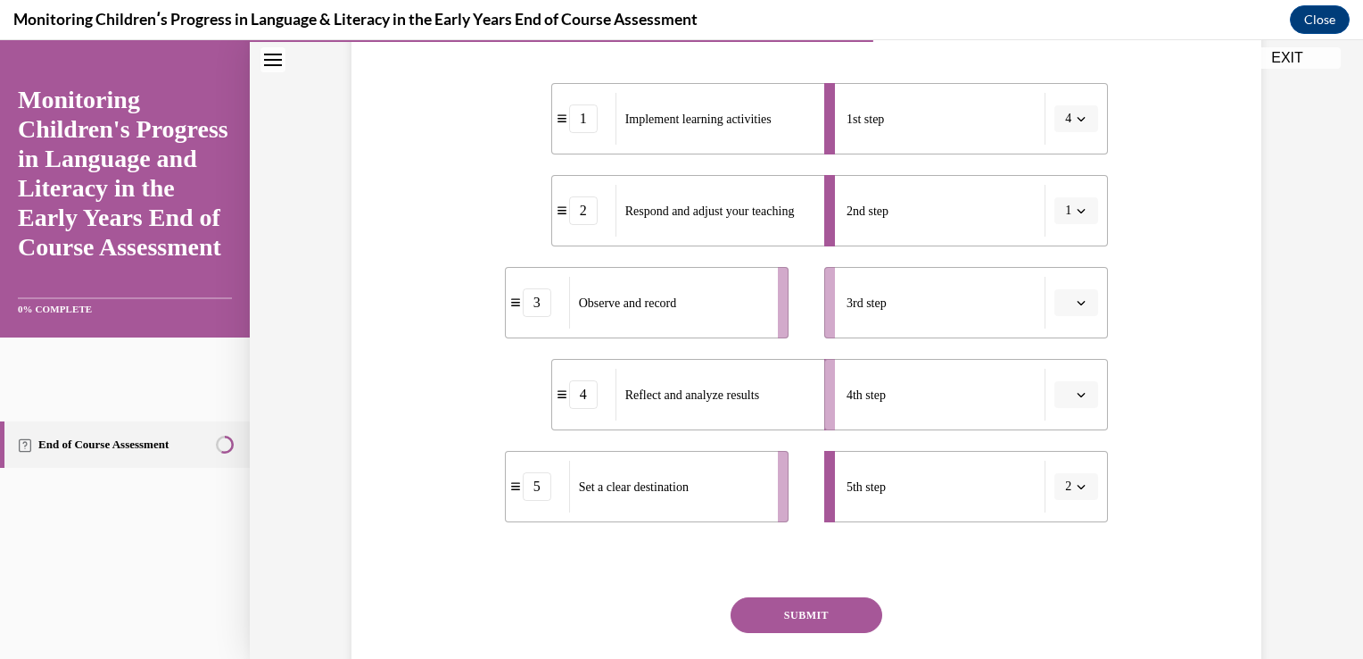
click at [1077, 483] on icon "button" at bounding box center [1081, 486] width 9 height 9
click at [1073, 259] on div at bounding box center [1064, 268] width 45 height 36
click at [1078, 221] on button "1" at bounding box center [1077, 210] width 44 height 27
click at [1064, 252] on div at bounding box center [1064, 250] width 45 height 36
click at [1079, 120] on icon "button" at bounding box center [1081, 118] width 9 height 9
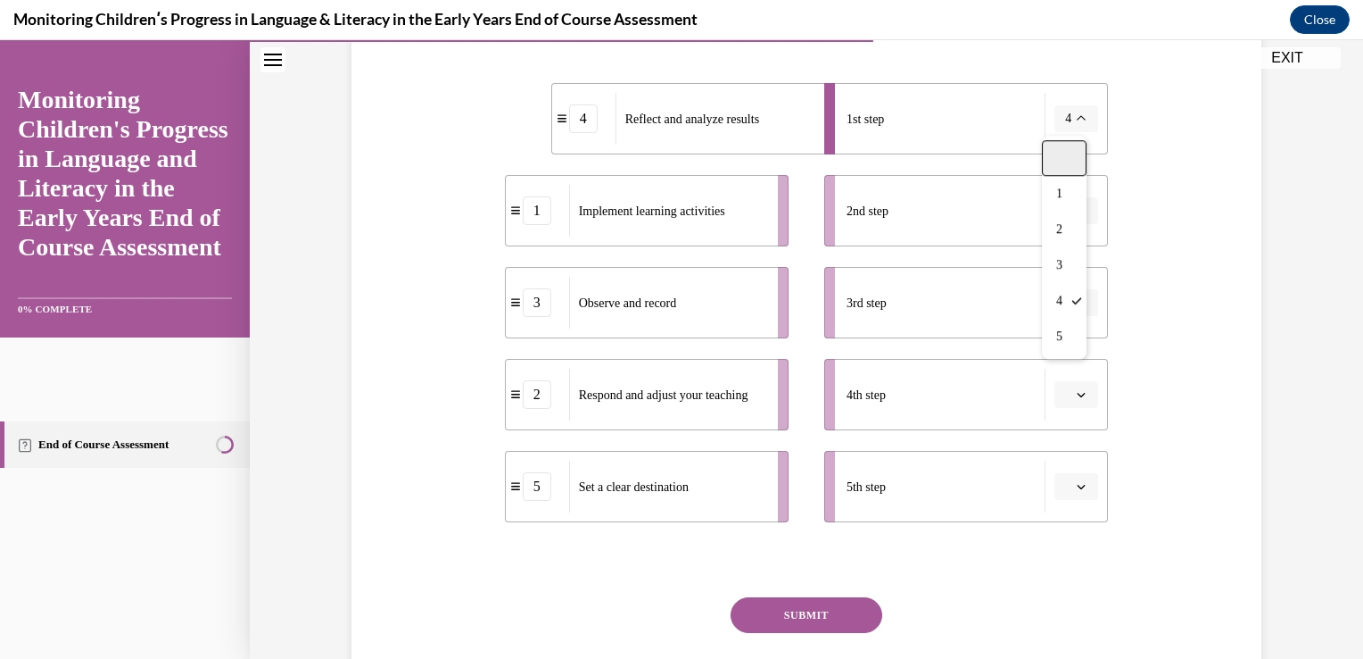
click at [1064, 170] on div at bounding box center [1064, 158] width 45 height 36
click at [1077, 397] on icon "button" at bounding box center [1081, 394] width 9 height 9
click at [1205, 410] on div "Question 10/16 Put the steps of the assessment cycle in the right order! 4 Refl…" at bounding box center [806, 291] width 919 height 904
click at [1078, 112] on span "button" at bounding box center [1081, 118] width 12 height 12
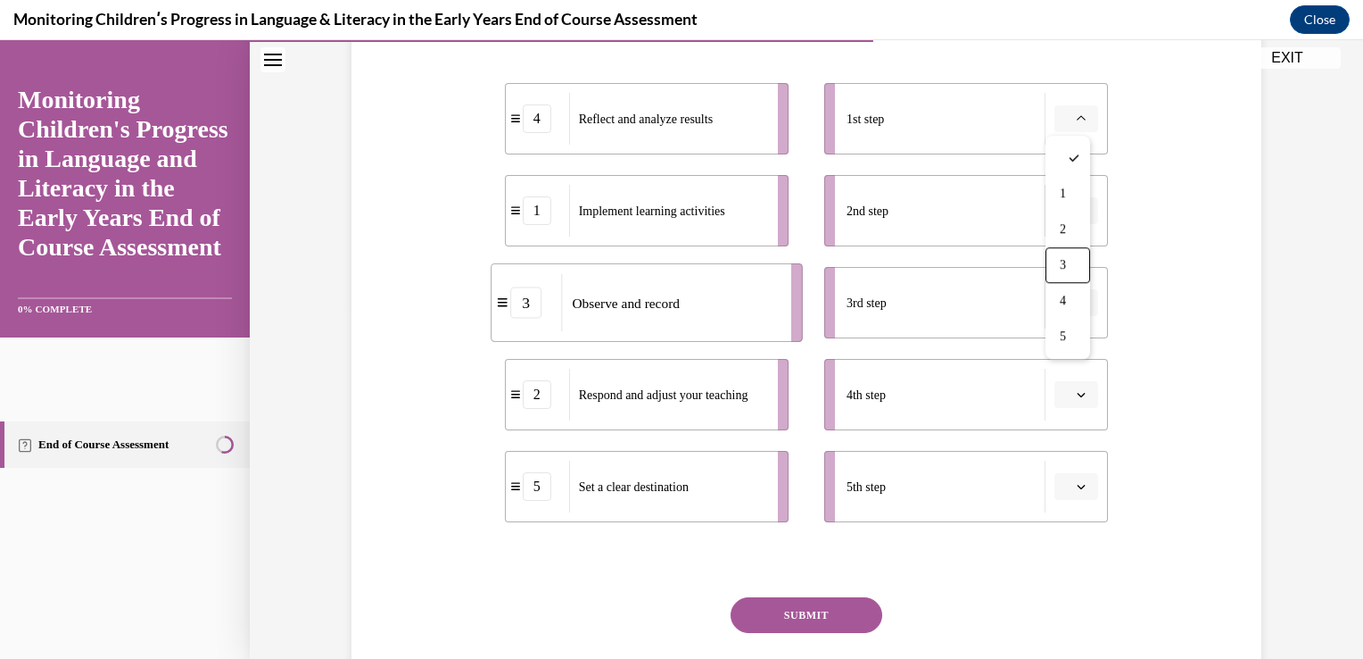
click at [1247, 263] on div "Question 10/16 Put the steps of the assessment cycle in the right order! 4 Refl…" at bounding box center [806, 291] width 919 height 904
click at [1075, 494] on button "button" at bounding box center [1077, 486] width 44 height 27
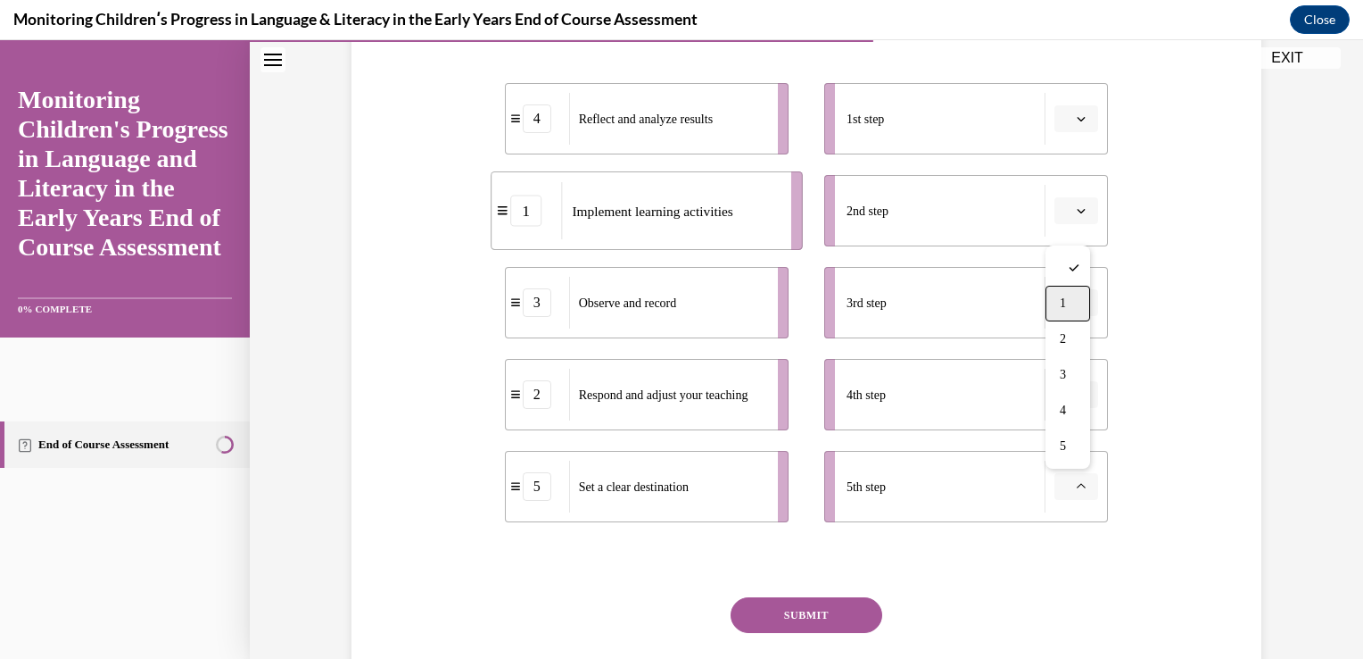
click at [1058, 303] on div "1" at bounding box center [1068, 304] width 45 height 36
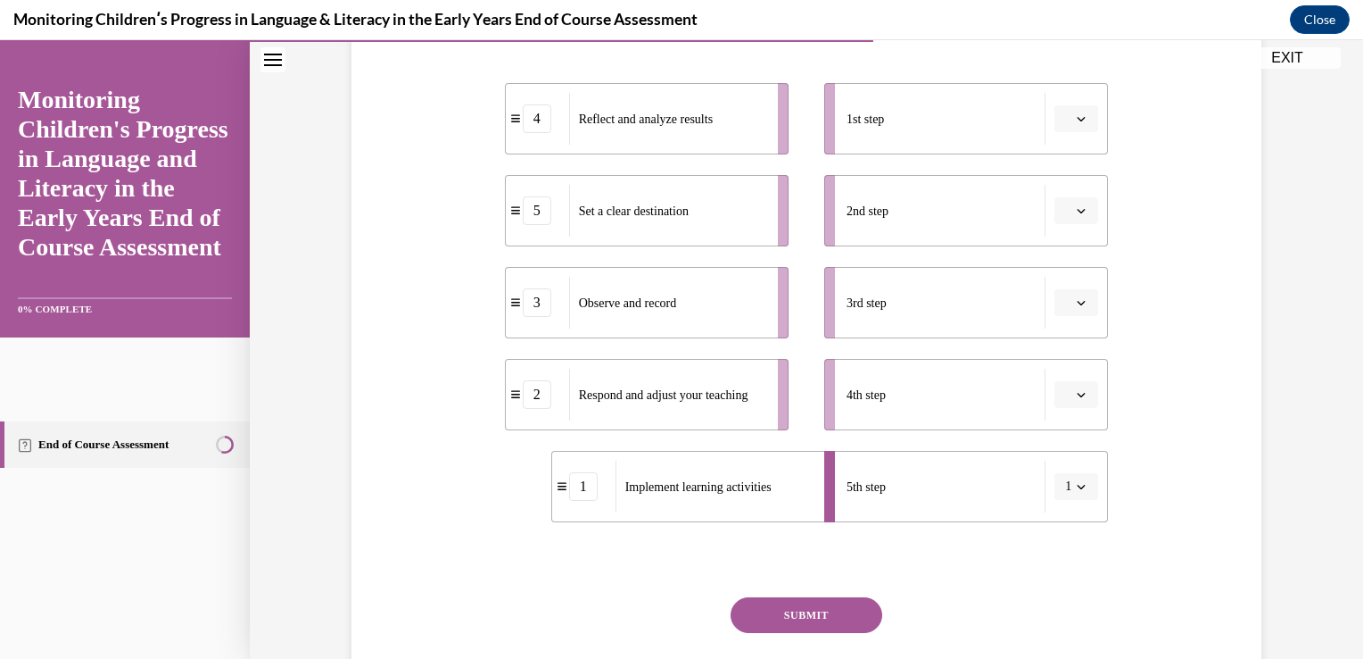
click at [1073, 220] on button "button" at bounding box center [1077, 210] width 44 height 27
click at [1064, 294] on div "1" at bounding box center [1068, 286] width 45 height 36
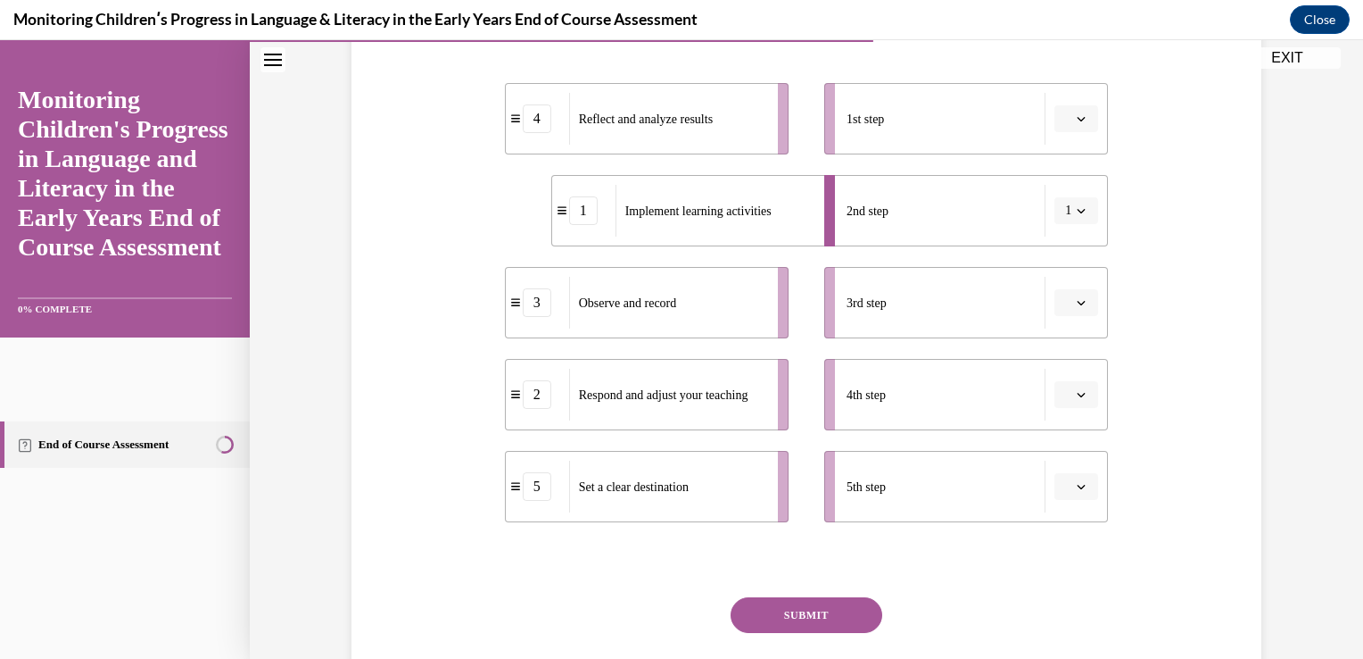
click at [1067, 500] on li "5th step" at bounding box center [967, 486] width 284 height 71
click at [1078, 482] on icon "button" at bounding box center [1081, 486] width 9 height 9
click at [1192, 518] on div "Question 10/16 Put the steps of the assessment cycle in the right order! 4 Refl…" at bounding box center [806, 291] width 919 height 904
click at [1070, 405] on button "button" at bounding box center [1077, 394] width 44 height 27
click at [1061, 615] on span "5" at bounding box center [1063, 612] width 6 height 14
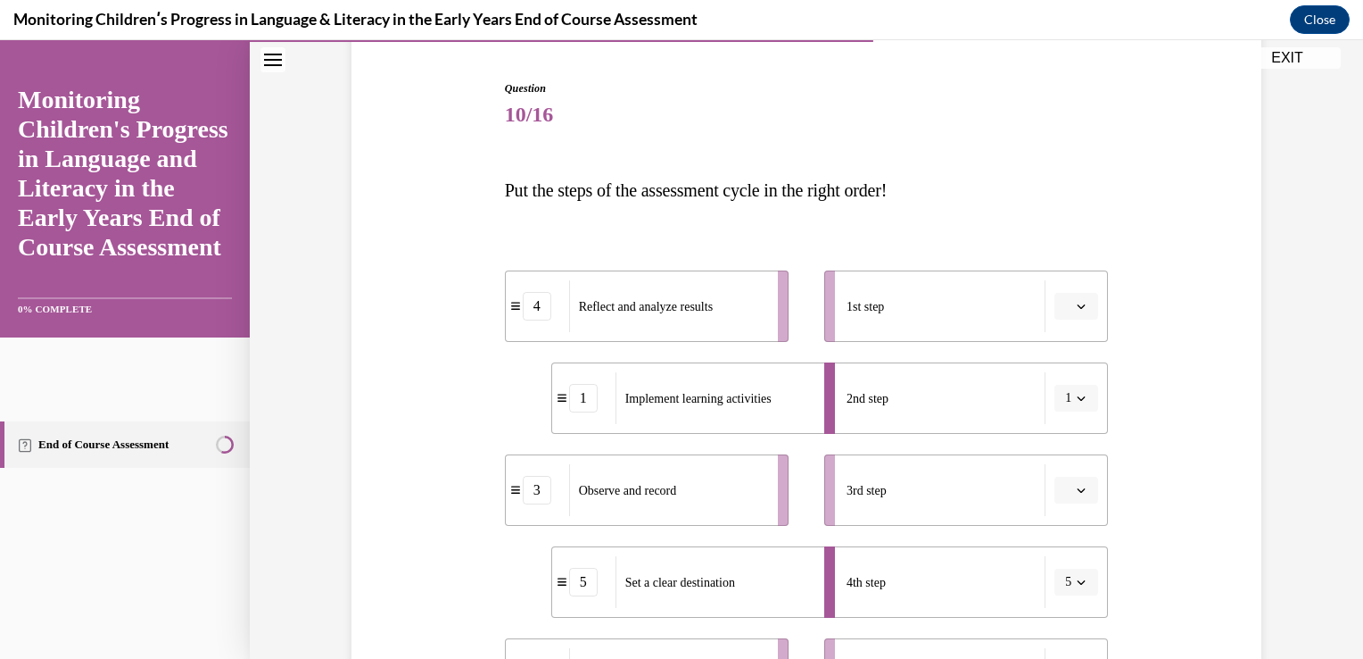
scroll to position [188, 0]
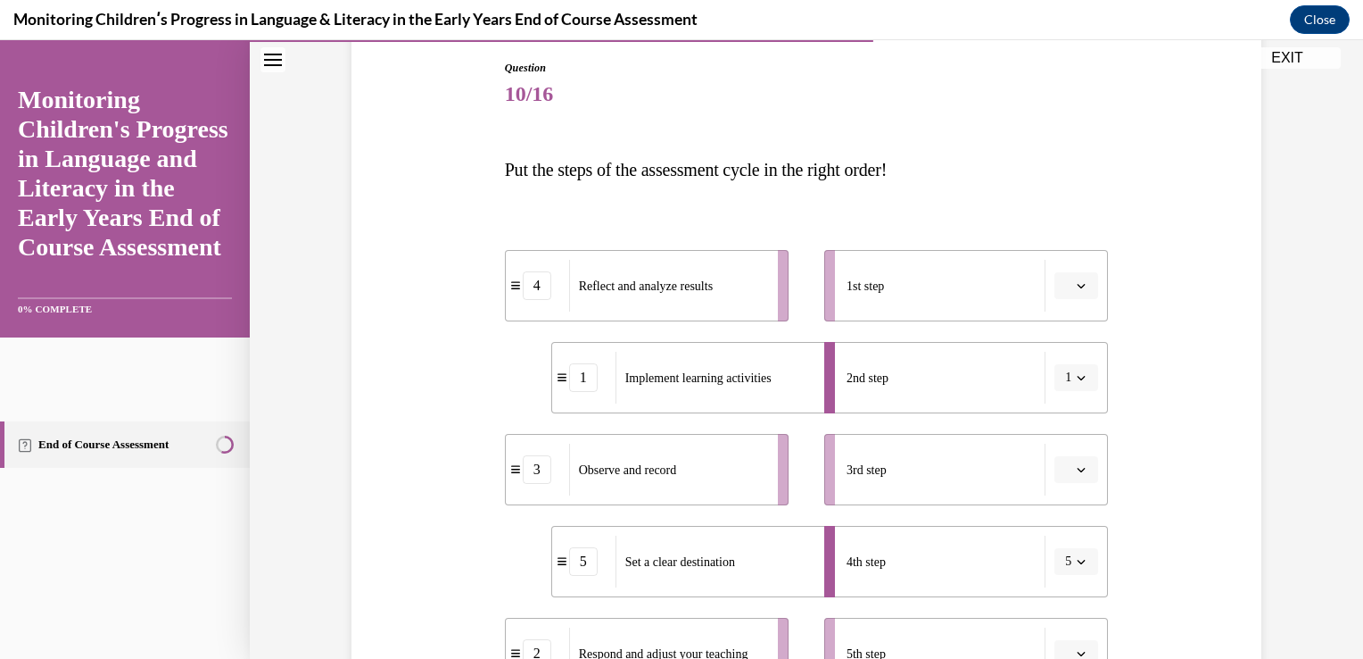
click at [1078, 284] on icon "button" at bounding box center [1082, 286] width 8 height 4
click at [1064, 468] on span "4" at bounding box center [1063, 467] width 6 height 14
click at [1075, 381] on span "button" at bounding box center [1081, 377] width 12 height 12
click at [1062, 493] on span "2" at bounding box center [1060, 488] width 6 height 14
click at [1077, 377] on icon "button" at bounding box center [1081, 377] width 9 height 9
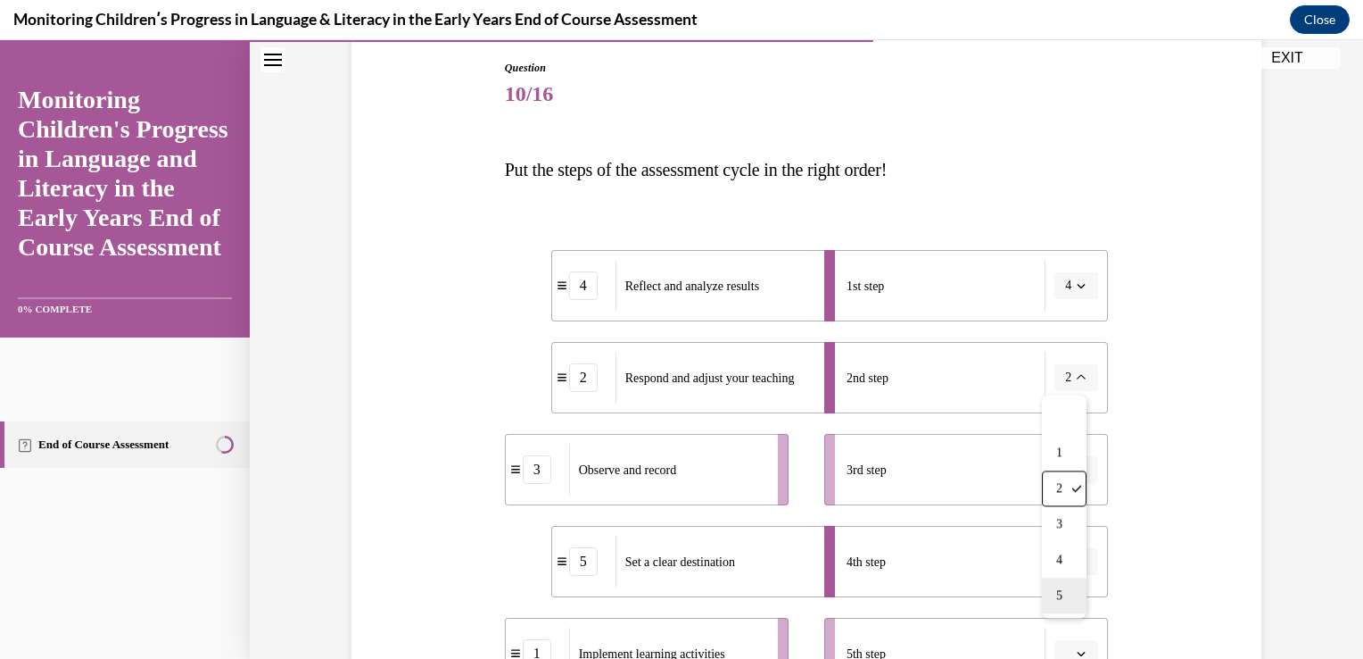
click at [1063, 596] on span "5" at bounding box center [1060, 595] width 6 height 14
click at [1077, 377] on icon "button" at bounding box center [1081, 377] width 9 height 9
click at [1061, 450] on span "1" at bounding box center [1060, 452] width 6 height 14
click at [1131, 533] on div "Question 10/16 Put the steps of the assessment cycle in the right order! 4 Refl…" at bounding box center [806, 458] width 919 height 904
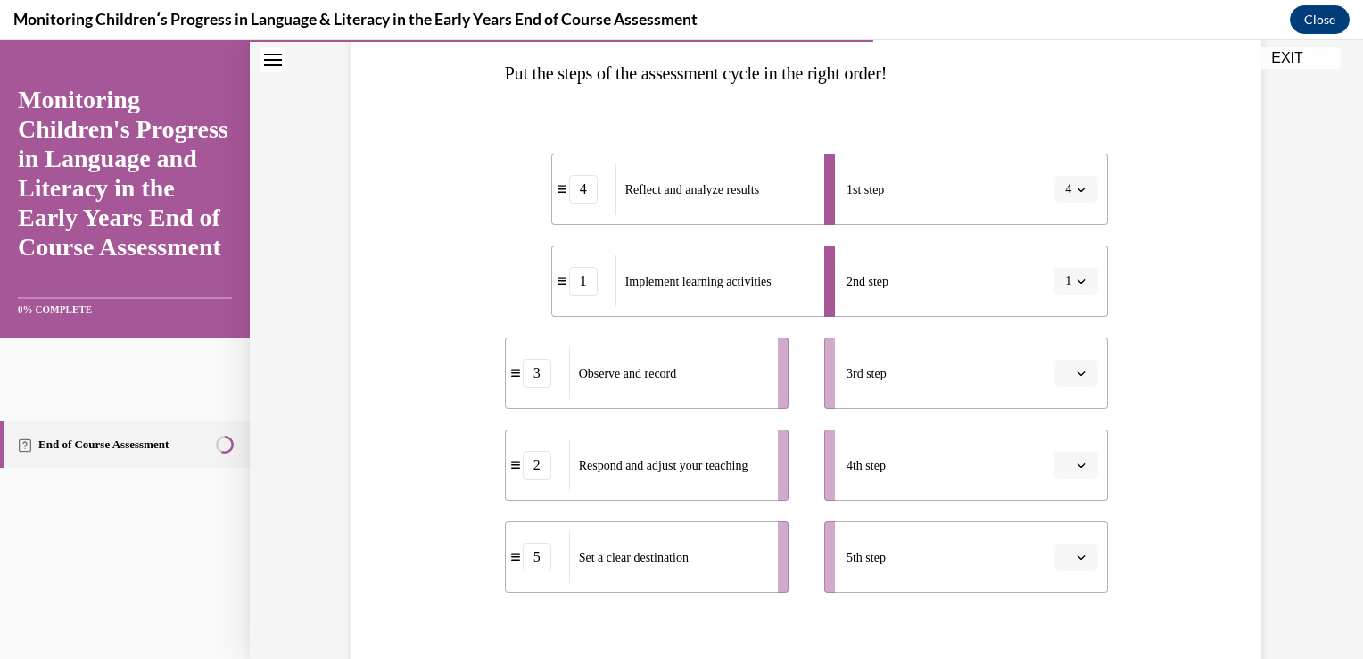
scroll to position [284, 0]
click at [1065, 189] on span "4" at bounding box center [1068, 190] width 6 height 18
click at [1061, 265] on span "1" at bounding box center [1060, 265] width 6 height 14
click at [1075, 195] on span "button" at bounding box center [1081, 190] width 12 height 12
click at [1065, 223] on div at bounding box center [1064, 229] width 45 height 36
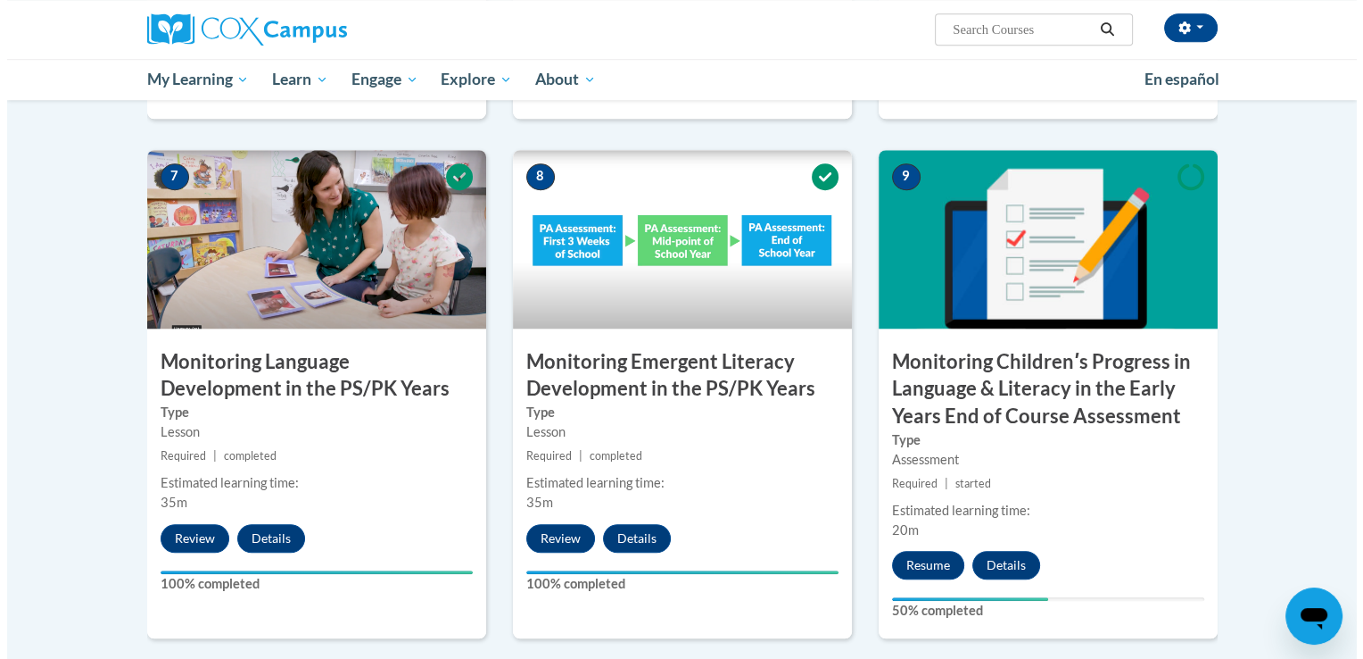
scroll to position [1397, 0]
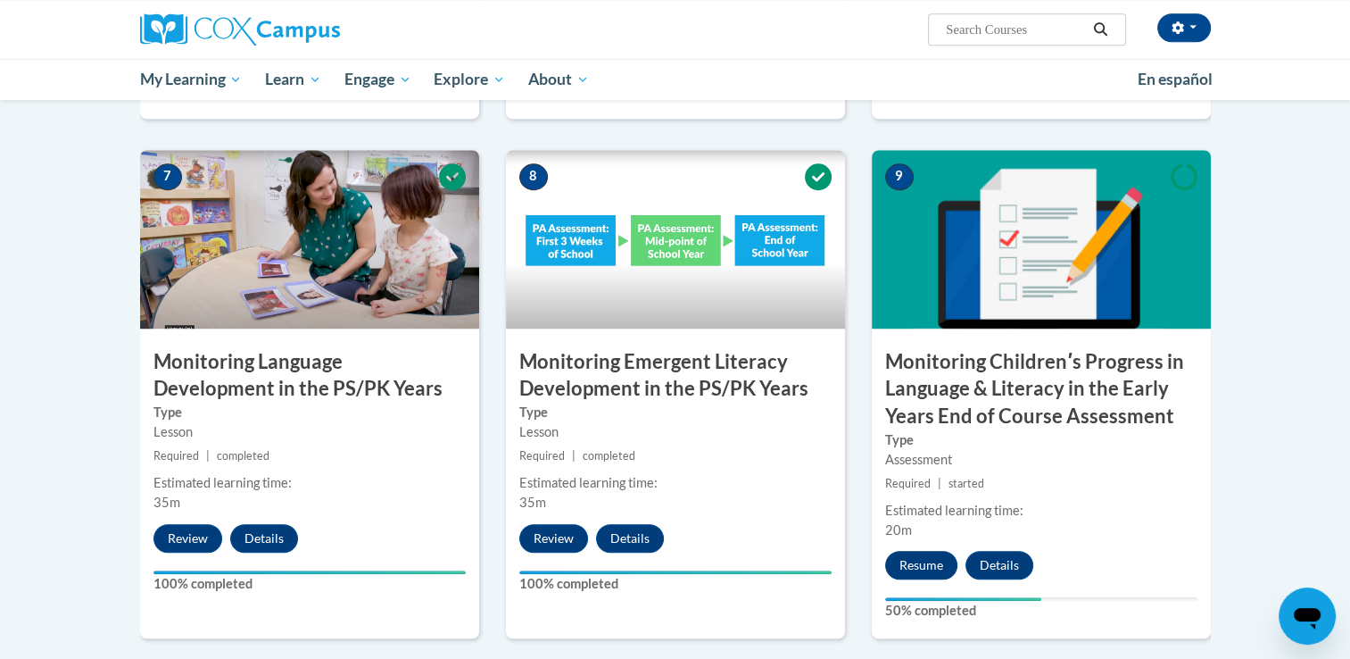
click at [917, 569] on button "Resume" at bounding box center [921, 565] width 72 height 29
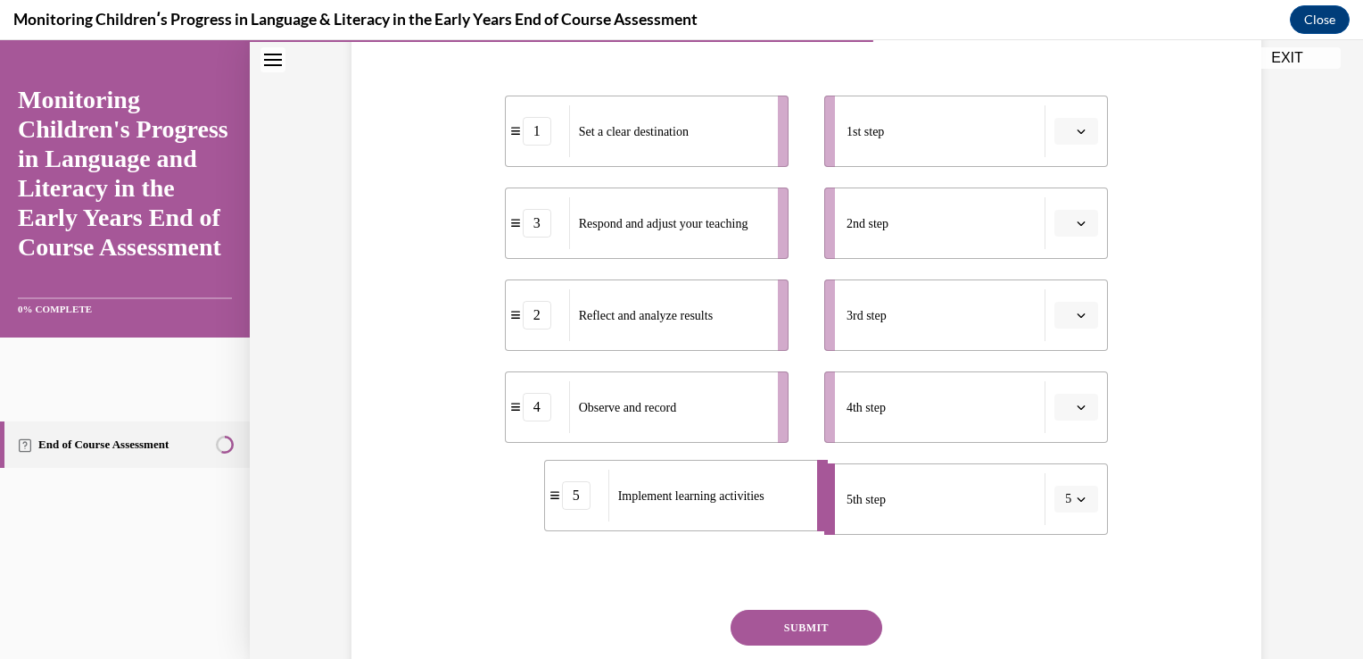
scroll to position [346, 0]
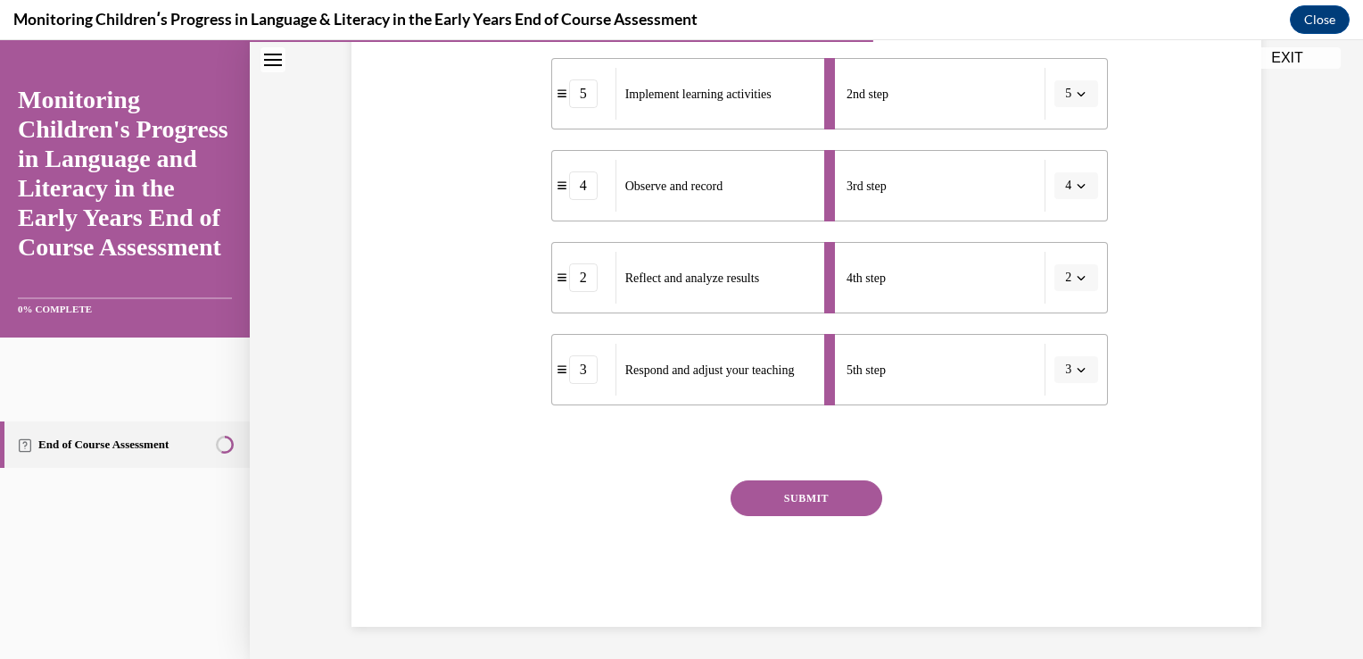
click at [812, 493] on button "SUBMIT" at bounding box center [807, 498] width 152 height 36
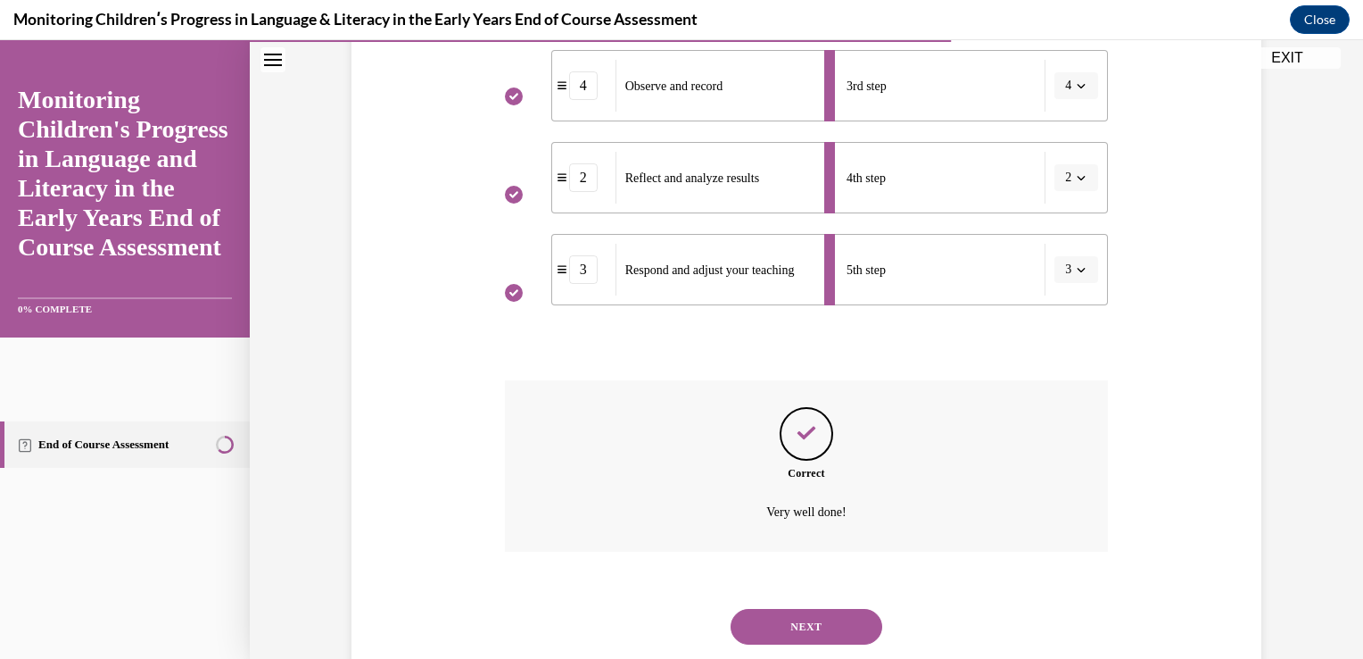
scroll to position [619, 0]
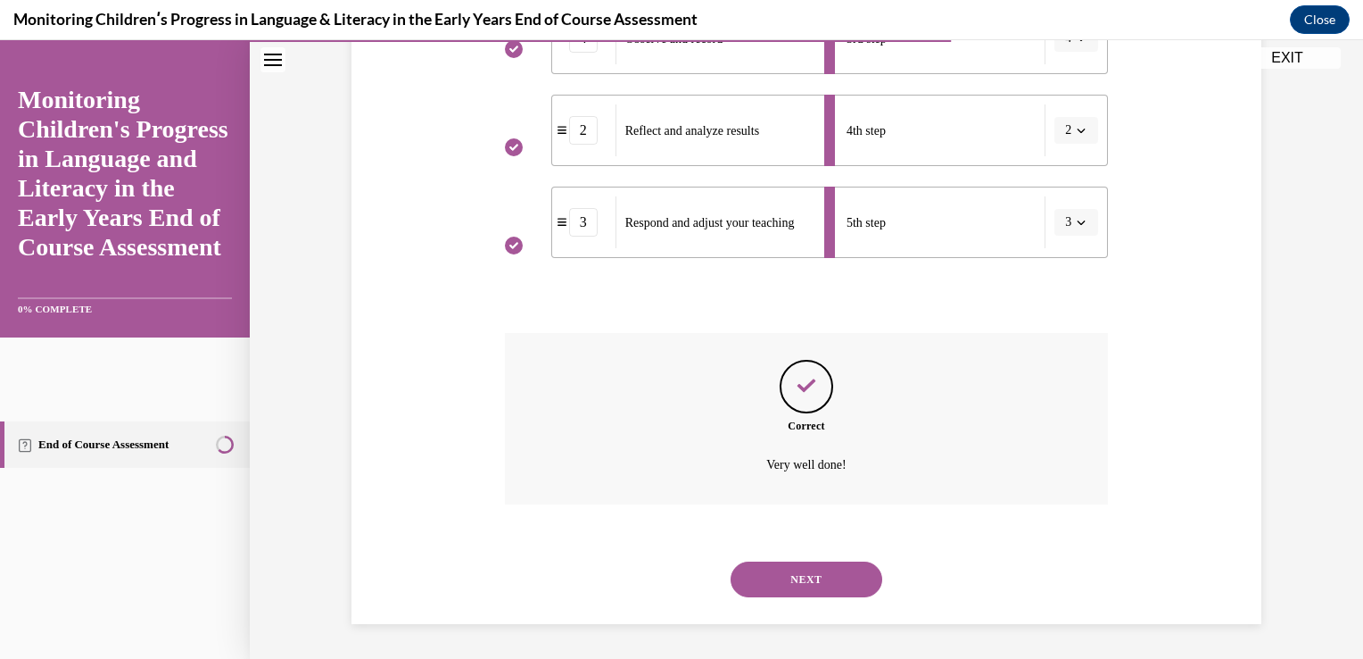
click at [818, 578] on button "NEXT" at bounding box center [807, 579] width 152 height 36
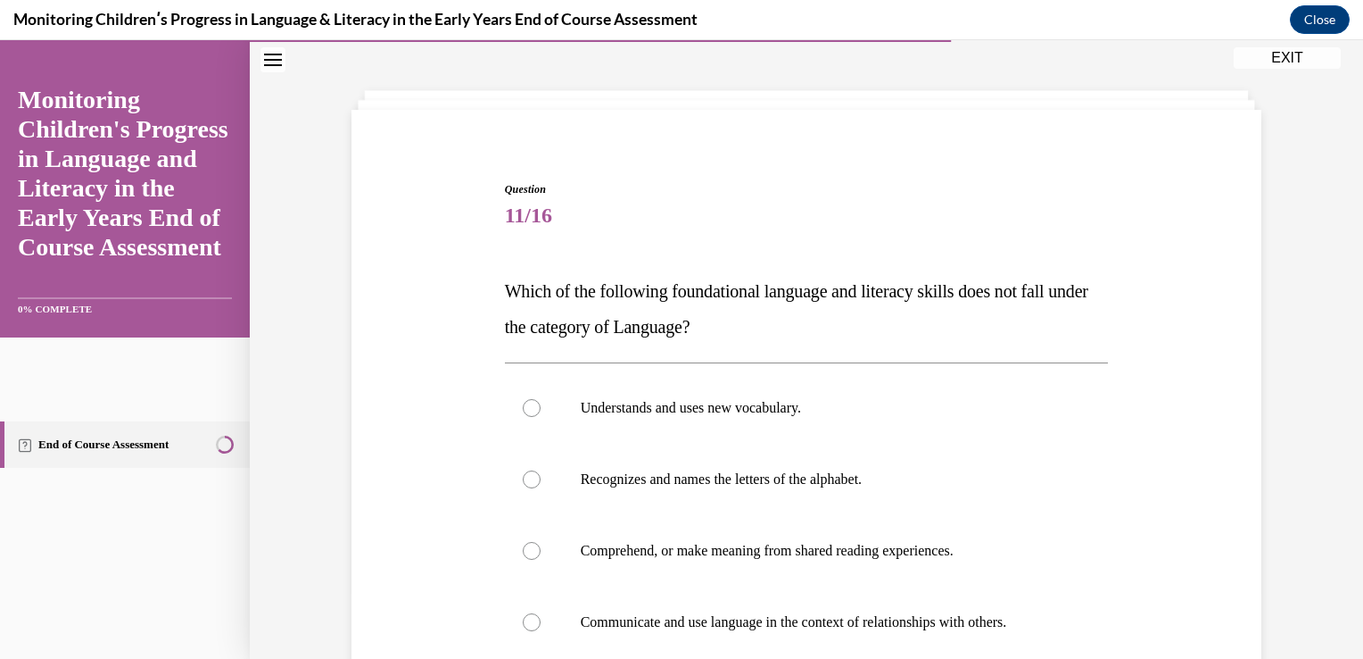
scroll to position [85, 0]
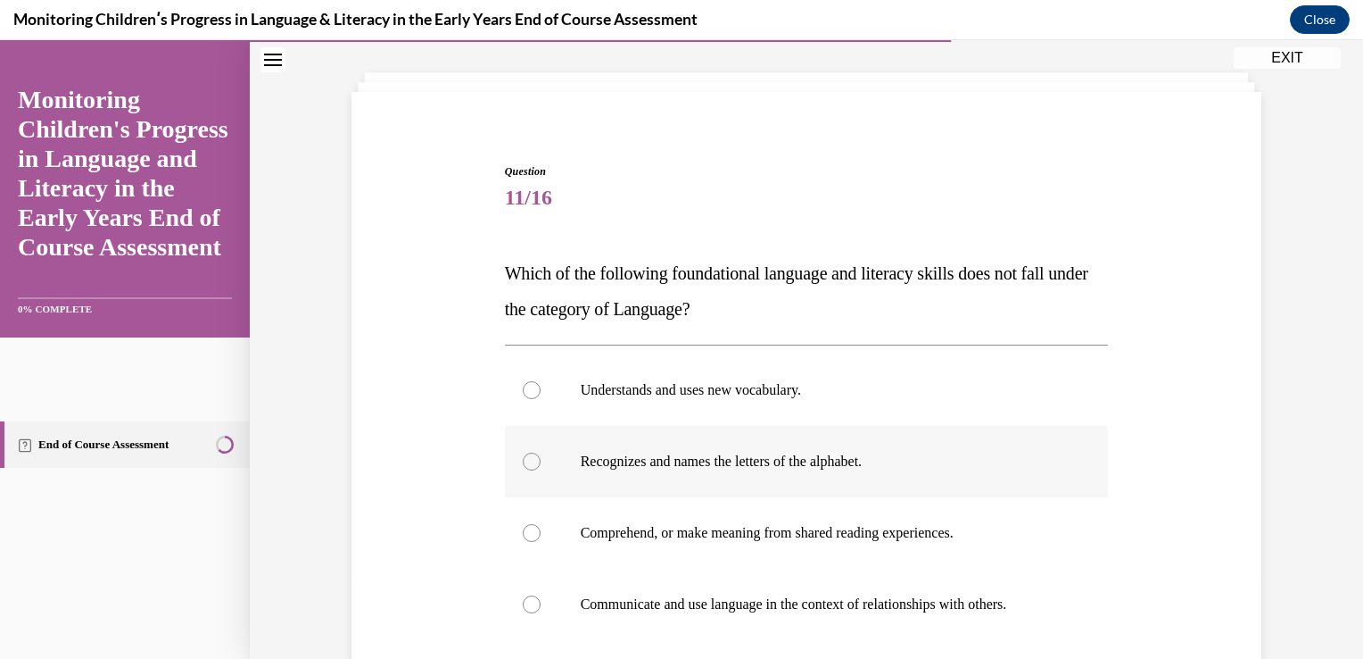
click at [525, 466] on div at bounding box center [532, 461] width 18 height 18
click at [525, 466] on input "Recognizes and names the letters of the alphabet." at bounding box center [532, 461] width 18 height 18
radio input "true"
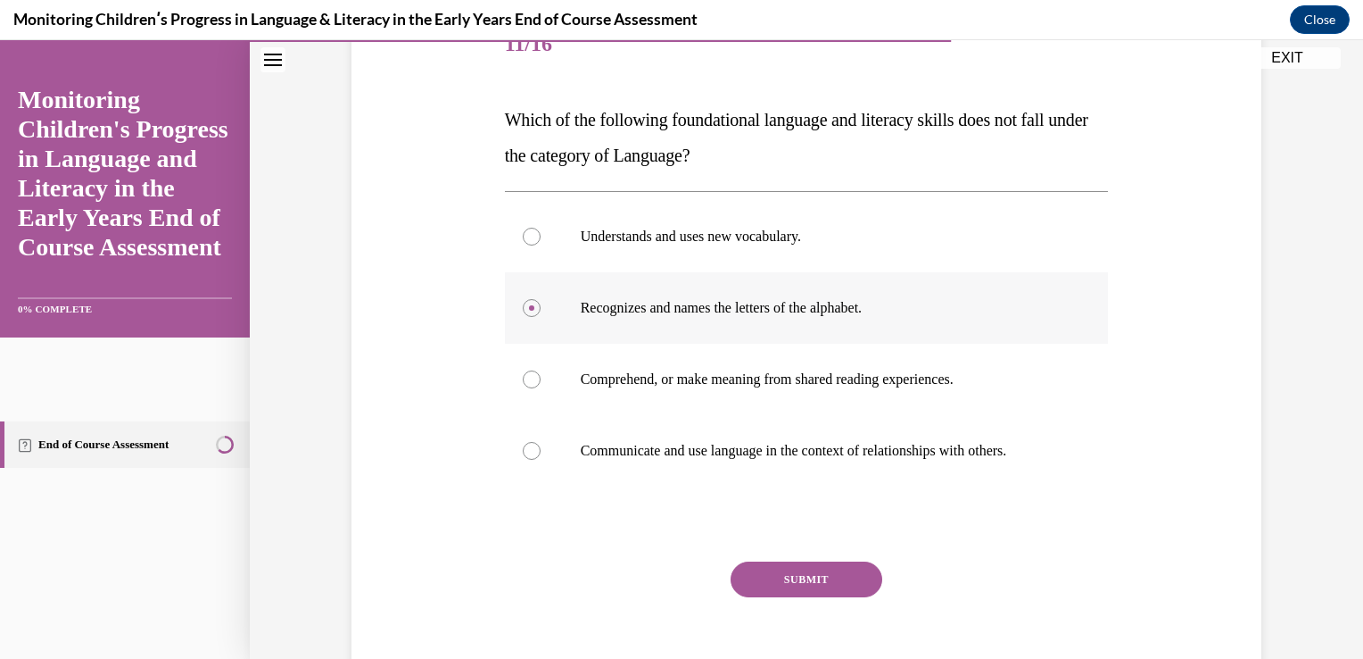
scroll to position [248, 0]
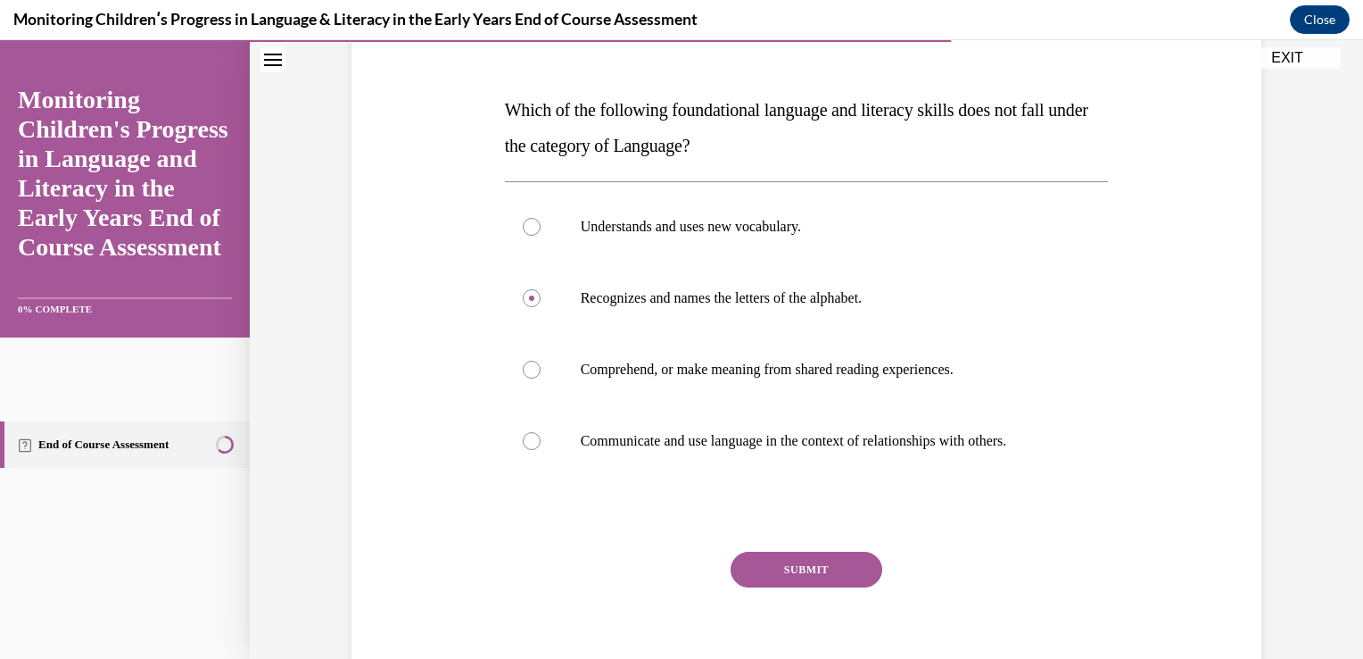
click at [795, 564] on button "SUBMIT" at bounding box center [807, 569] width 152 height 36
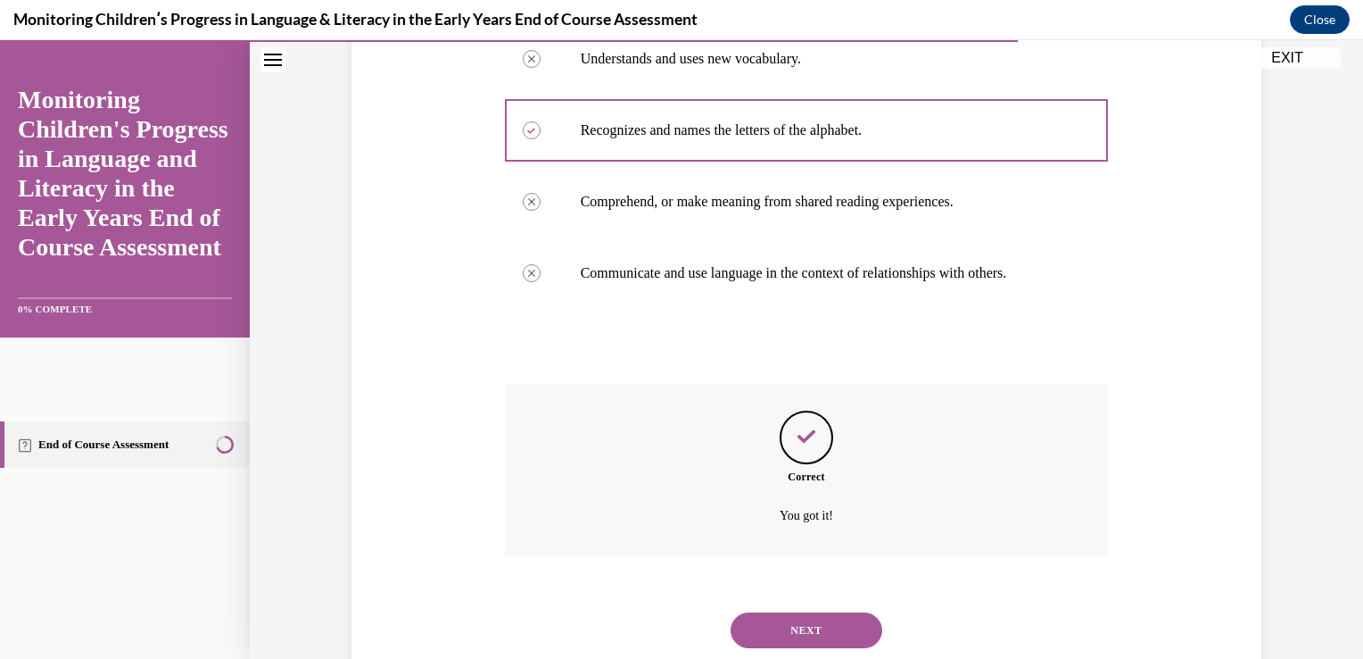
scroll to position [467, 0]
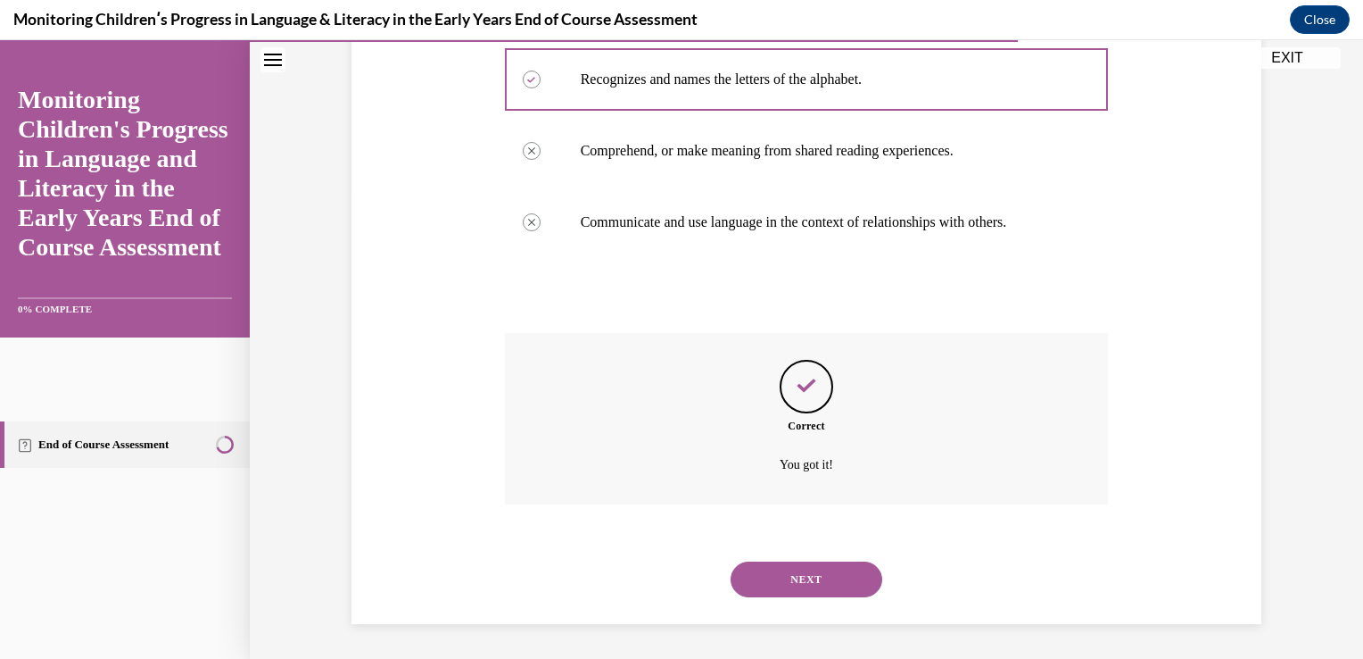
click at [812, 564] on button "NEXT" at bounding box center [807, 579] width 152 height 36
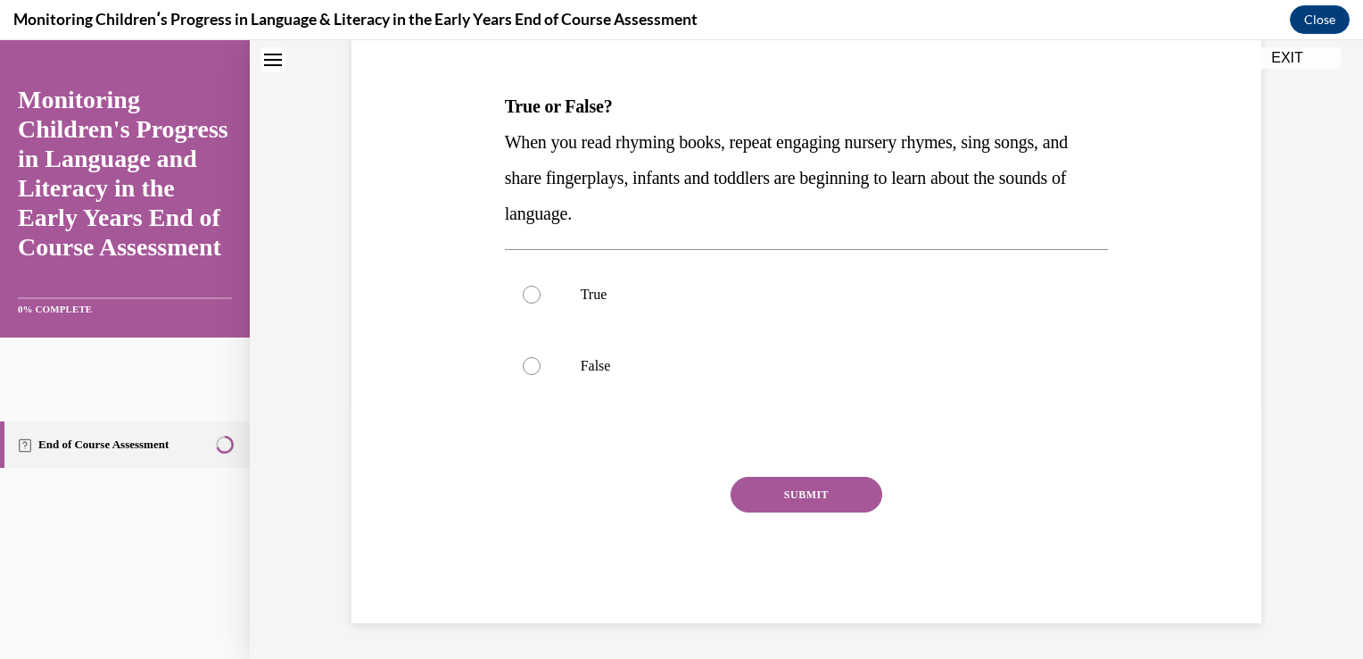
scroll to position [0, 0]
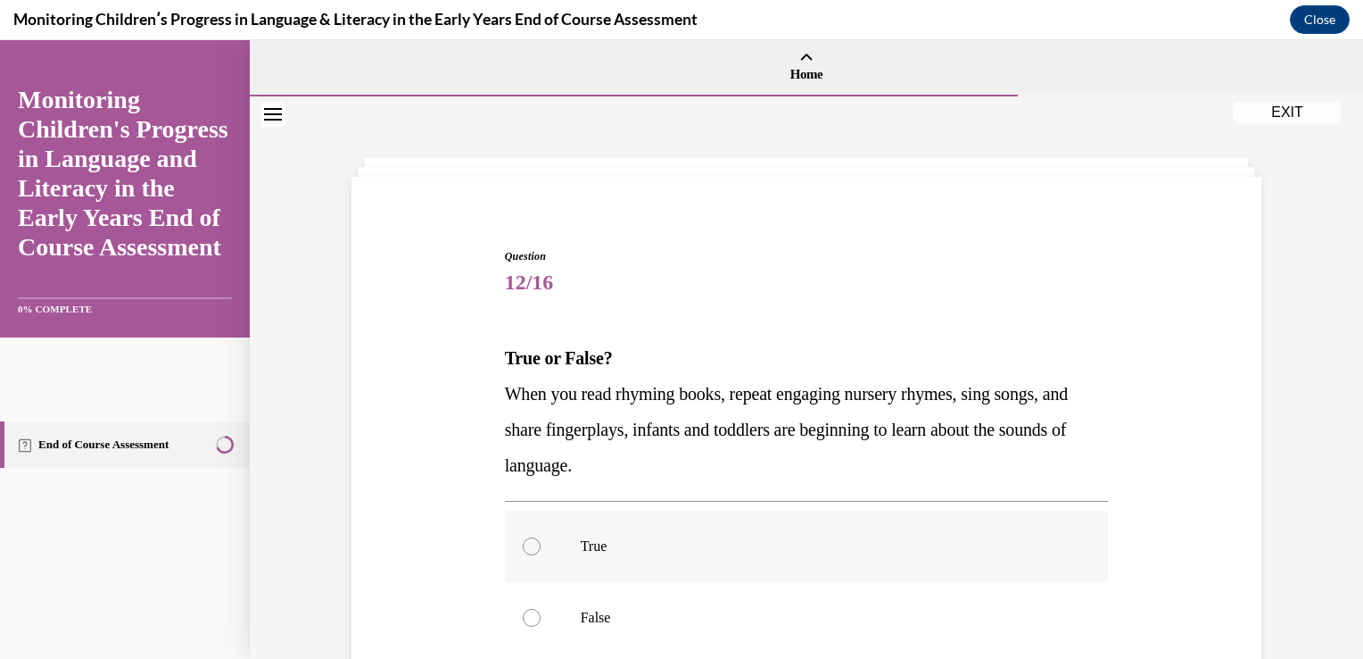
click at [530, 535] on label "True" at bounding box center [807, 545] width 604 height 71
click at [530, 537] on input "True" at bounding box center [532, 546] width 18 height 18
radio input "true"
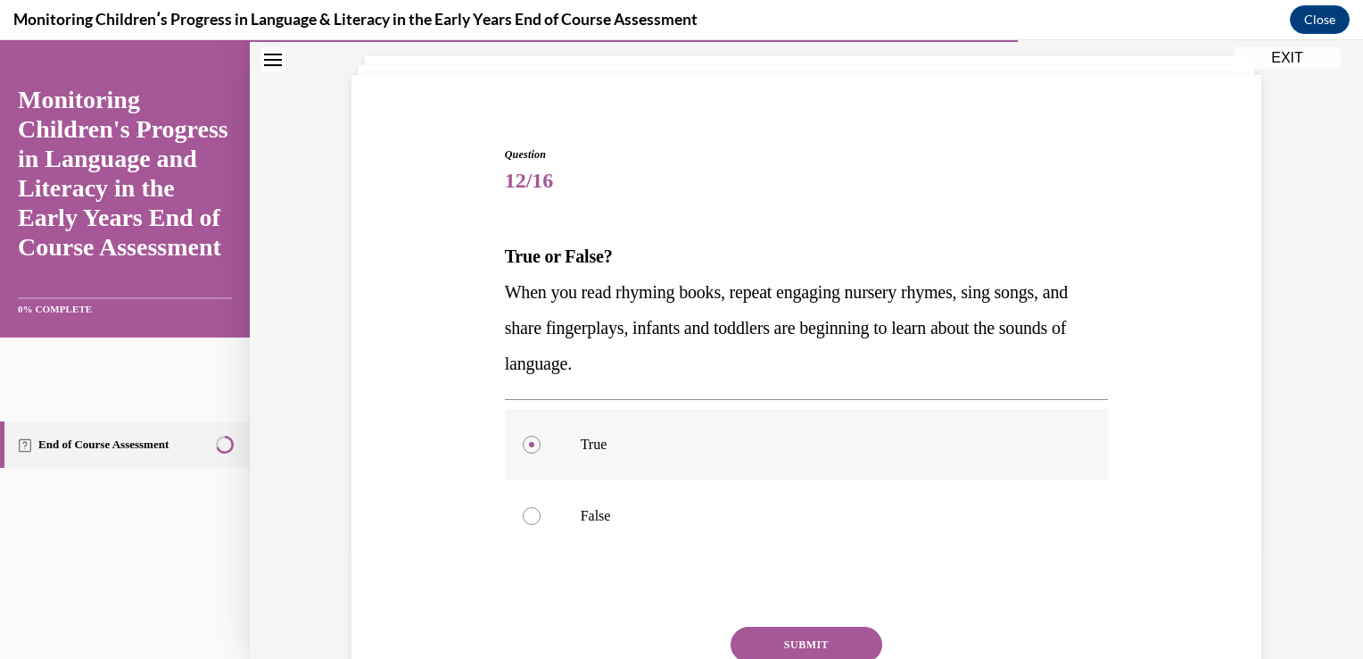
scroll to position [251, 0]
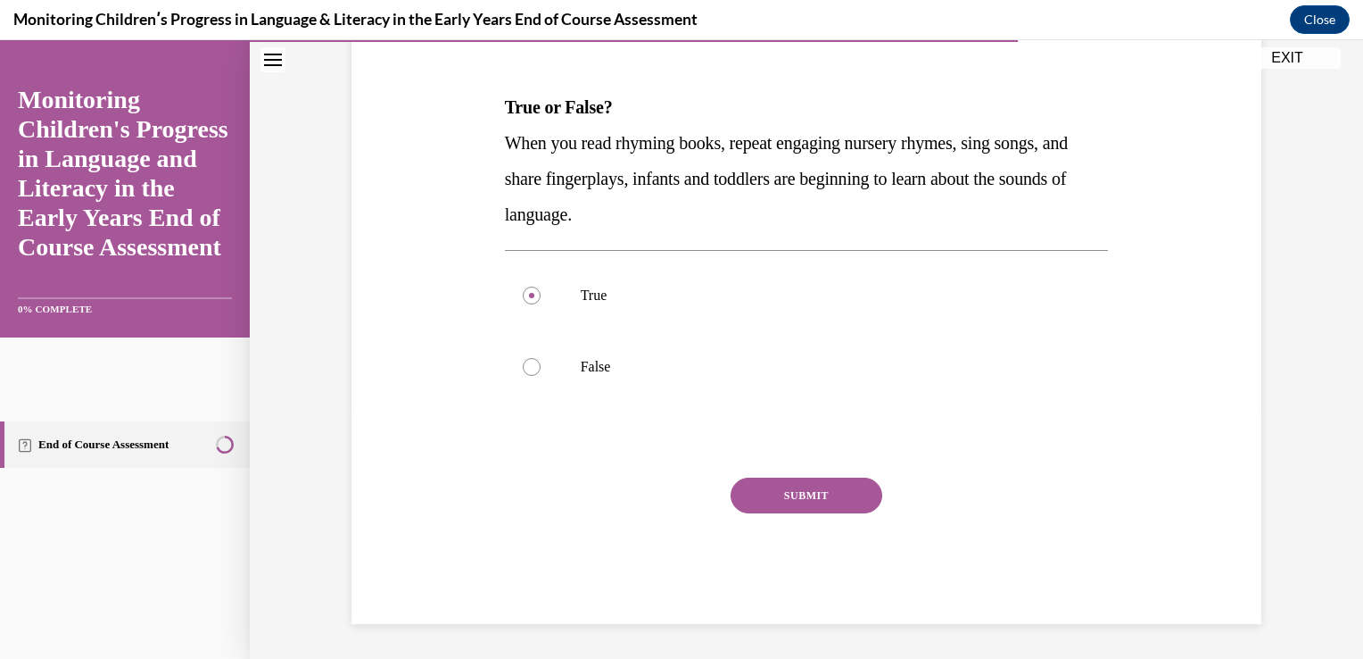
click at [795, 493] on button "SUBMIT" at bounding box center [807, 495] width 152 height 36
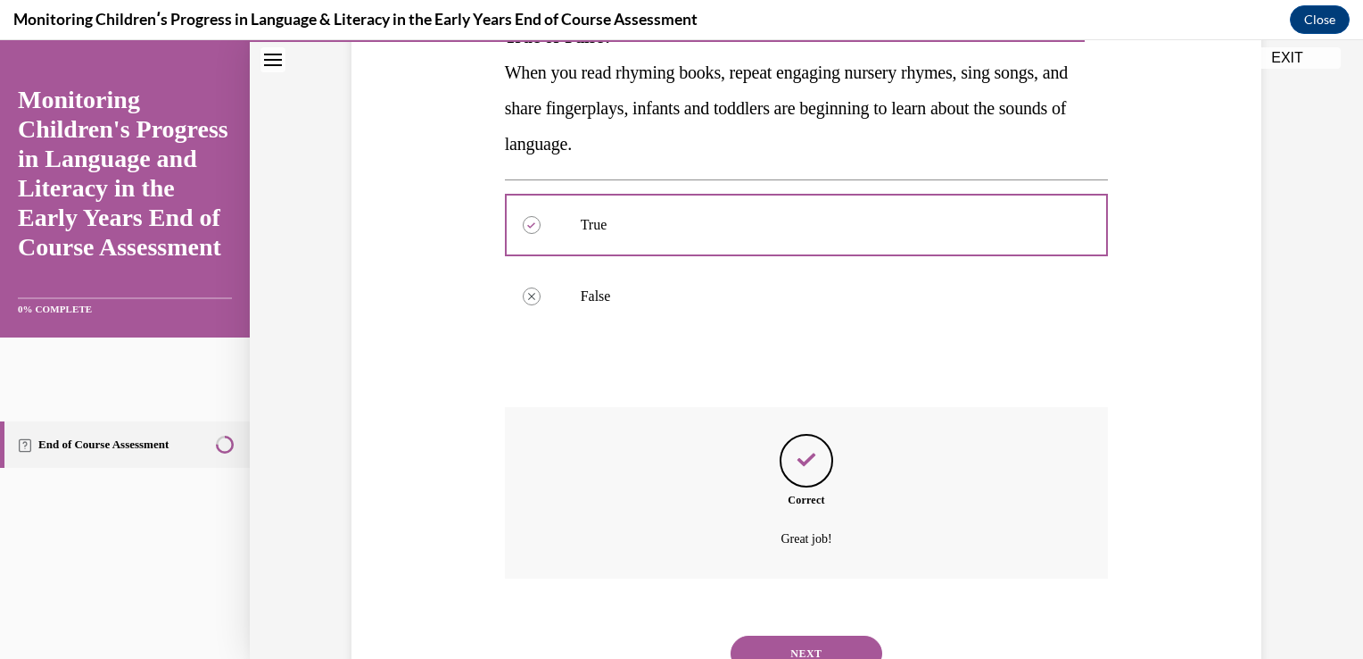
scroll to position [395, 0]
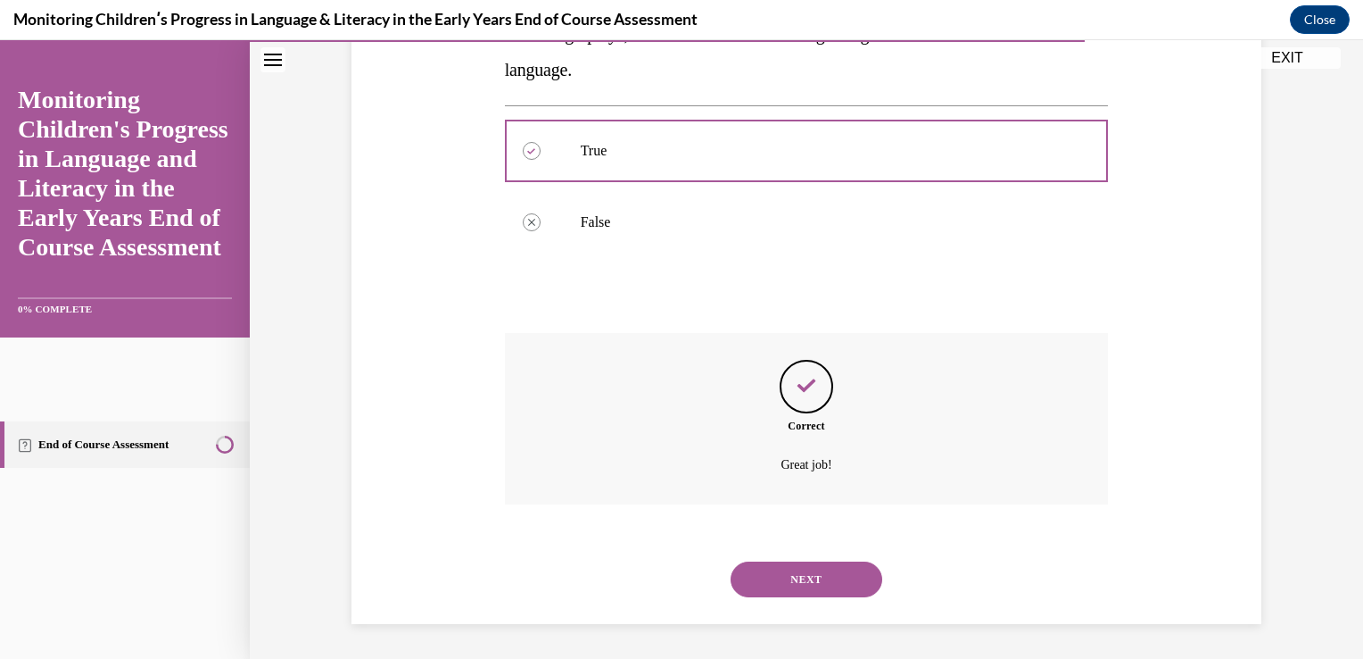
click at [828, 589] on button "NEXT" at bounding box center [807, 579] width 152 height 36
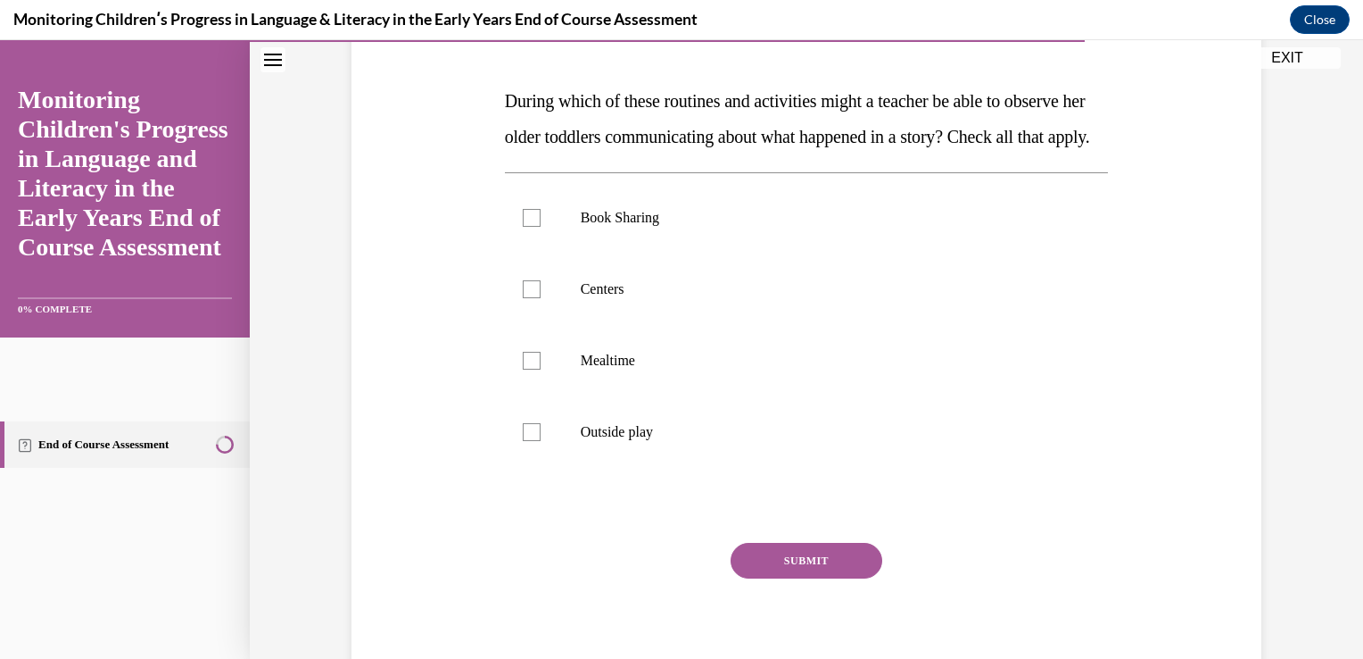
scroll to position [198, 0]
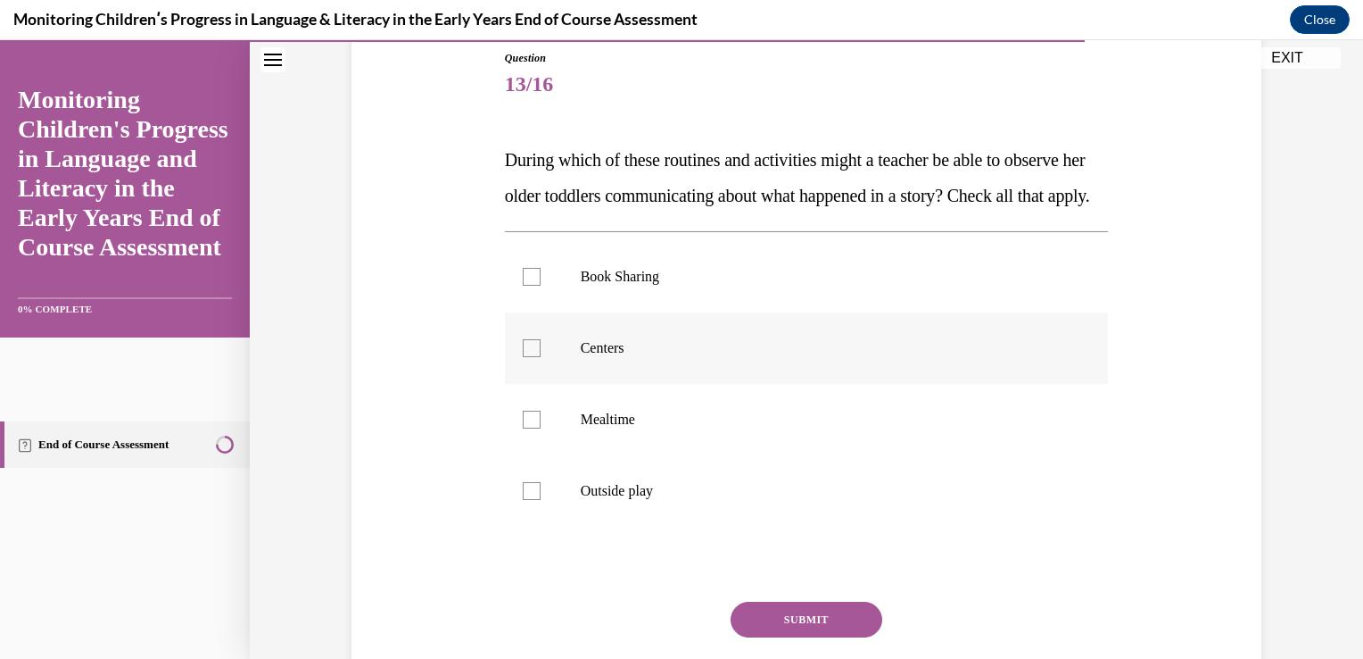
click at [526, 357] on div at bounding box center [532, 348] width 18 height 18
click at [526, 357] on input "Centers" at bounding box center [532, 348] width 18 height 18
checkbox input "true"
click at [535, 311] on label "Book Sharing" at bounding box center [807, 276] width 604 height 71
click at [535, 286] on input "Book Sharing" at bounding box center [532, 277] width 18 height 18
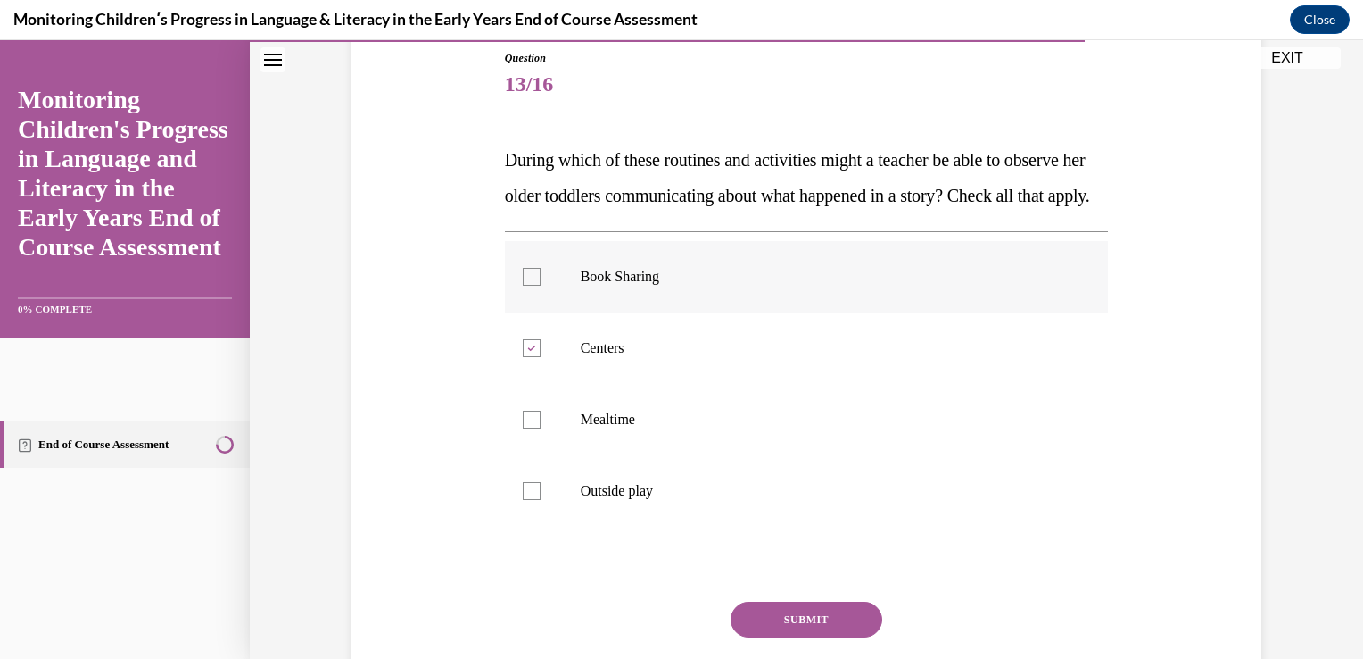
checkbox input "true"
click at [836, 637] on button "SUBMIT" at bounding box center [807, 619] width 152 height 36
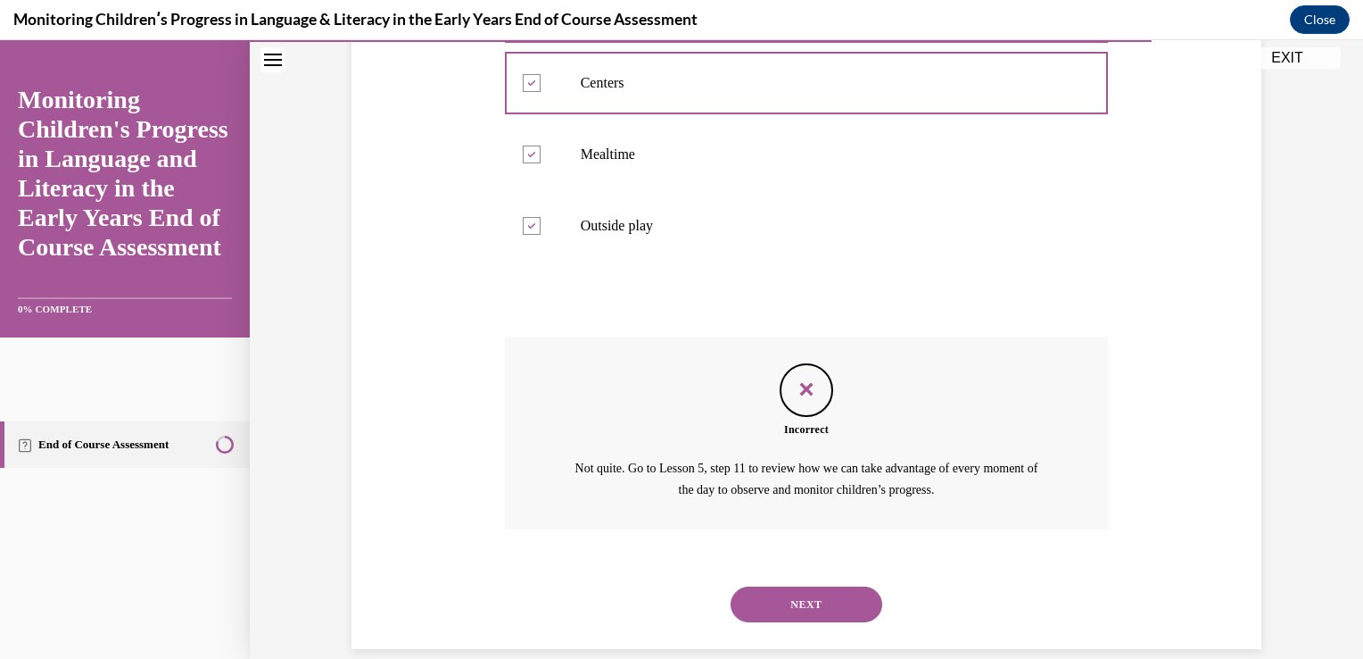
scroll to position [524, 0]
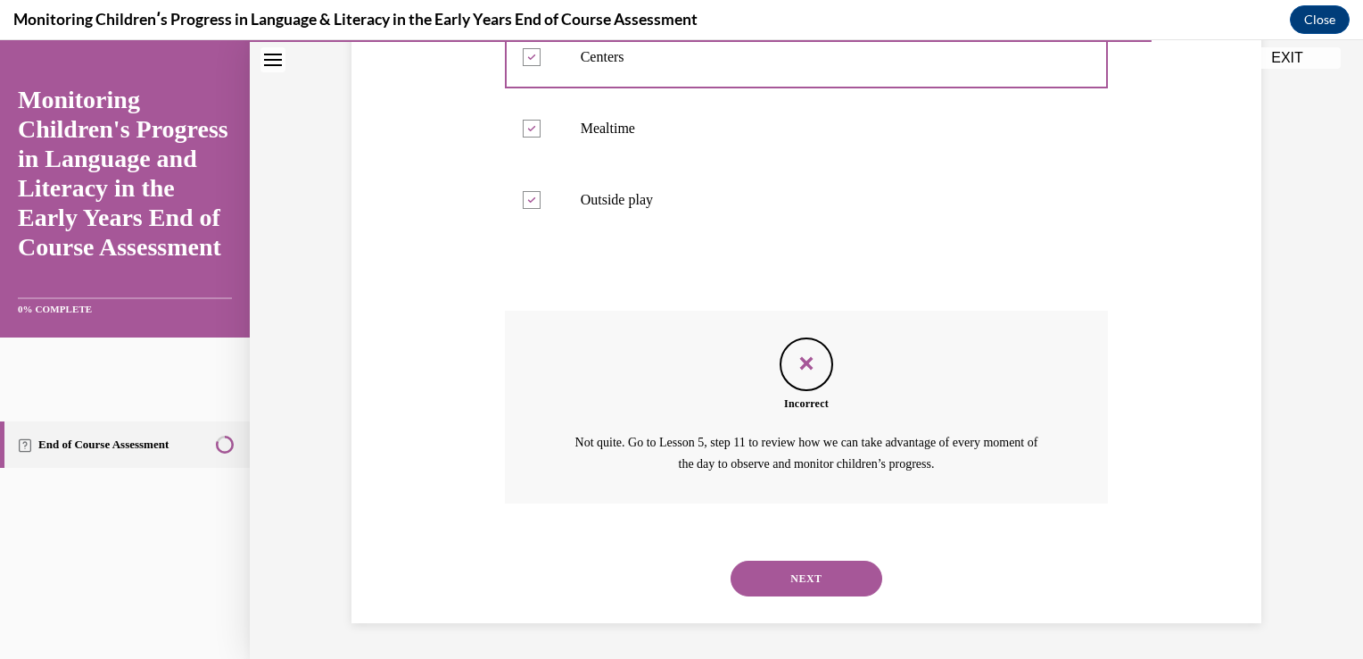
click at [811, 579] on button "NEXT" at bounding box center [807, 578] width 152 height 36
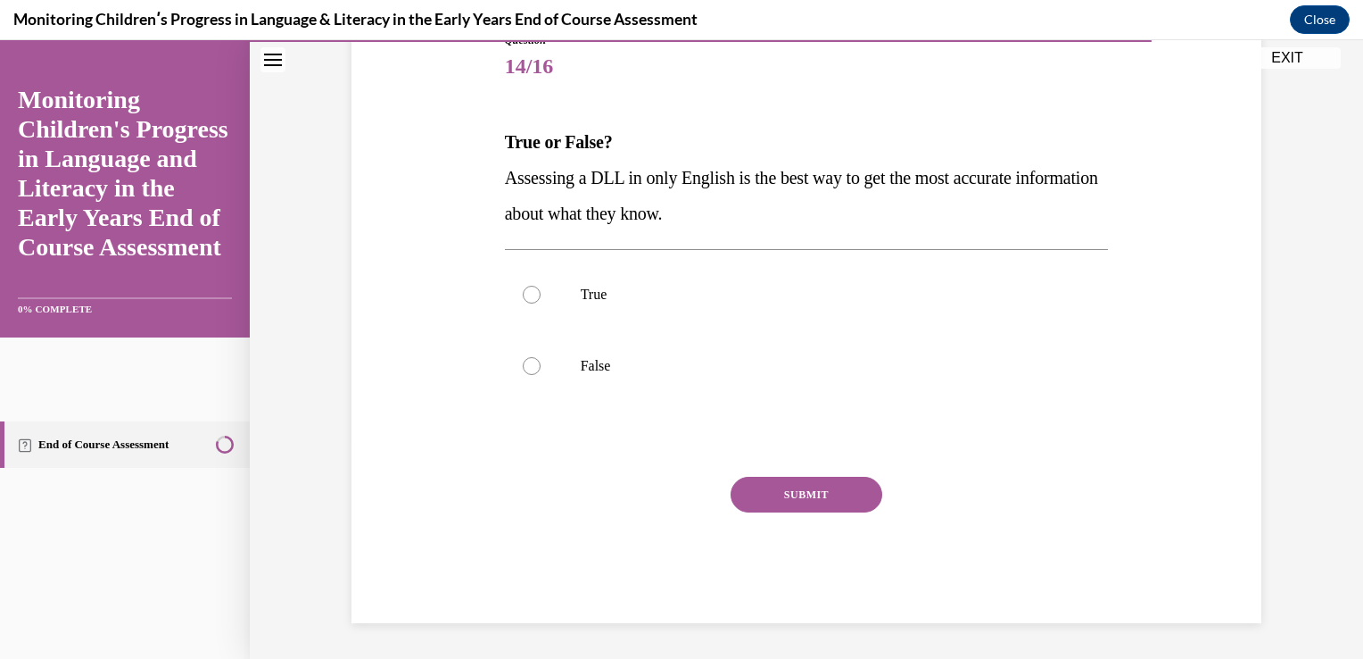
scroll to position [198, 0]
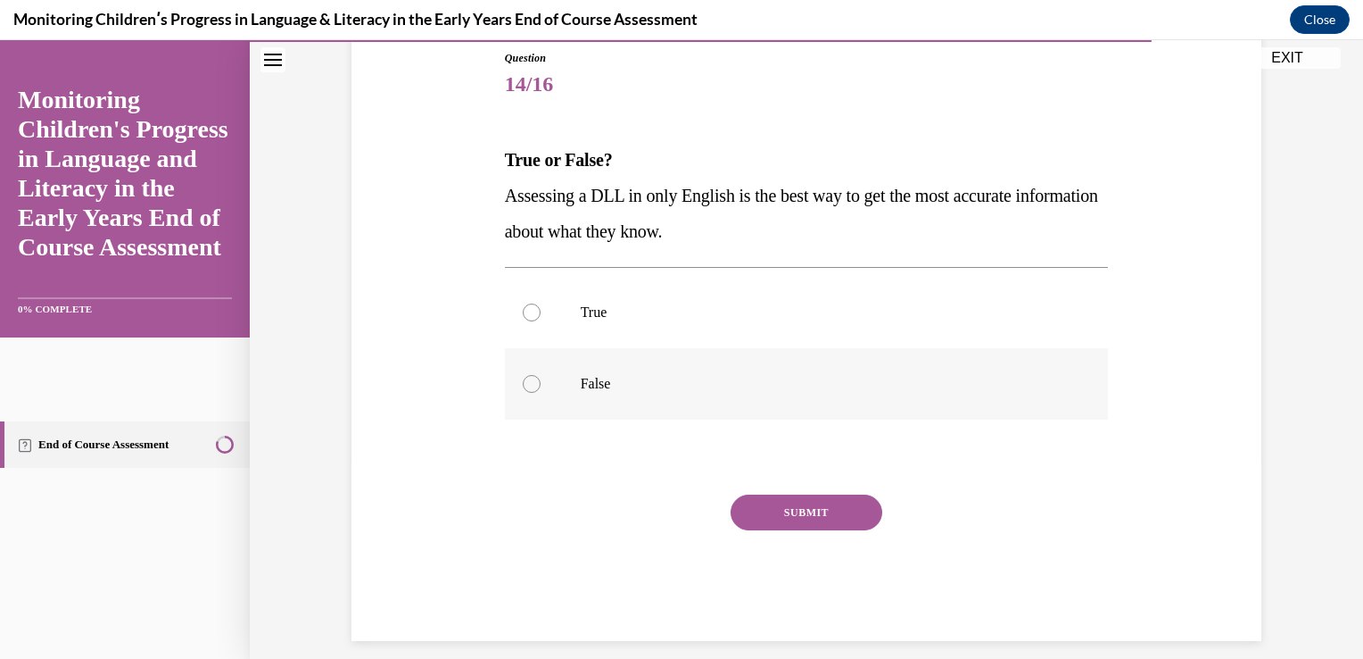
click at [531, 402] on label "False" at bounding box center [807, 383] width 604 height 71
click at [531, 393] on input "False" at bounding box center [532, 384] width 18 height 18
radio input "true"
click at [813, 521] on button "SUBMIT" at bounding box center [807, 512] width 152 height 36
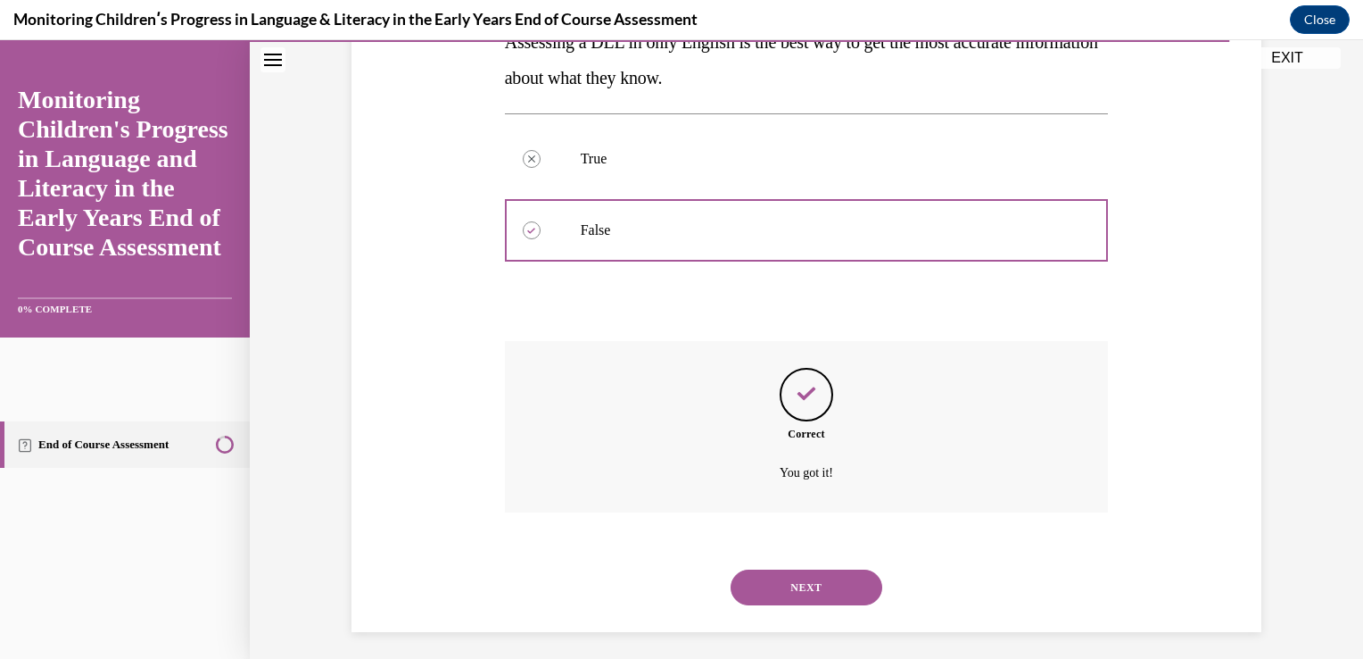
scroll to position [360, 0]
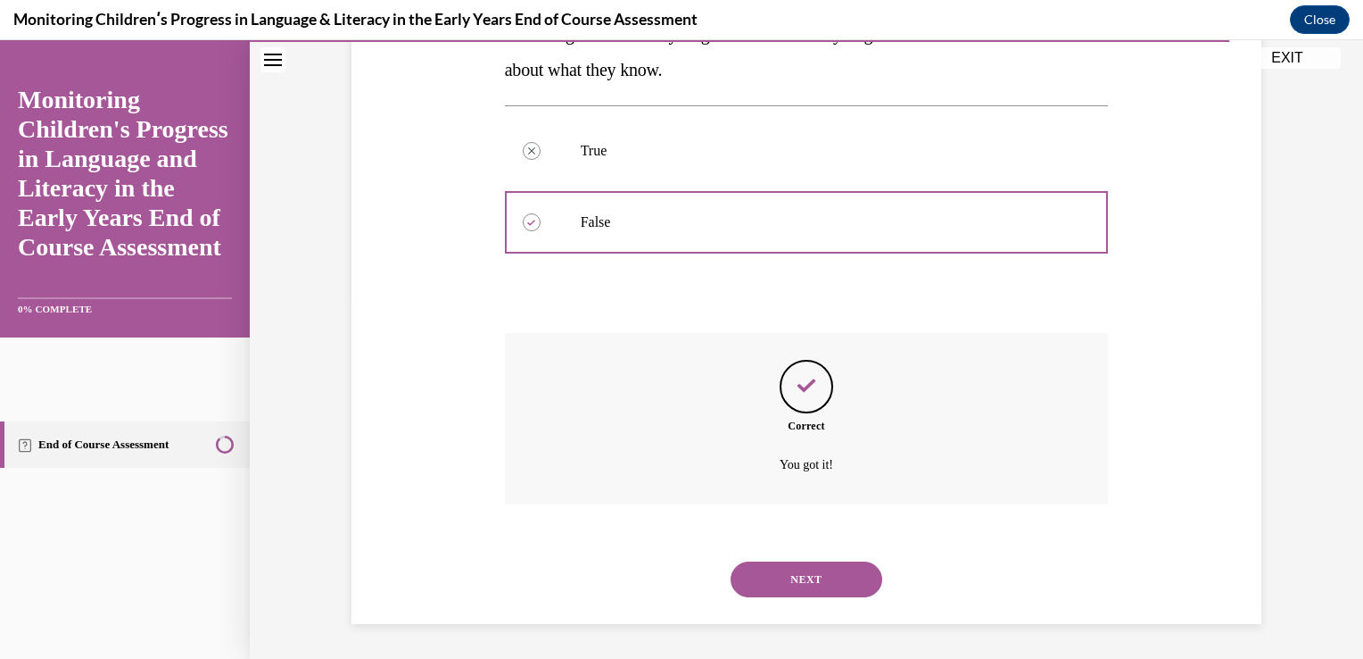
click at [816, 585] on button "NEXT" at bounding box center [807, 579] width 152 height 36
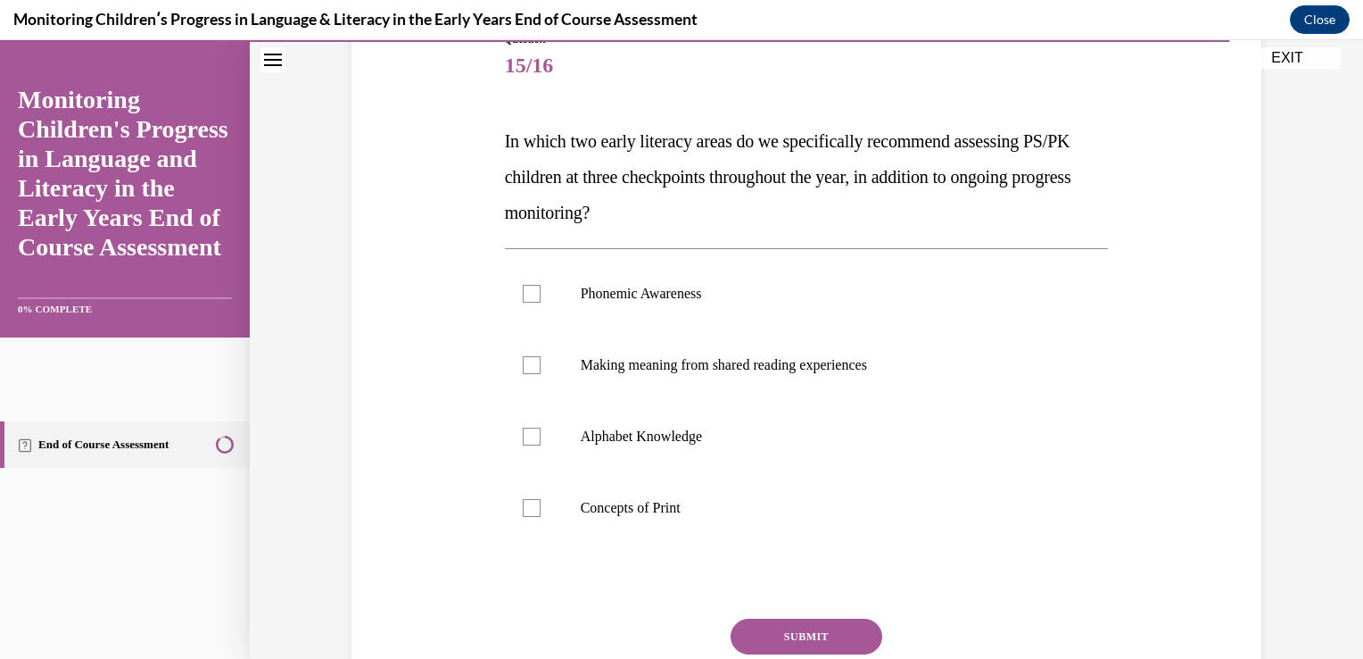
scroll to position [216, 0]
click at [528, 299] on div at bounding box center [532, 295] width 18 height 18
click at [528, 299] on input "Phonemic Awareness" at bounding box center [532, 295] width 18 height 18
checkbox input "true"
click at [535, 446] on label "Alphabet Knowledge" at bounding box center [807, 437] width 604 height 71
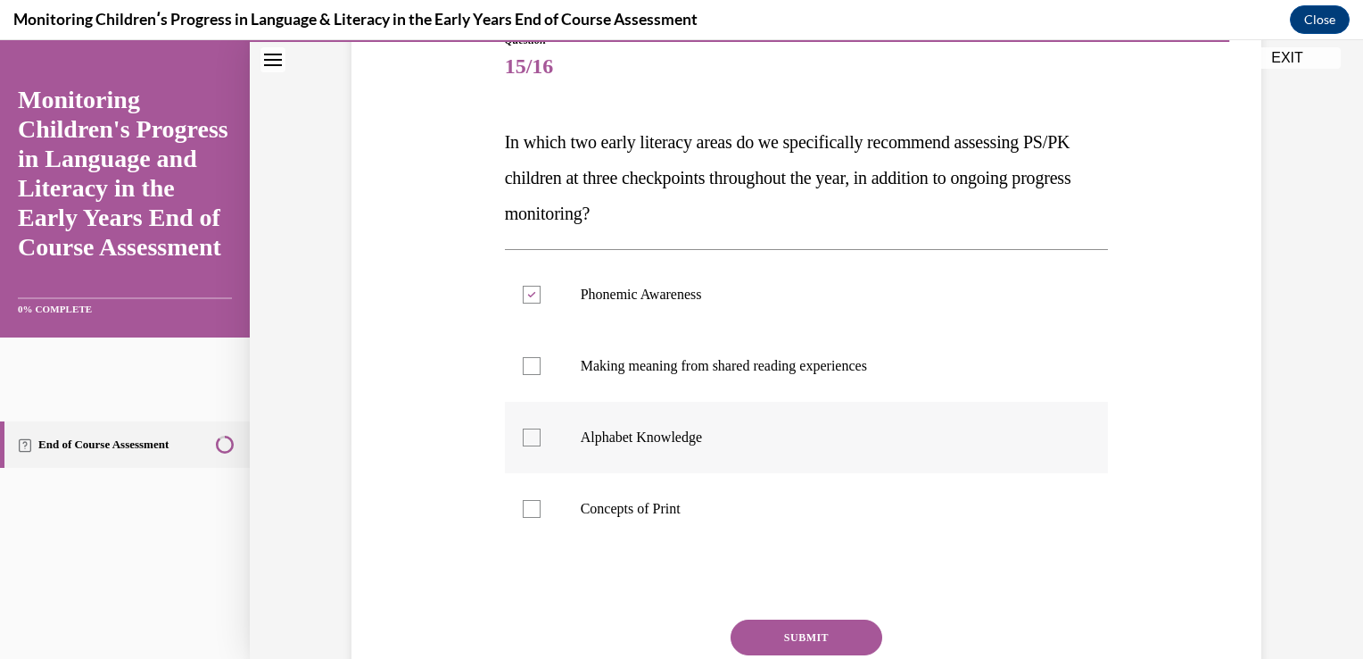
click at [535, 446] on input "Alphabet Knowledge" at bounding box center [532, 437] width 18 height 18
checkbox input "true"
click at [810, 638] on button "SUBMIT" at bounding box center [807, 637] width 152 height 36
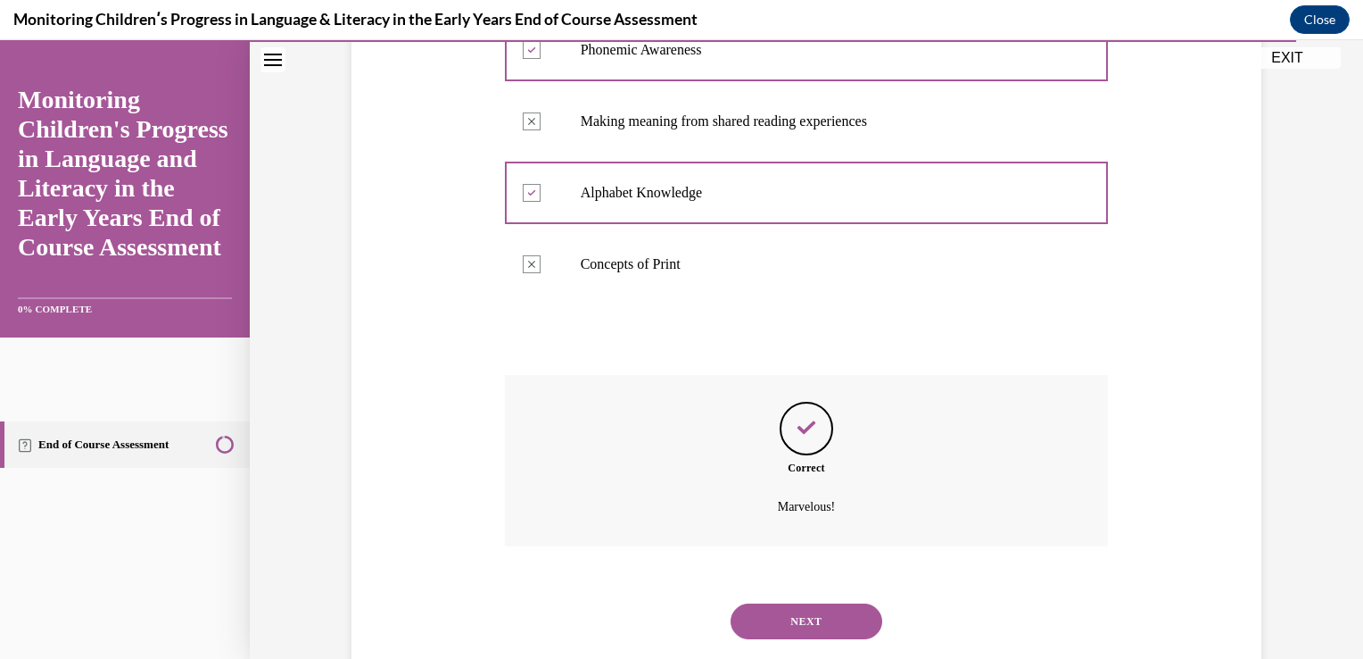
scroll to position [502, 0]
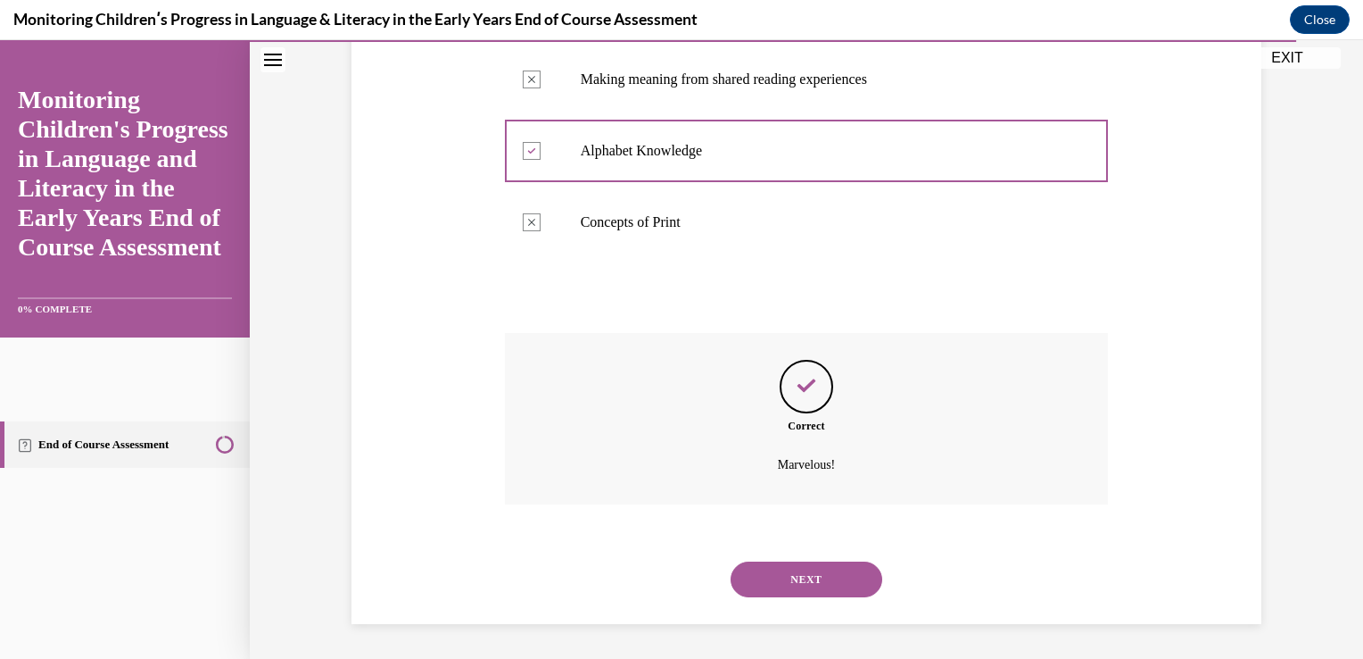
click at [782, 580] on button "NEXT" at bounding box center [807, 579] width 152 height 36
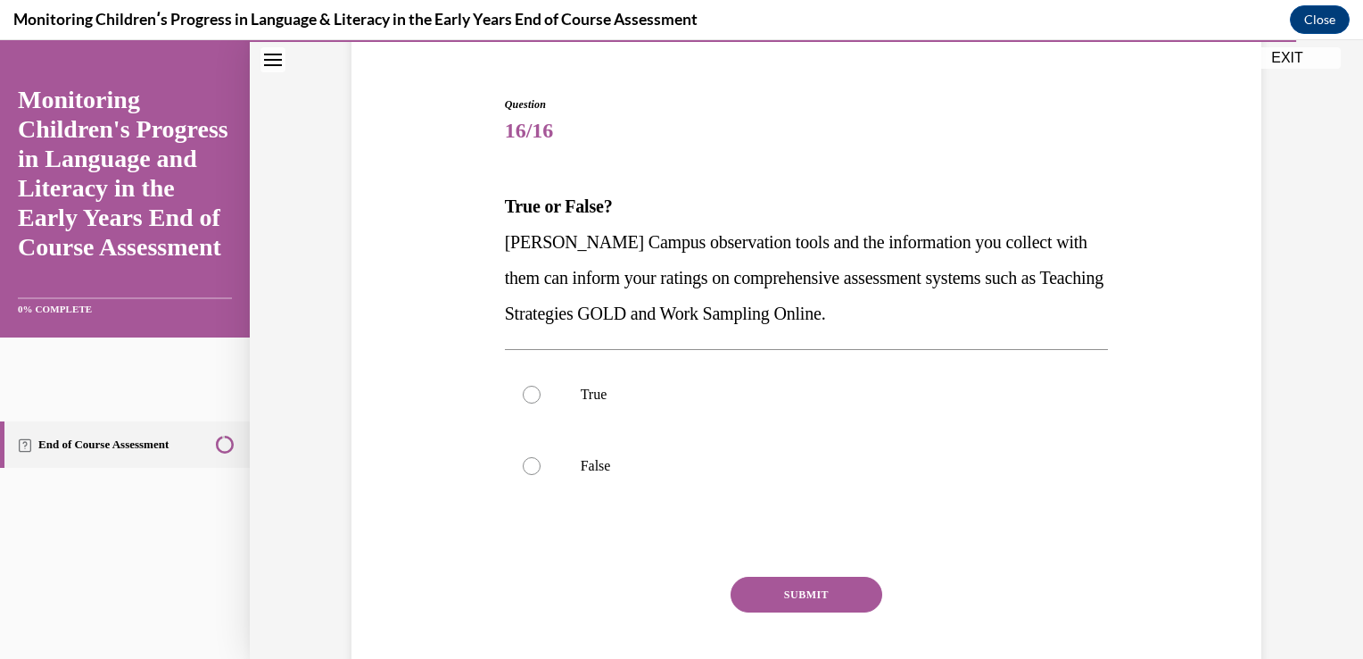
scroll to position [153, 0]
click at [526, 406] on label "True" at bounding box center [807, 392] width 604 height 71
click at [526, 402] on input "True" at bounding box center [532, 393] width 18 height 18
radio input "true"
click at [804, 592] on button "SUBMIT" at bounding box center [807, 593] width 152 height 36
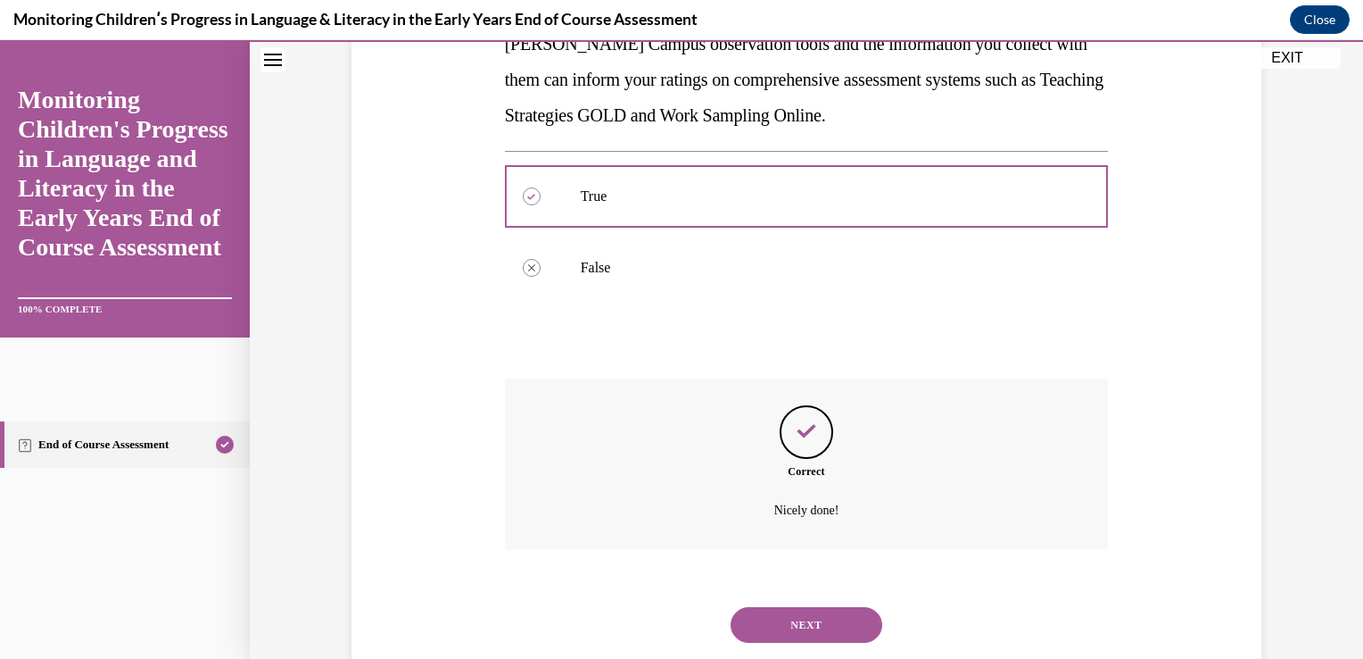
scroll to position [395, 0]
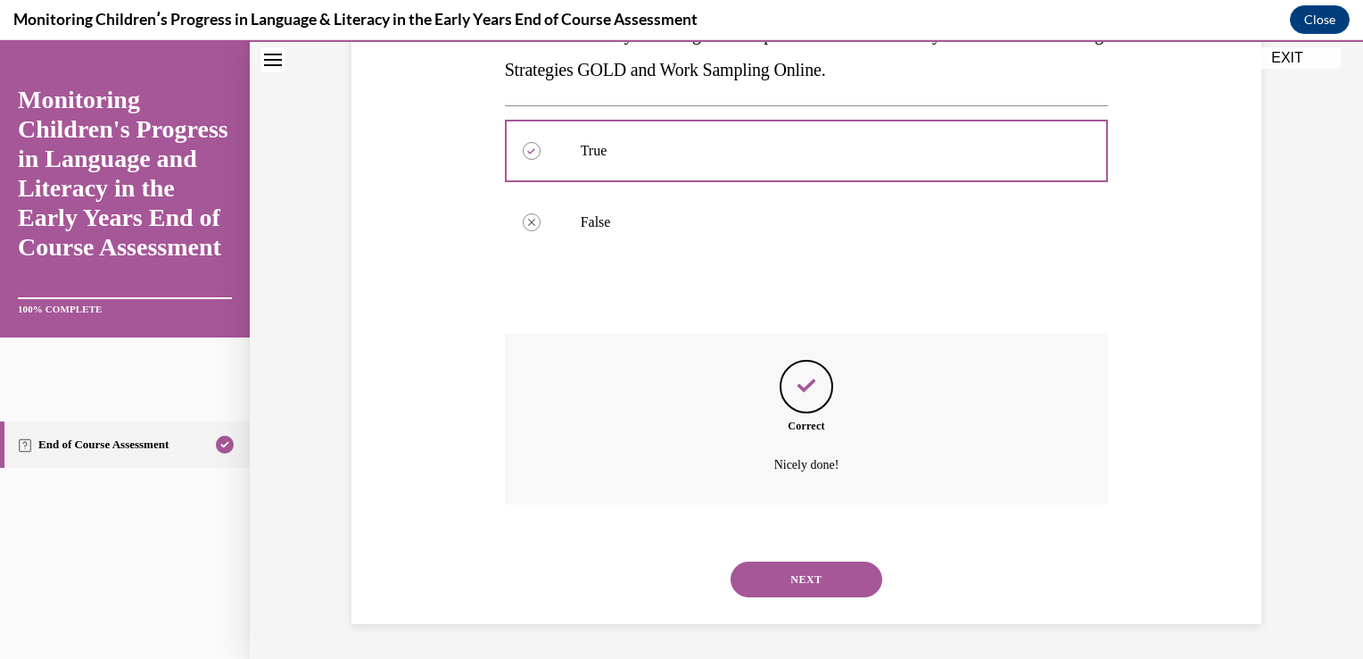
click at [807, 584] on button "NEXT" at bounding box center [807, 579] width 152 height 36
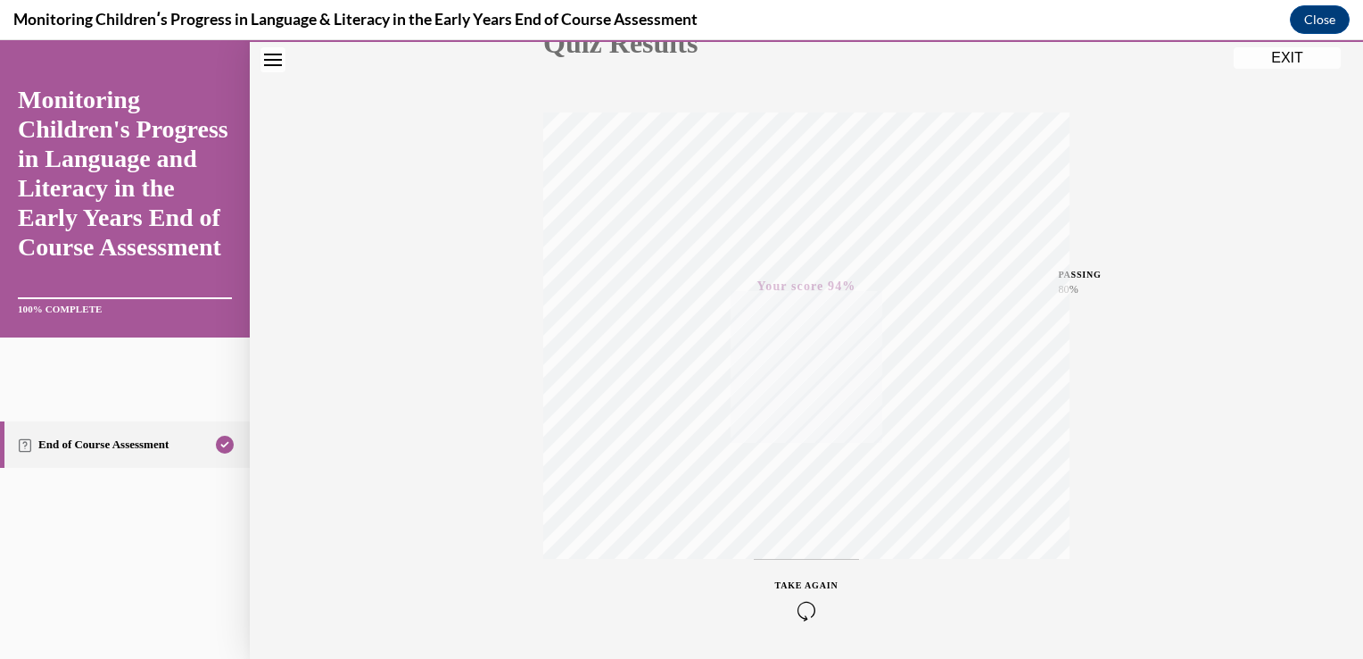
scroll to position [295, 0]
click at [1289, 70] on div "Quiz Results PASSING 80% Your score 94% Passed PASSING 80% Your score Your scor…" at bounding box center [807, 230] width 1114 height 858
click at [1270, 68] on button "EXIT" at bounding box center [1287, 57] width 107 height 21
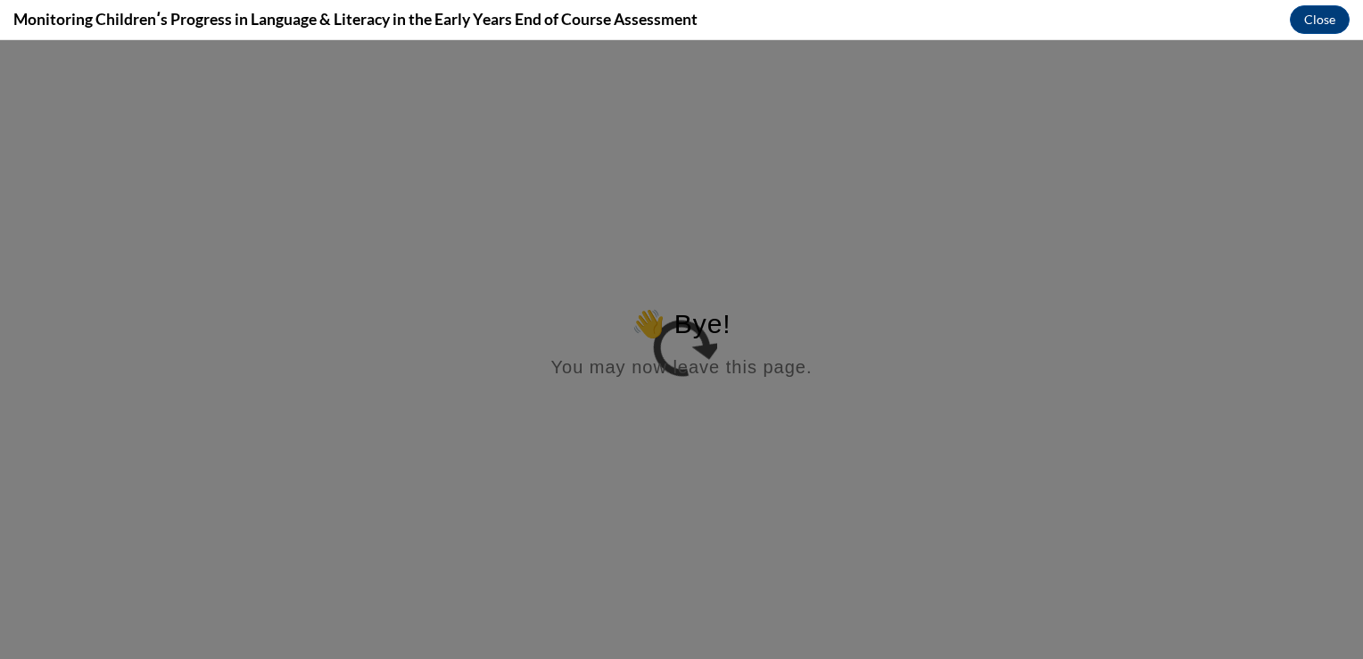
scroll to position [0, 0]
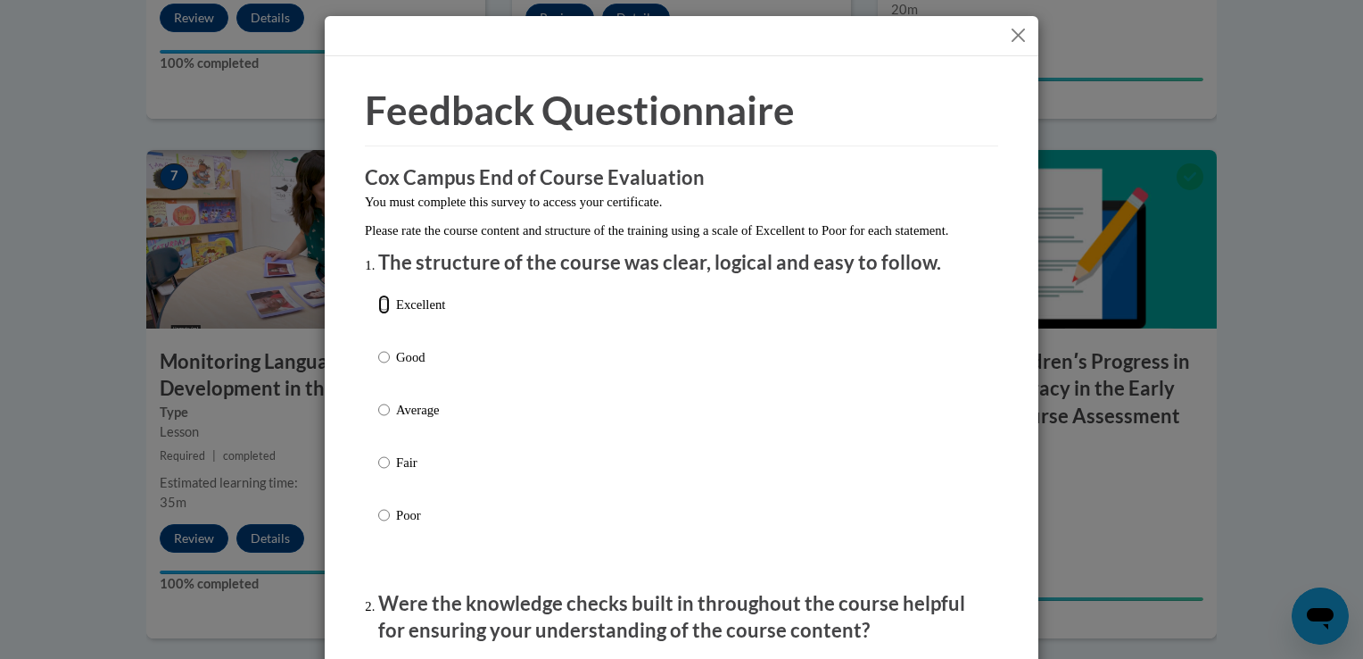
click at [378, 314] on input "Excellent" at bounding box center [384, 304] width 12 height 20
radio input "true"
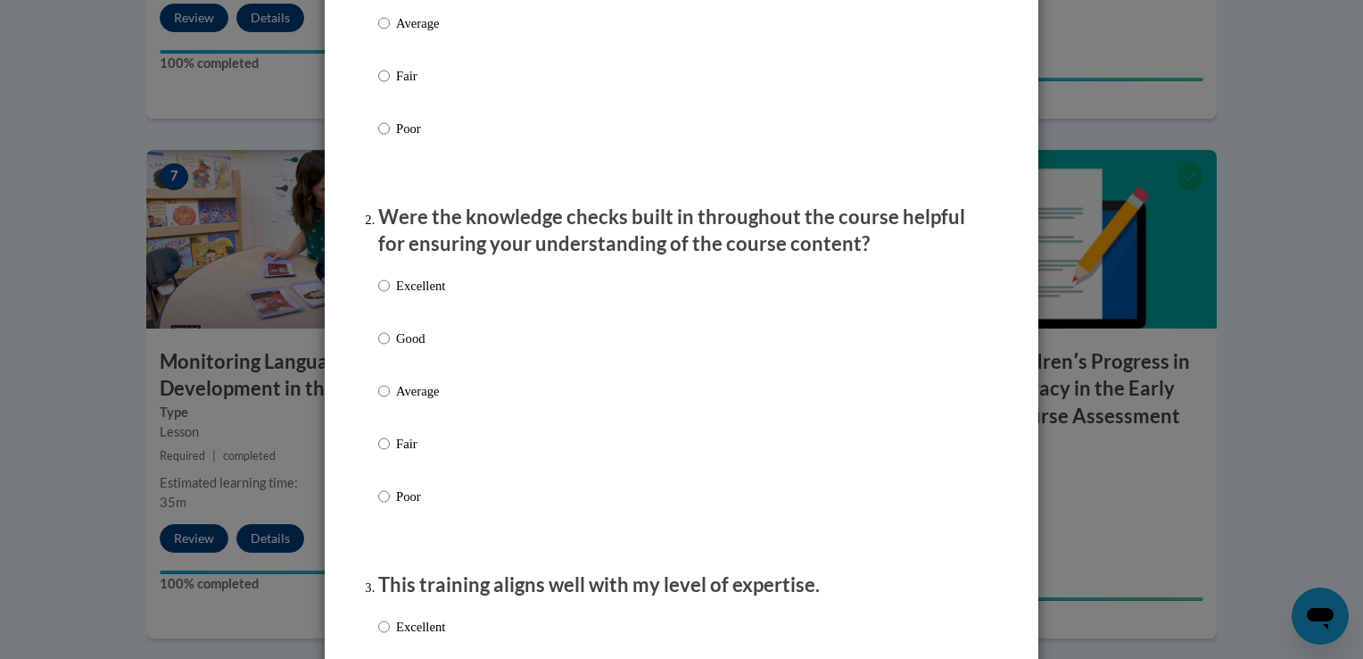
scroll to position [395, 0]
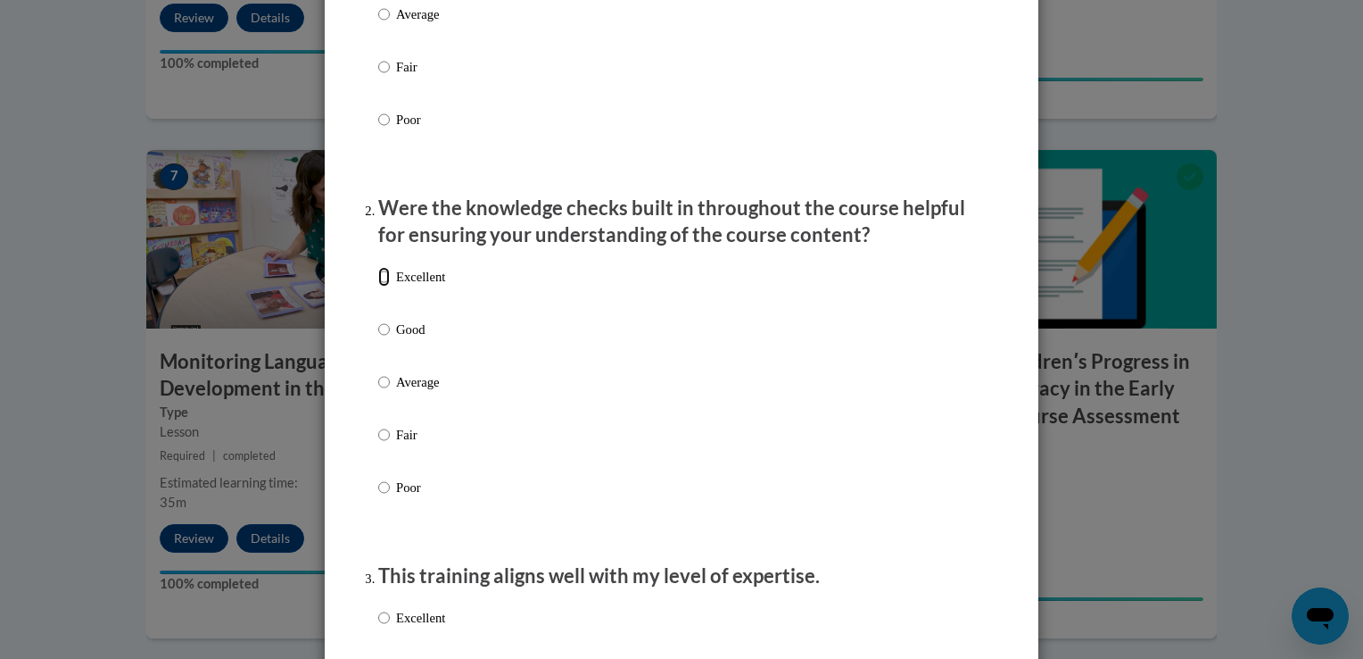
click at [378, 286] on input "Excellent" at bounding box center [384, 277] width 12 height 20
radio input "true"
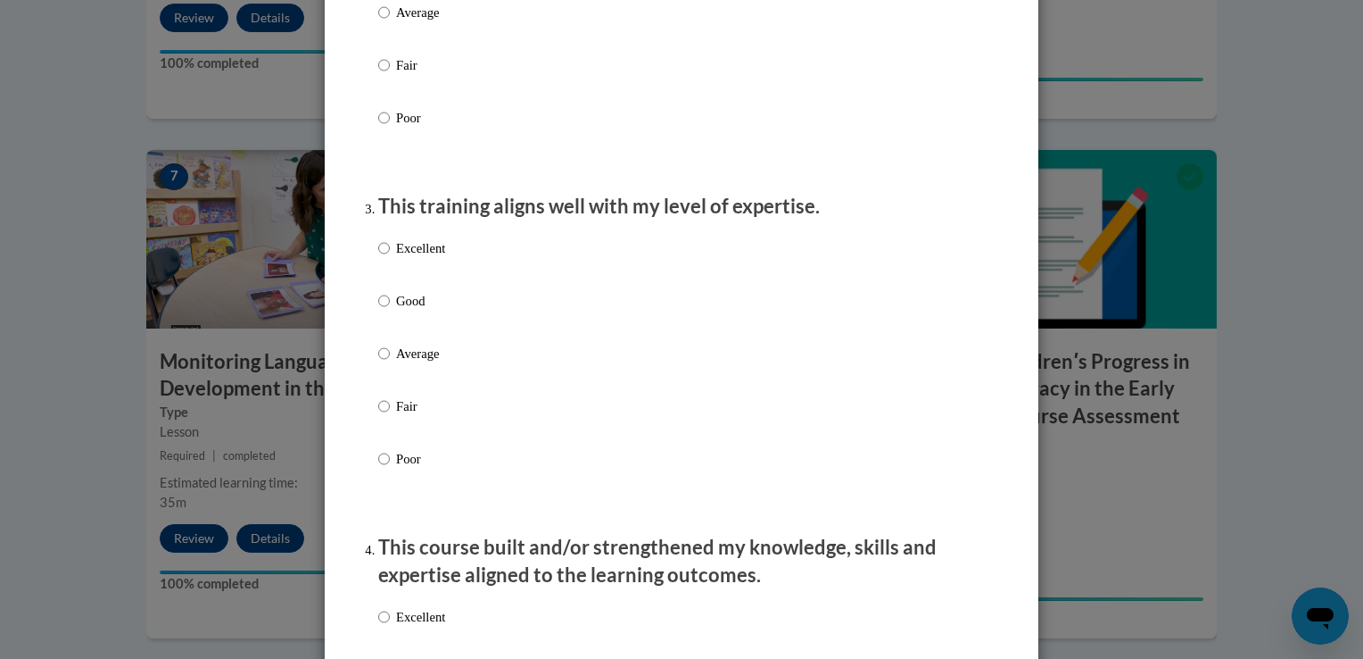
scroll to position [784, 0]
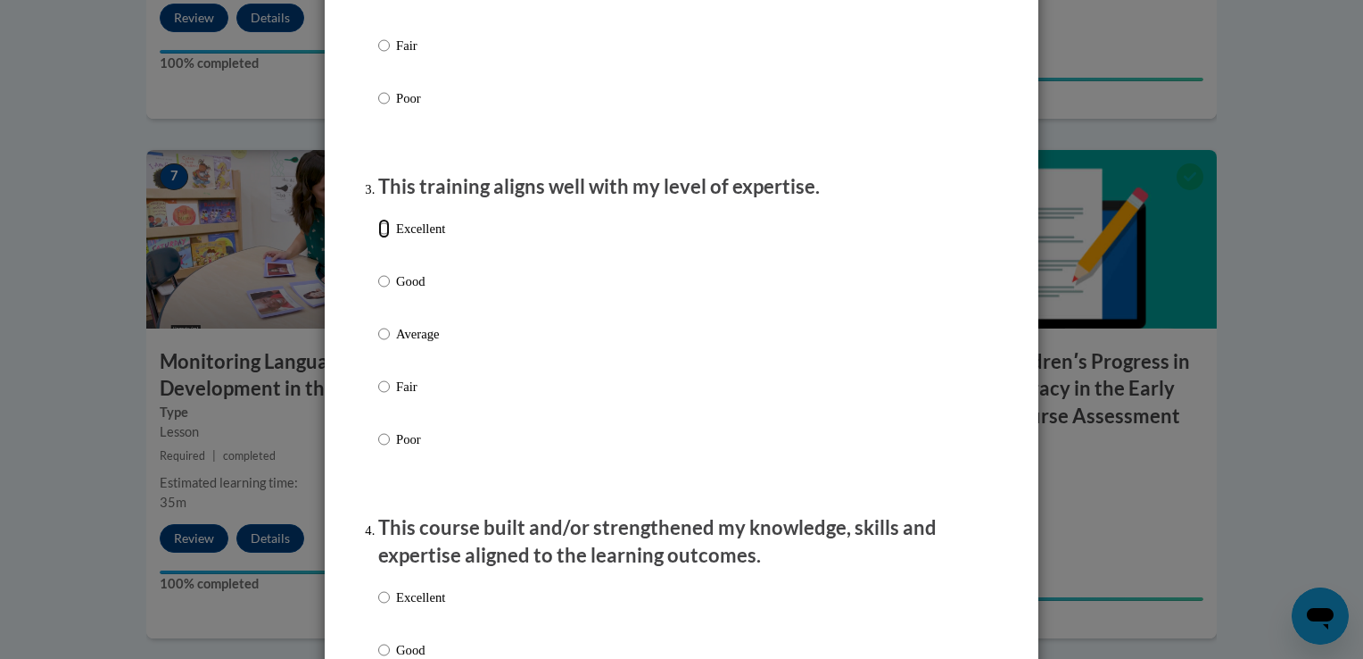
click at [379, 238] on input "Excellent" at bounding box center [384, 229] width 12 height 20
radio input "true"
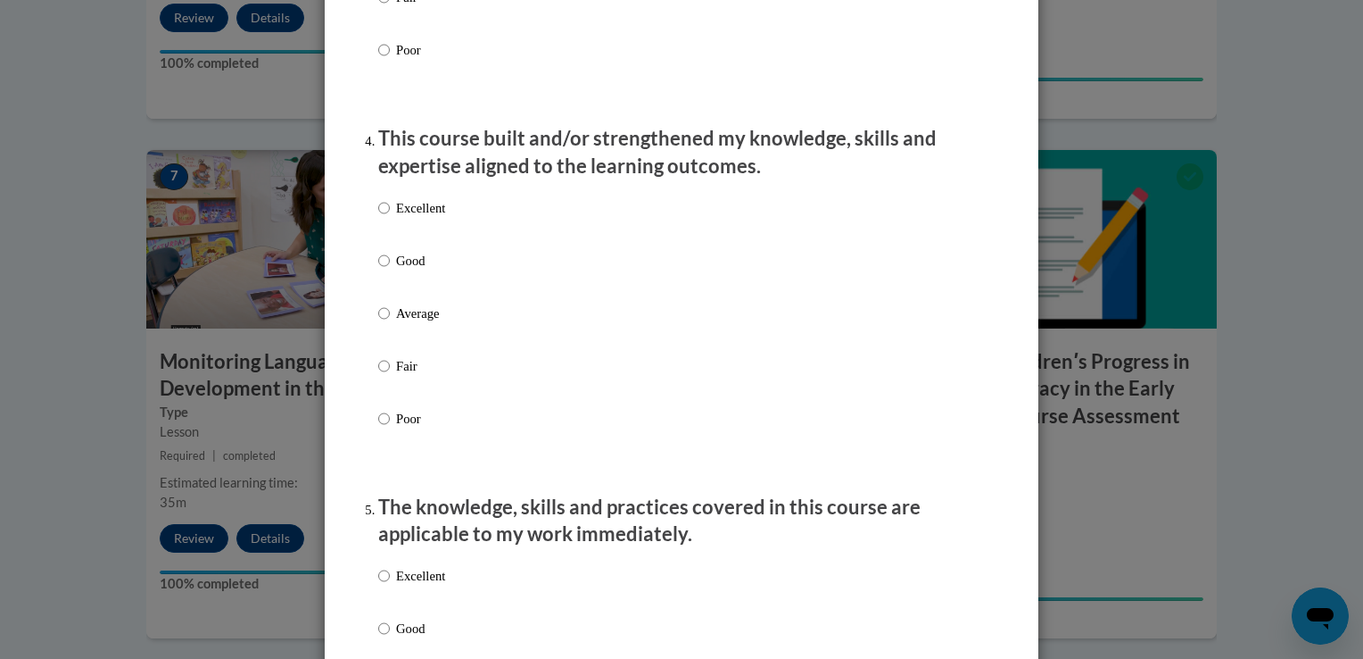
scroll to position [1174, 0]
click at [378, 217] on input "Excellent" at bounding box center [384, 207] width 12 height 20
radio input "true"
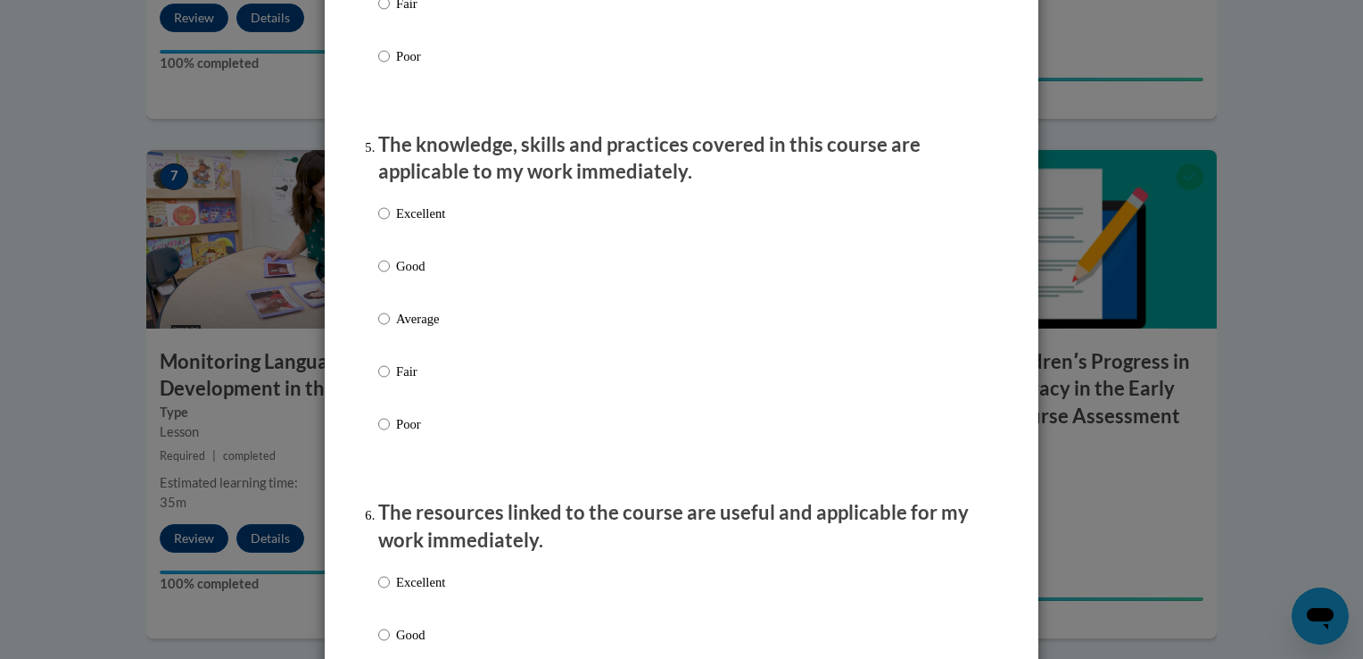
scroll to position [1520, 0]
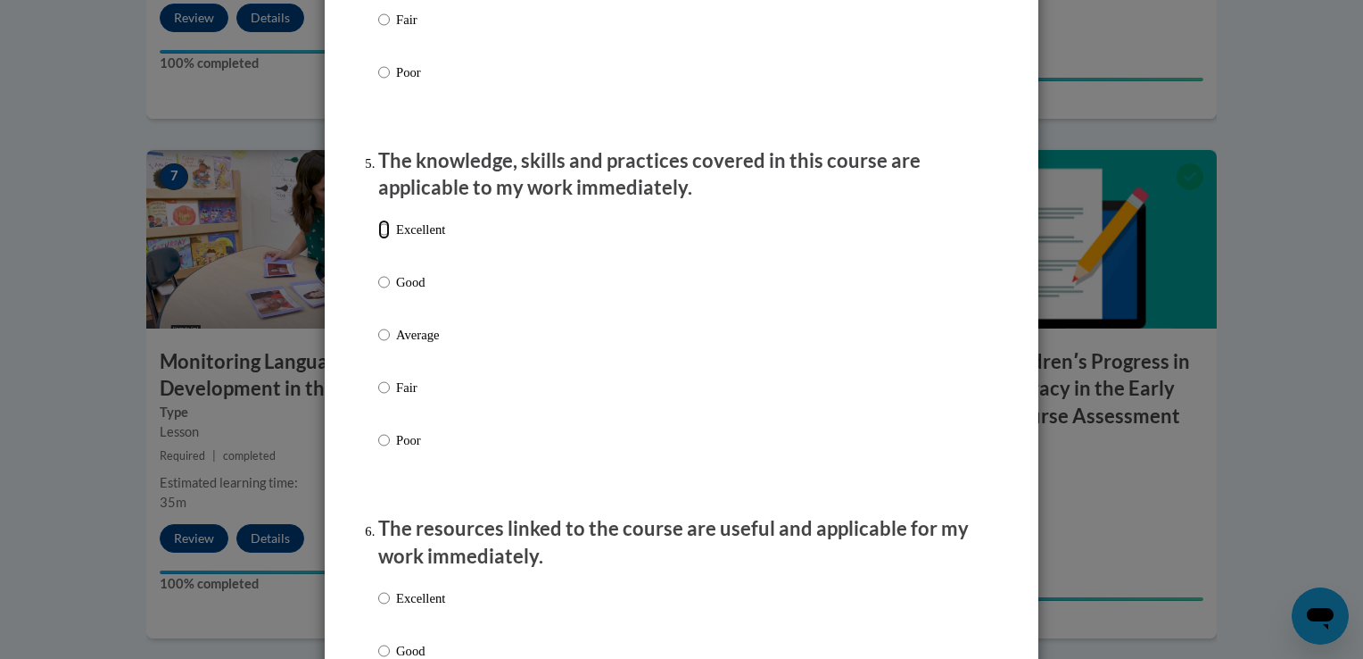
click at [378, 239] on input "Excellent" at bounding box center [384, 230] width 12 height 20
radio input "true"
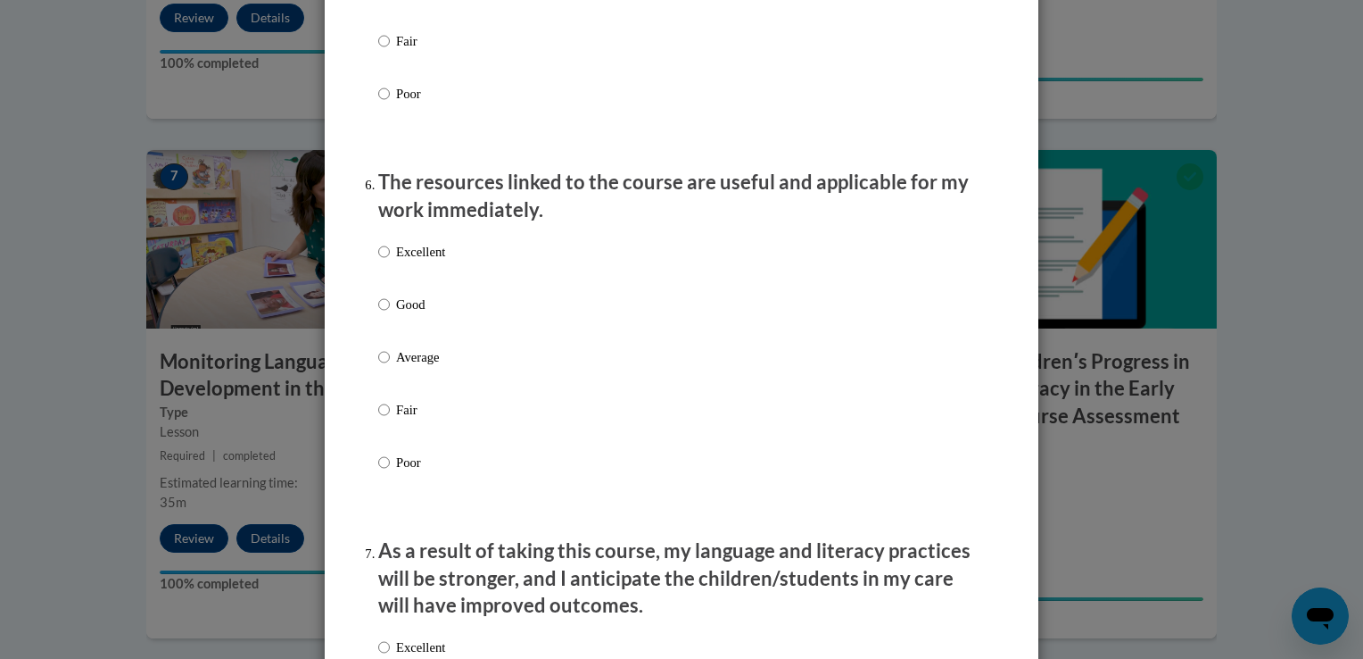
scroll to position [1862, 0]
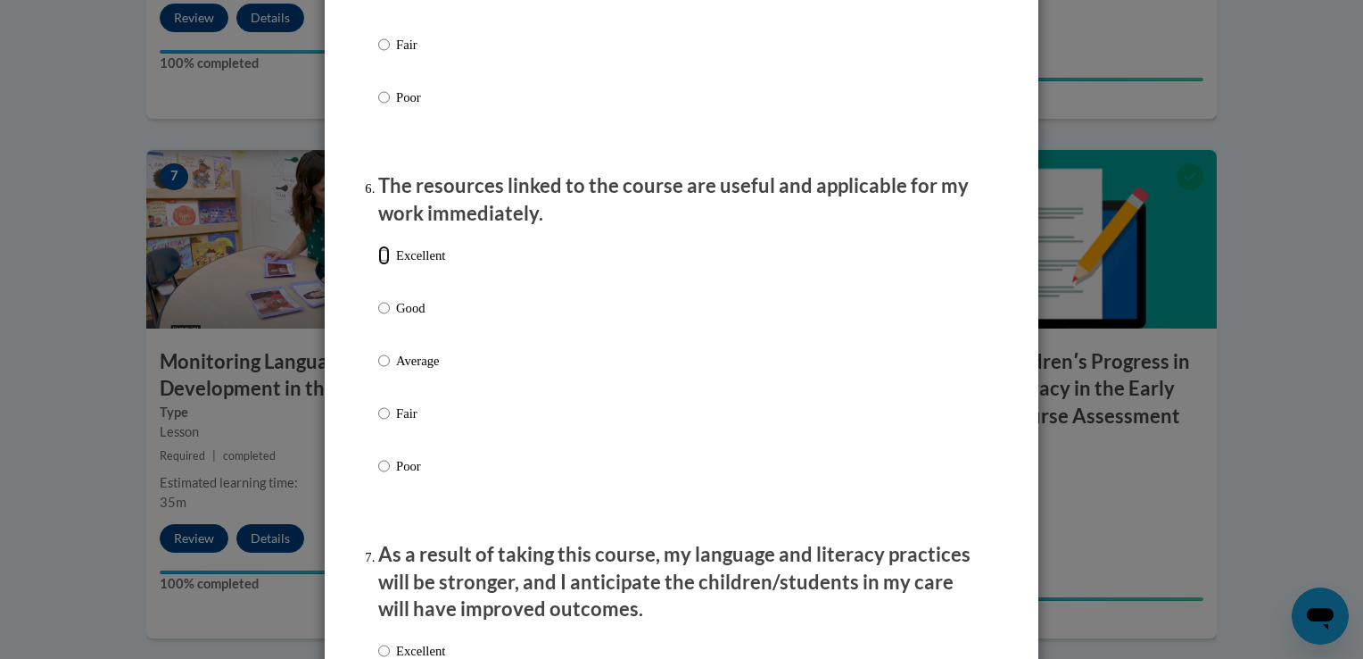
click at [381, 265] on input "Excellent" at bounding box center [384, 255] width 12 height 20
radio input "true"
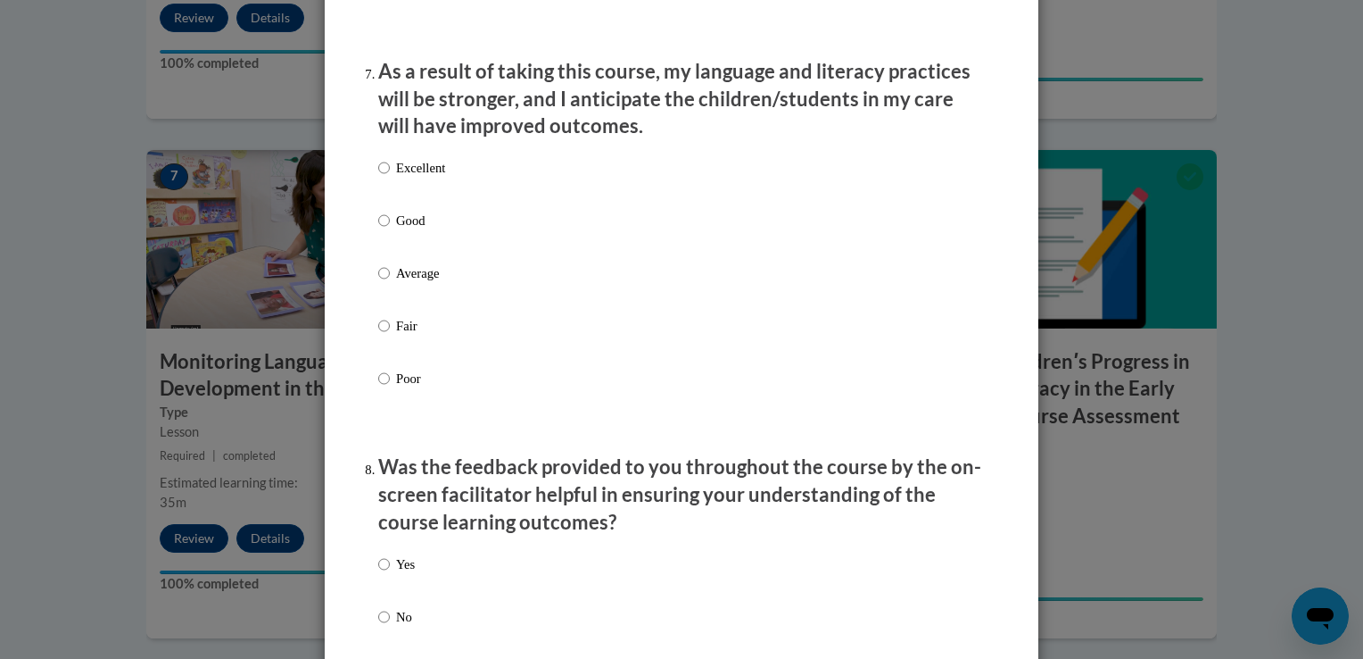
scroll to position [2346, 0]
click at [378, 177] on input "Excellent" at bounding box center [384, 167] width 12 height 20
radio input "true"
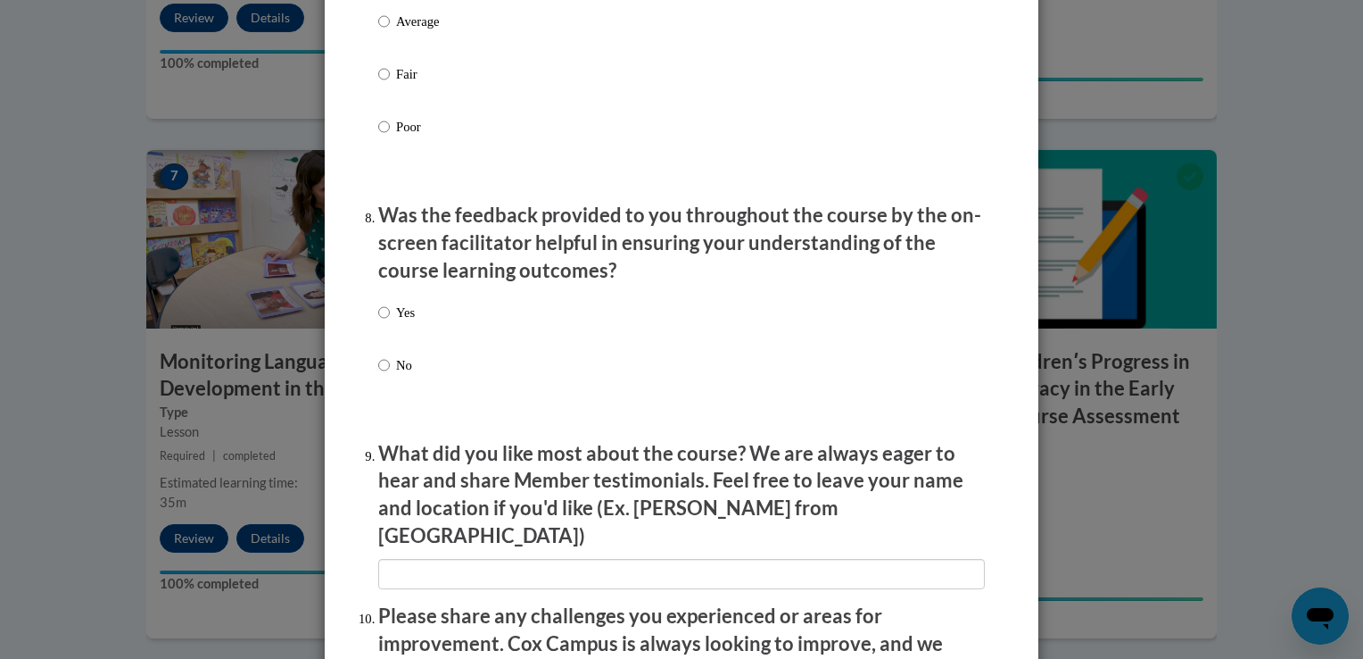
scroll to position [2598, 0]
click at [382, 373] on input "No" at bounding box center [384, 363] width 12 height 20
radio input "true"
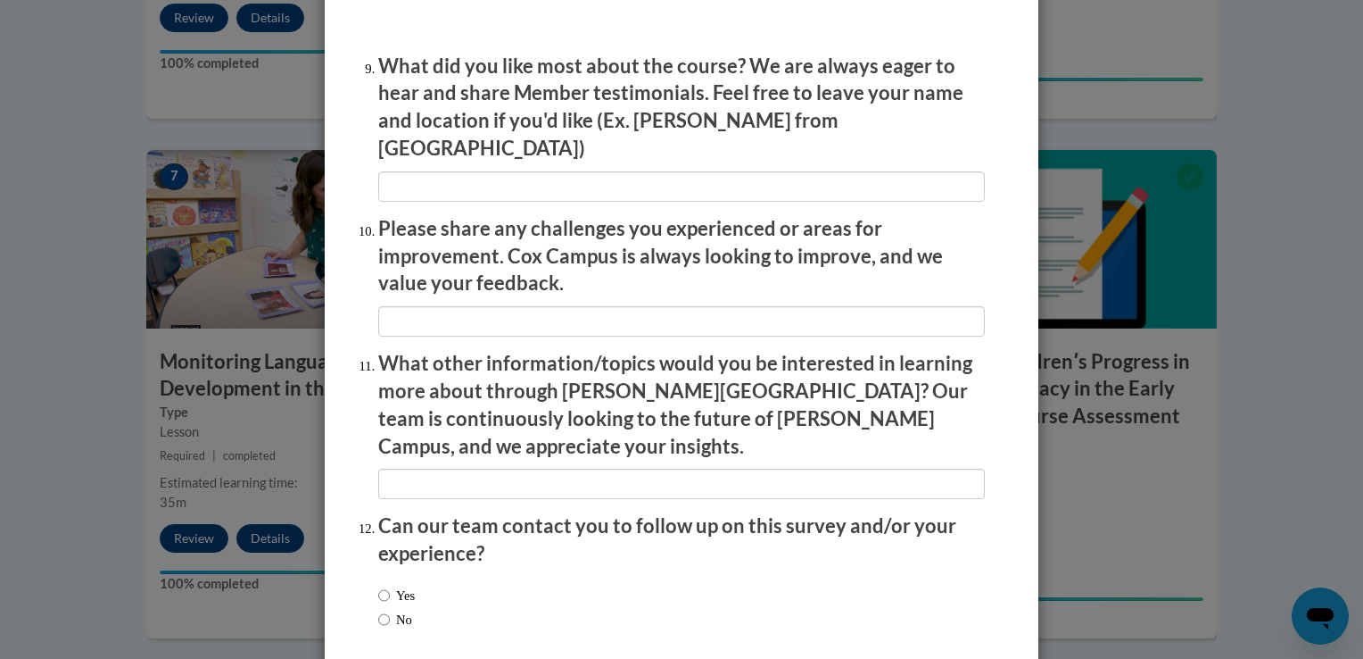
scroll to position [3057, 0]
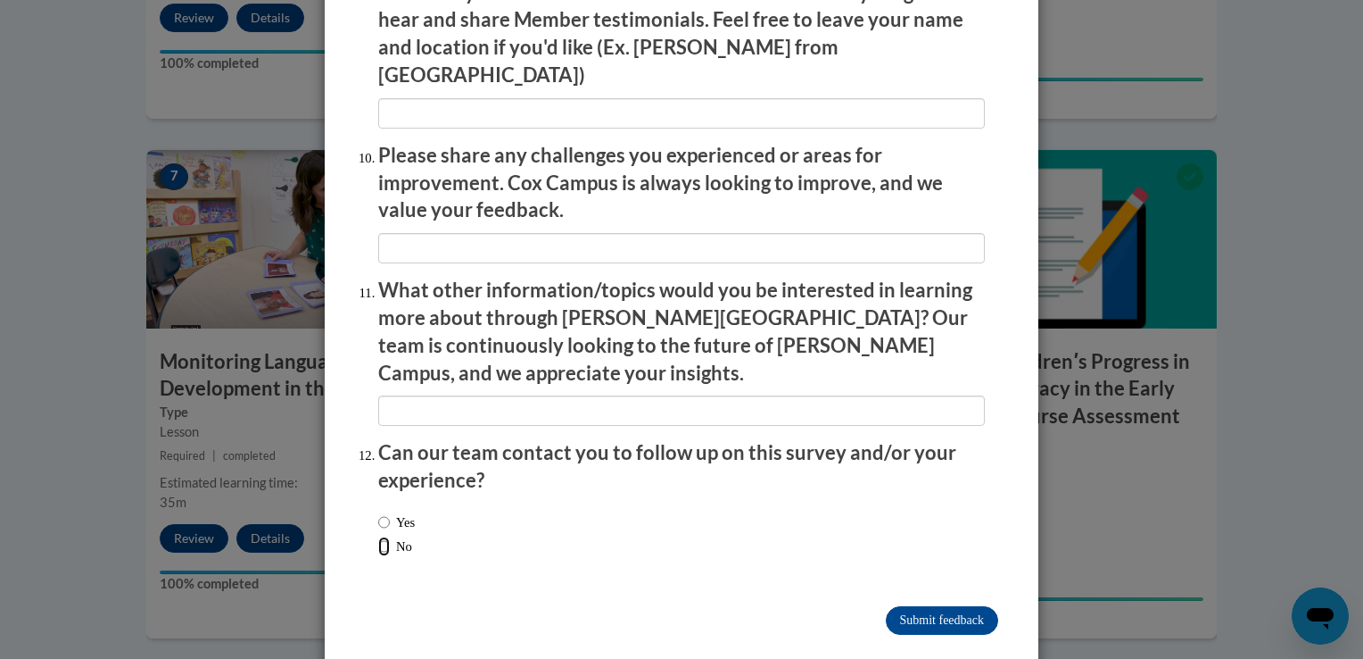
click at [379, 536] on input "No" at bounding box center [384, 546] width 12 height 20
radio input "true"
click at [927, 606] on input "Submit feedback" at bounding box center [942, 620] width 112 height 29
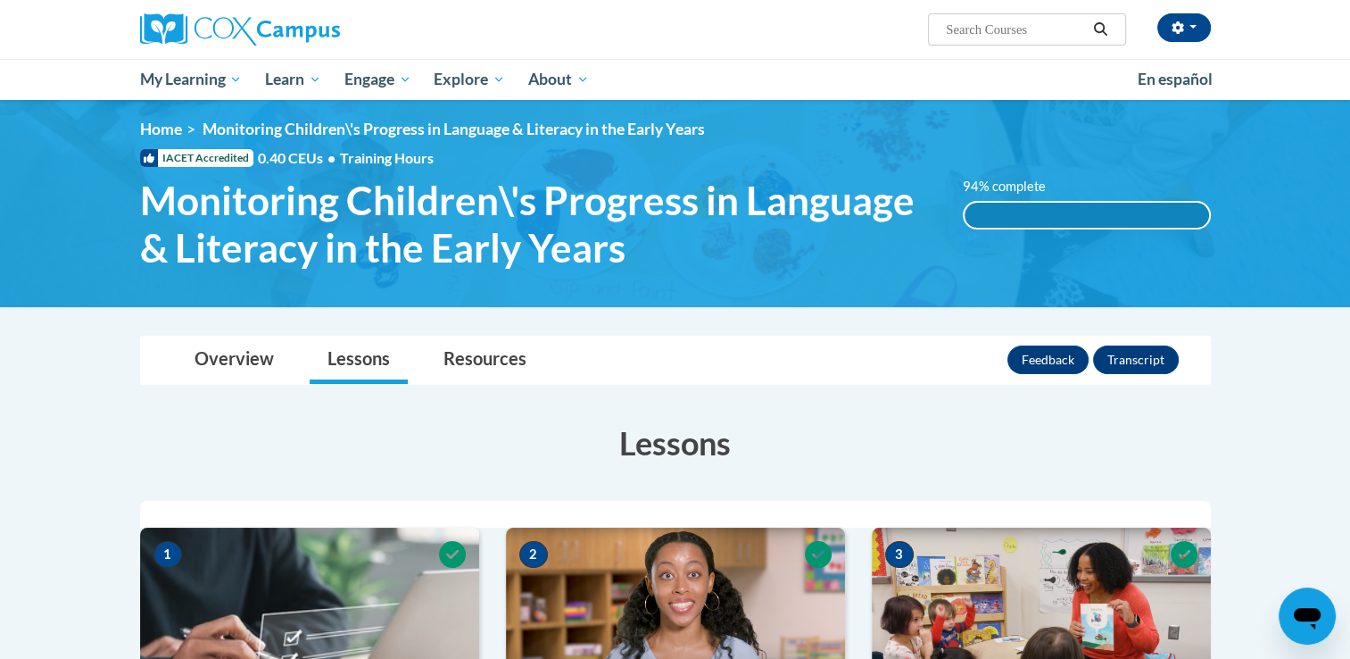
scroll to position [0, 0]
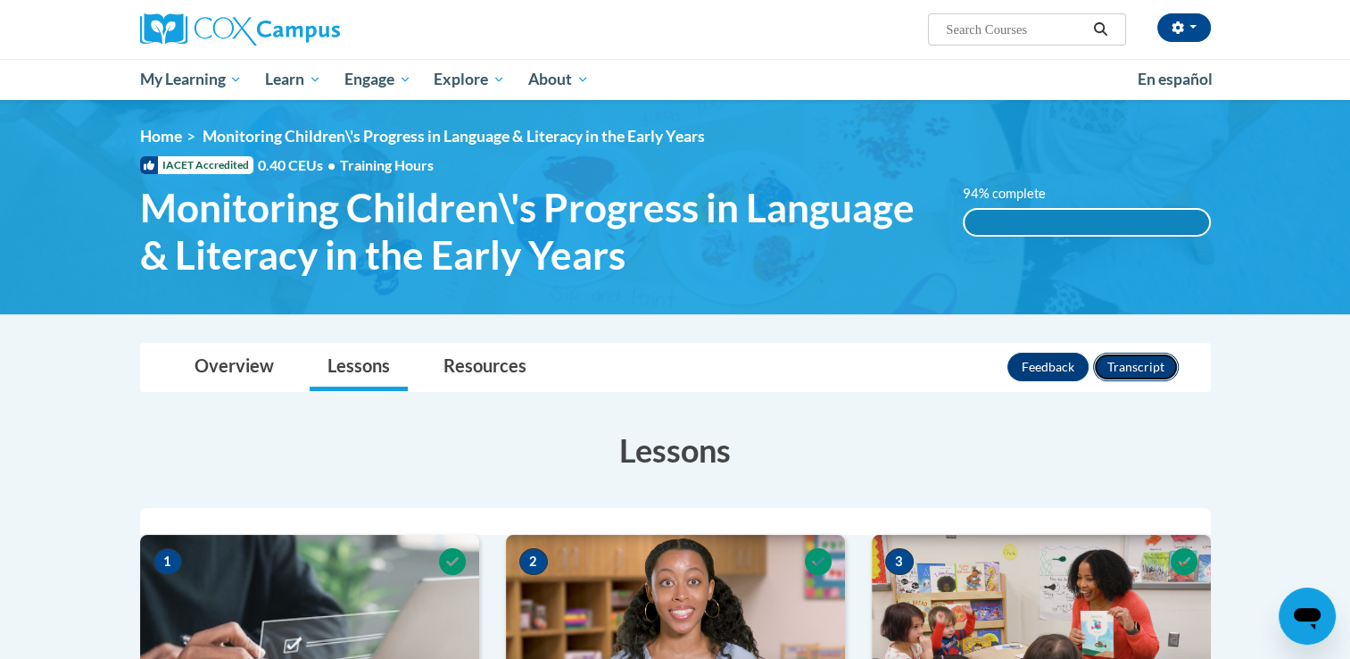
click at [1143, 362] on button "Transcript" at bounding box center [1136, 366] width 86 height 29
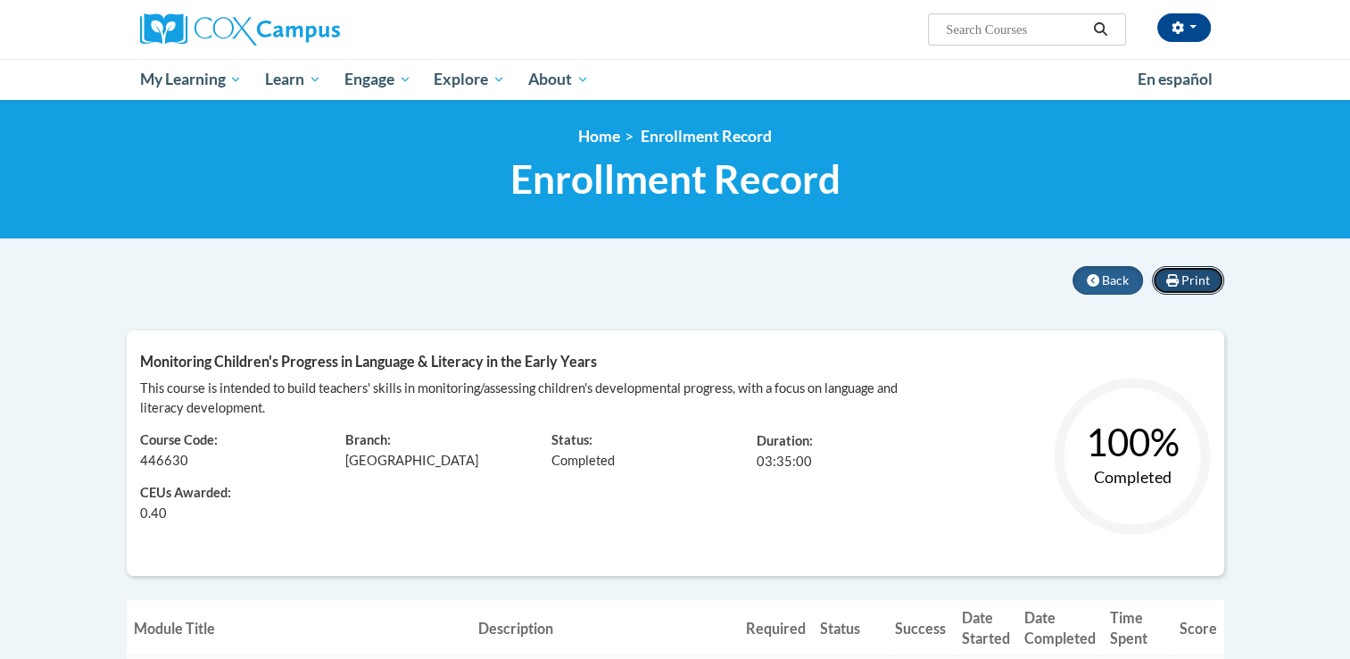
click at [1199, 277] on span "Print" at bounding box center [1195, 279] width 29 height 15
click at [1106, 269] on button "Back" at bounding box center [1108, 280] width 70 height 29
